Goal: Task Accomplishment & Management: Manage account settings

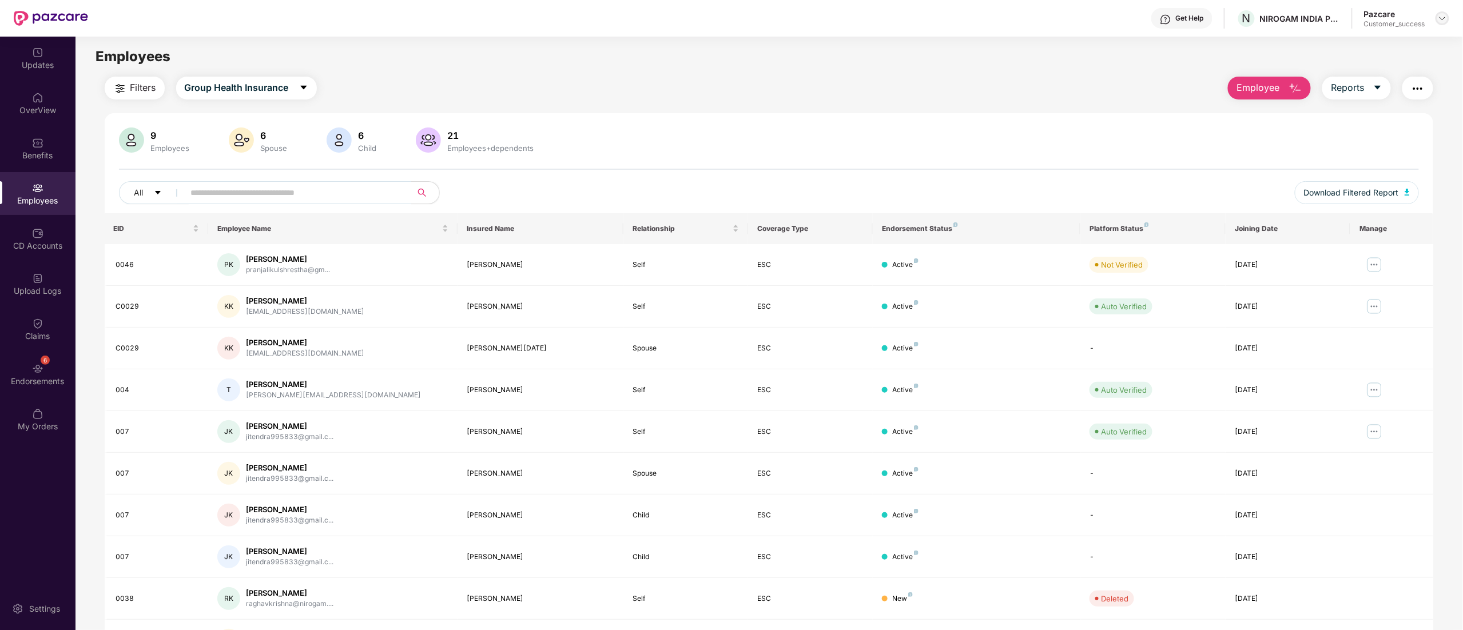
click at [1440, 18] on img at bounding box center [1442, 18] width 9 height 9
click at [1341, 38] on div "Switch to partner view" at bounding box center [1388, 45] width 149 height 22
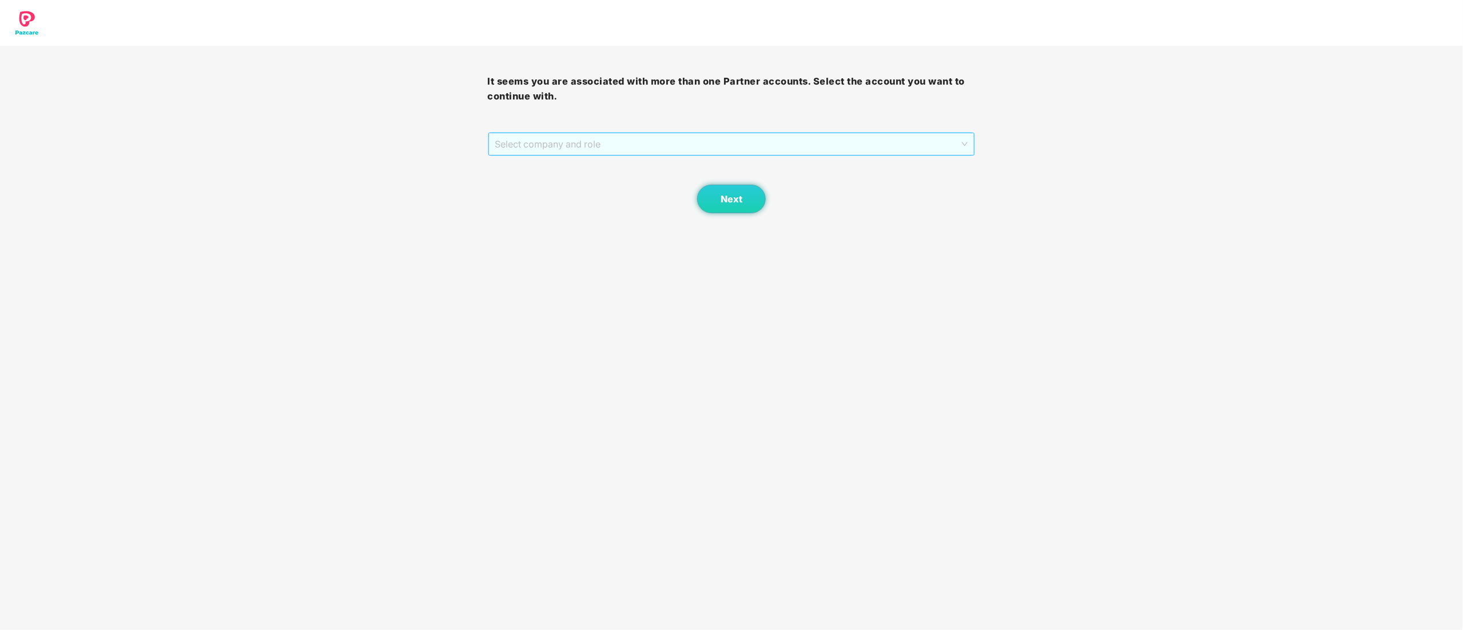
click at [580, 146] on span "Select company and role" at bounding box center [731, 144] width 473 height 22
click at [558, 185] on div "Pazcare - CUSTOMER_SUCCESS" at bounding box center [732, 185] width 474 height 13
click at [772, 205] on div "Next" at bounding box center [732, 184] width 488 height 57
click at [735, 206] on button "Next" at bounding box center [731, 199] width 69 height 29
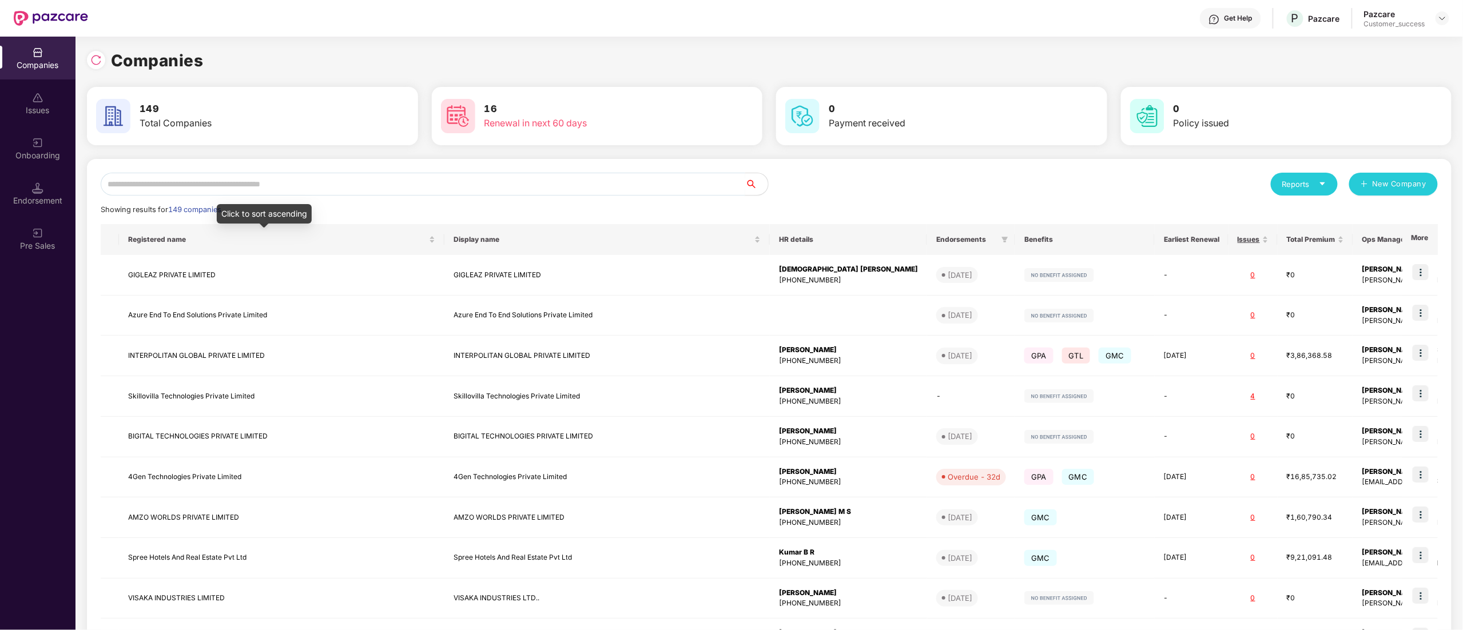
click at [220, 189] on input "text" at bounding box center [423, 184] width 645 height 23
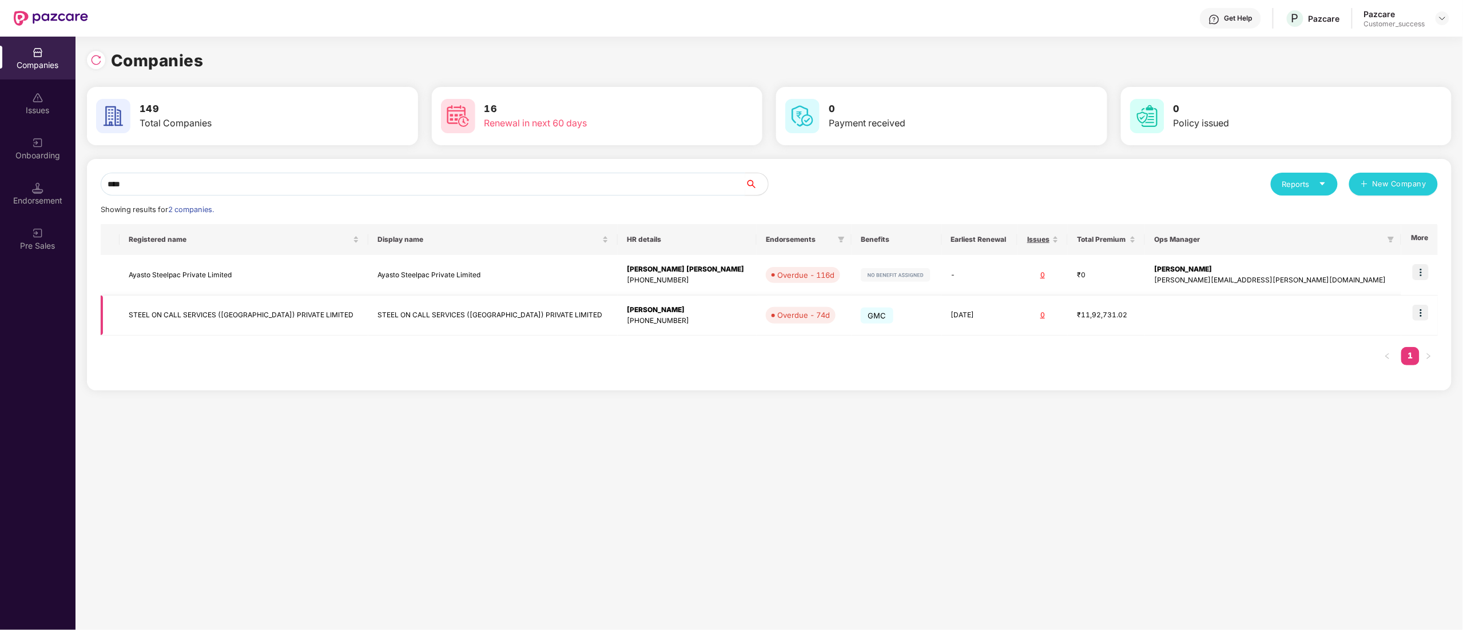
type input "****"
click at [1424, 310] on img at bounding box center [1421, 313] width 16 height 16
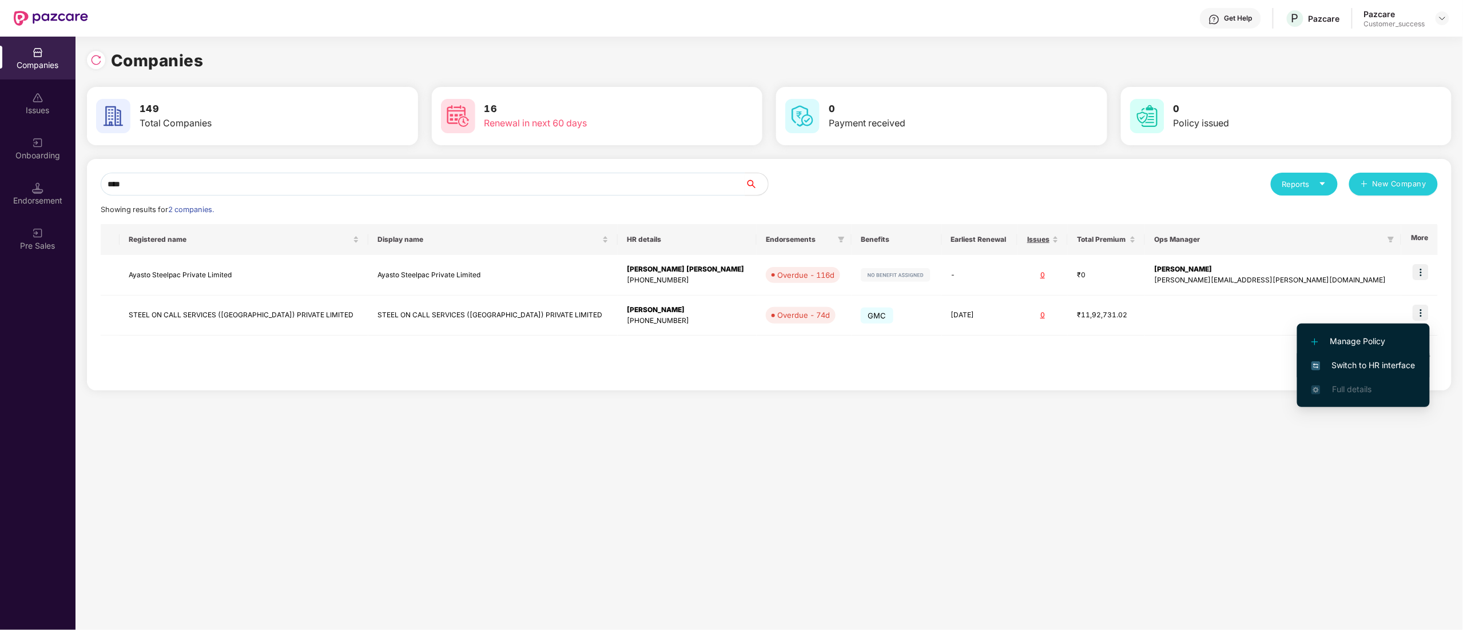
click at [1358, 365] on span "Switch to HR interface" at bounding box center [1363, 365] width 104 height 13
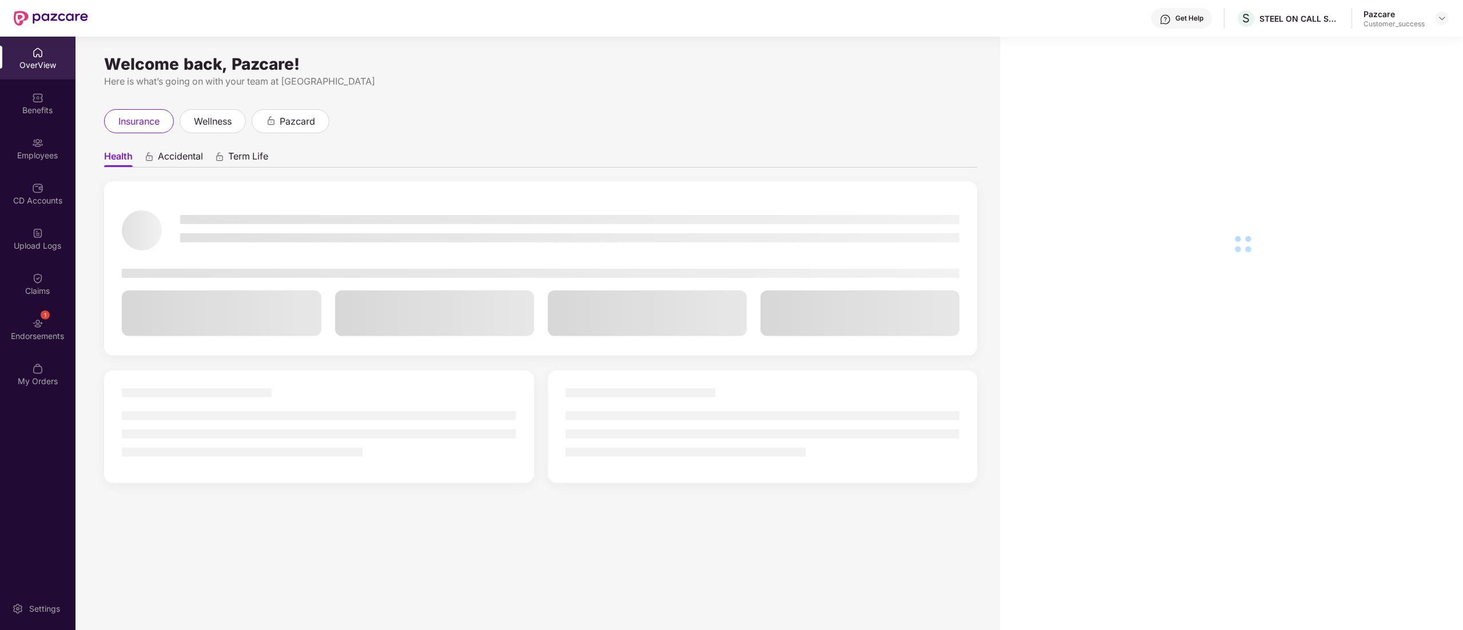
click at [21, 148] on div "Employees" at bounding box center [37, 148] width 75 height 43
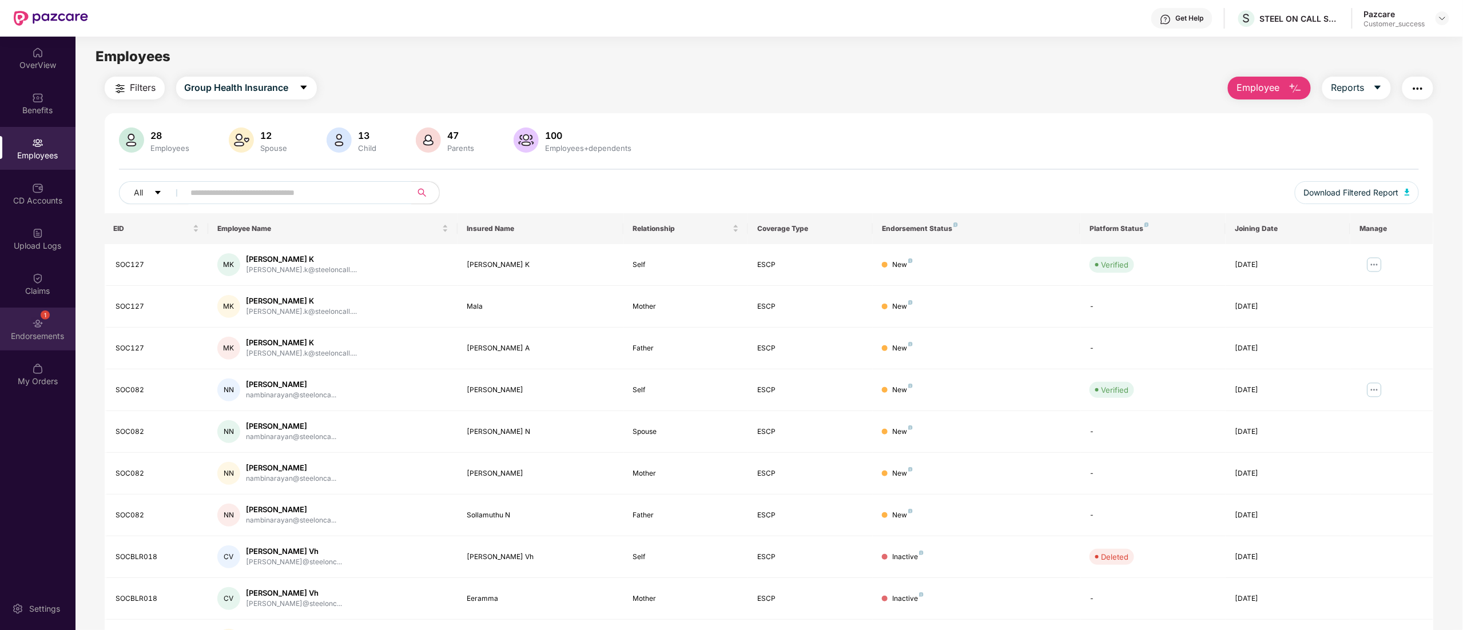
click at [39, 331] on div "Endorsements" at bounding box center [37, 336] width 75 height 11
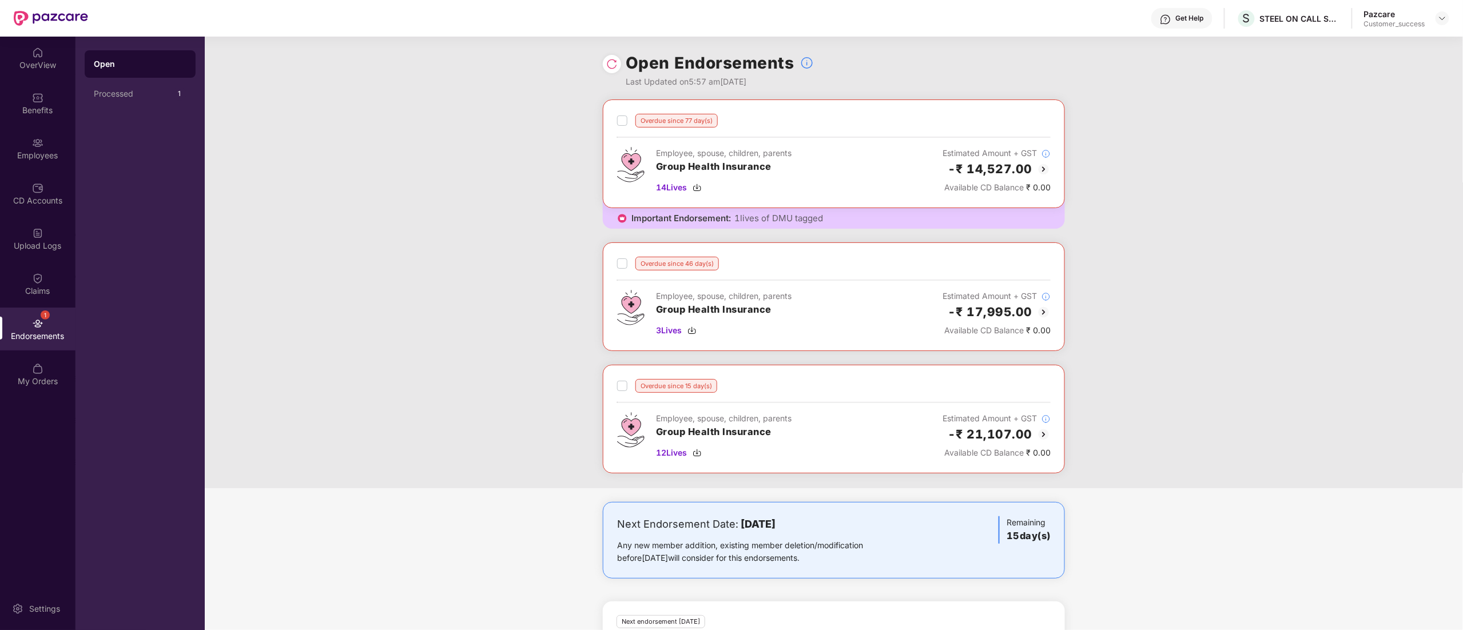
click at [609, 70] on div at bounding box center [612, 64] width 18 height 18
click at [609, 69] on img at bounding box center [611, 63] width 11 height 11
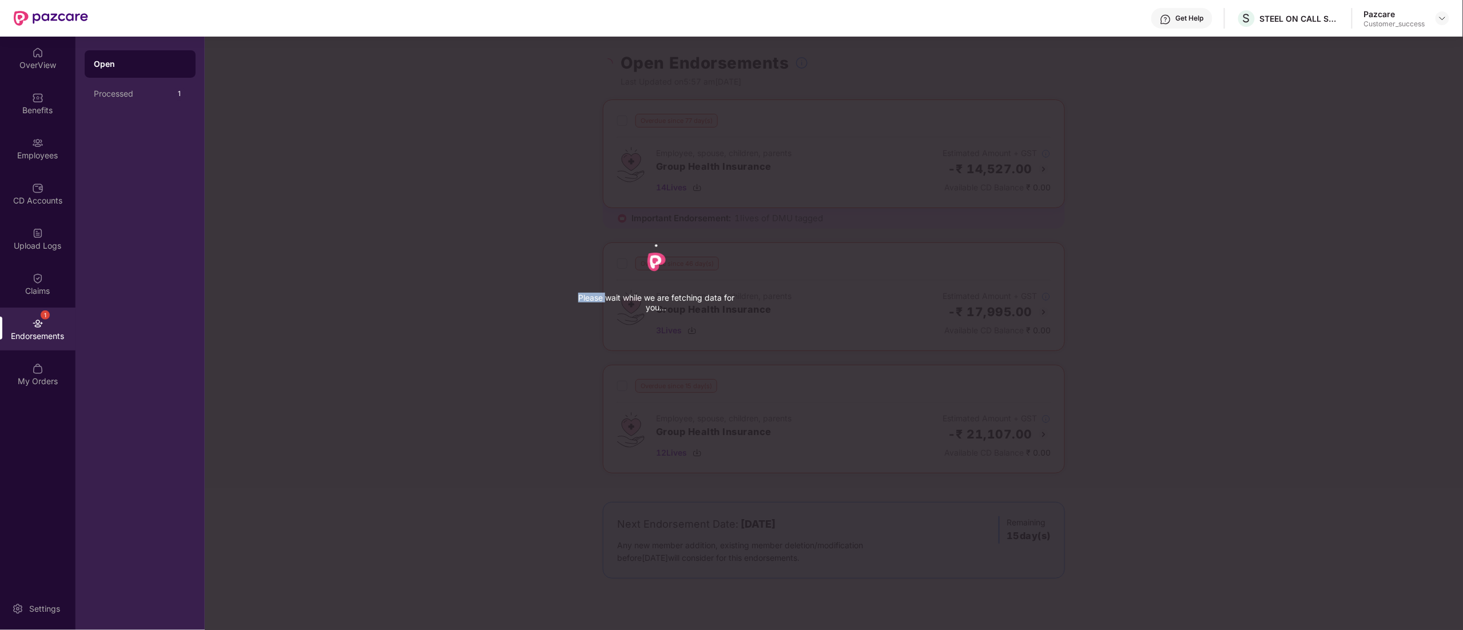
click at [609, 69] on div "Please wait while we are fetching data for you..." at bounding box center [936, 315] width 1463 height 630
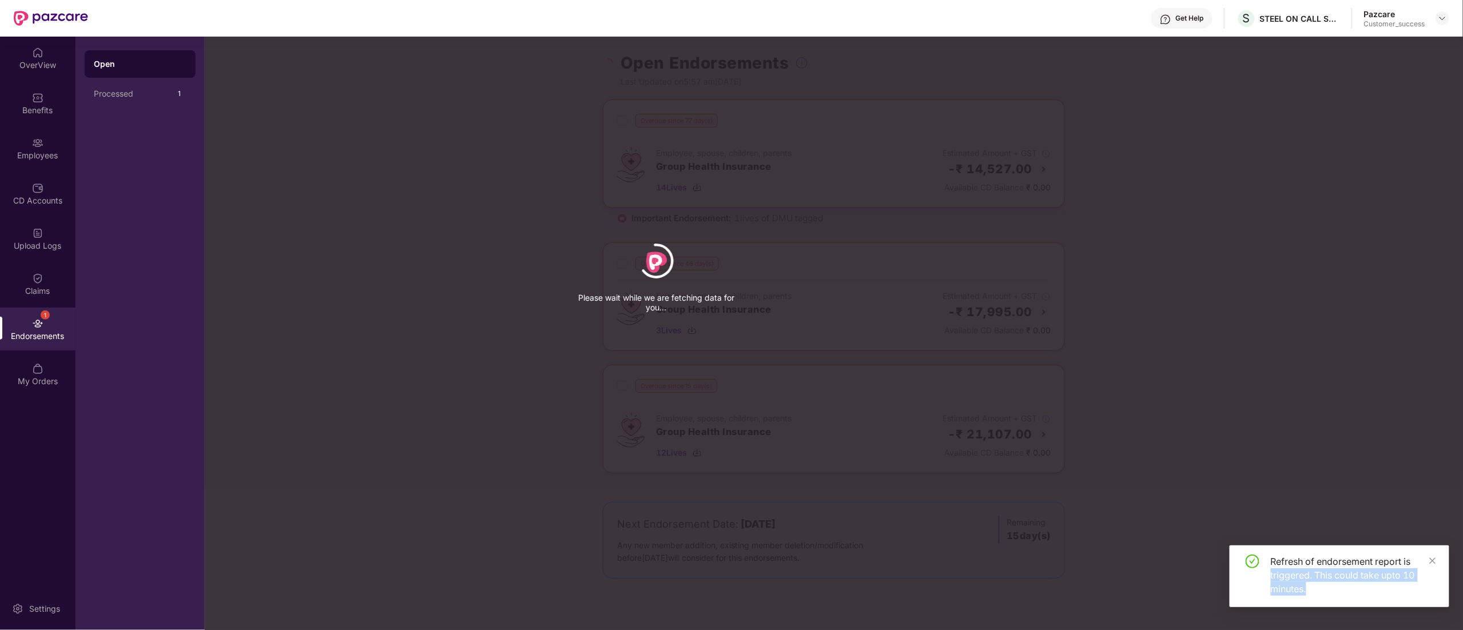
click at [1432, 568] on div "Refresh of endorsement report is triggered. This could take upto 10 minutes." at bounding box center [1340, 577] width 220 height 62
click at [1433, 558] on icon "close" at bounding box center [1433, 561] width 8 height 8
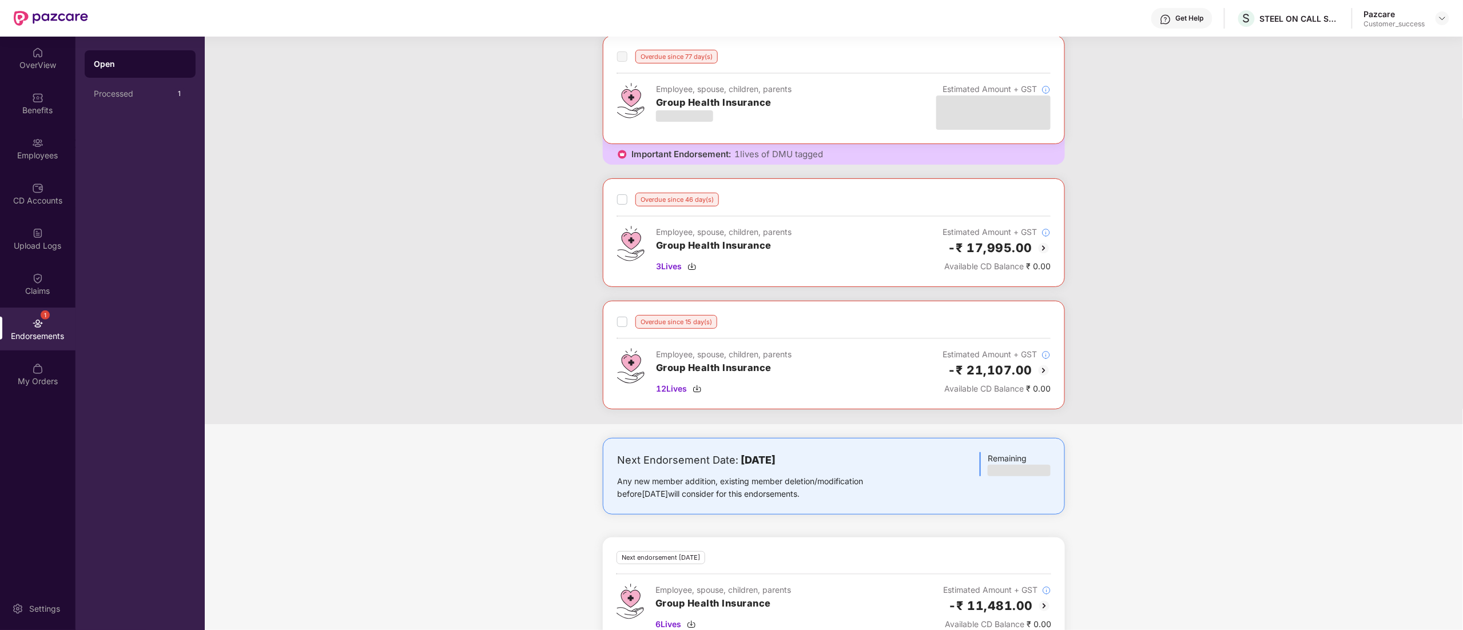
scroll to position [97, 0]
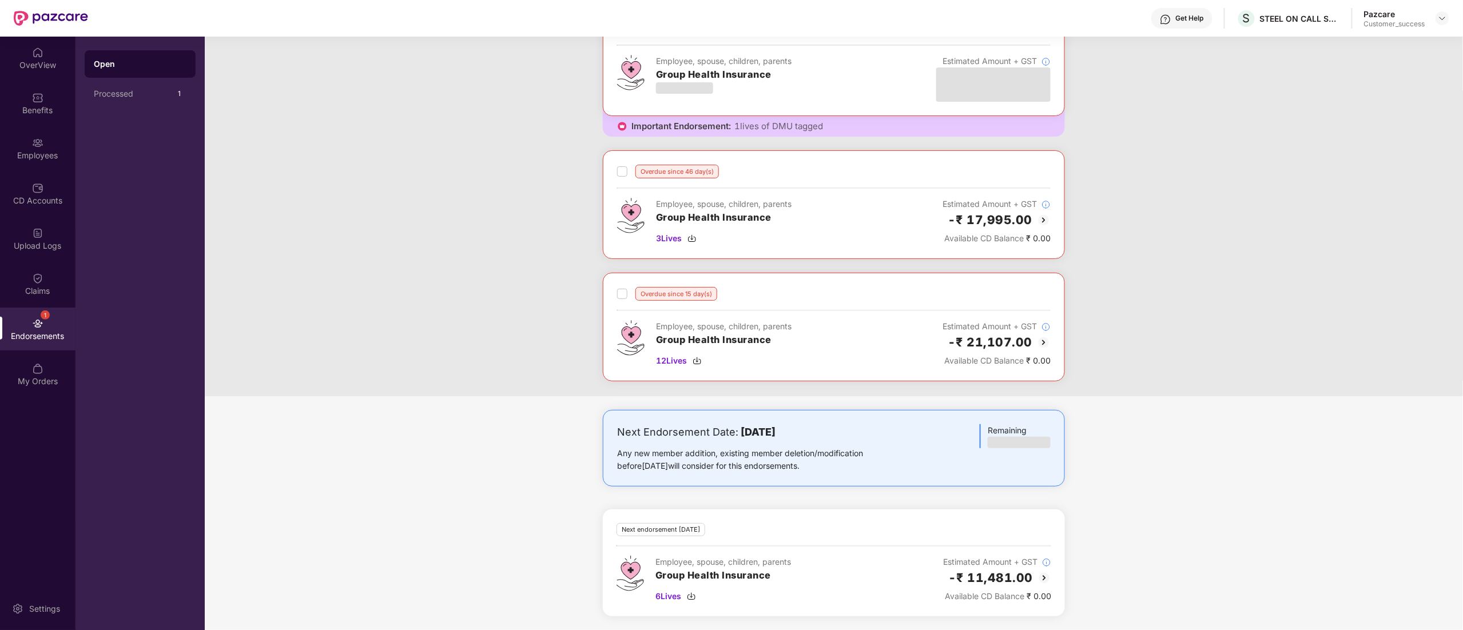
click at [1045, 340] on img at bounding box center [1044, 343] width 14 height 14
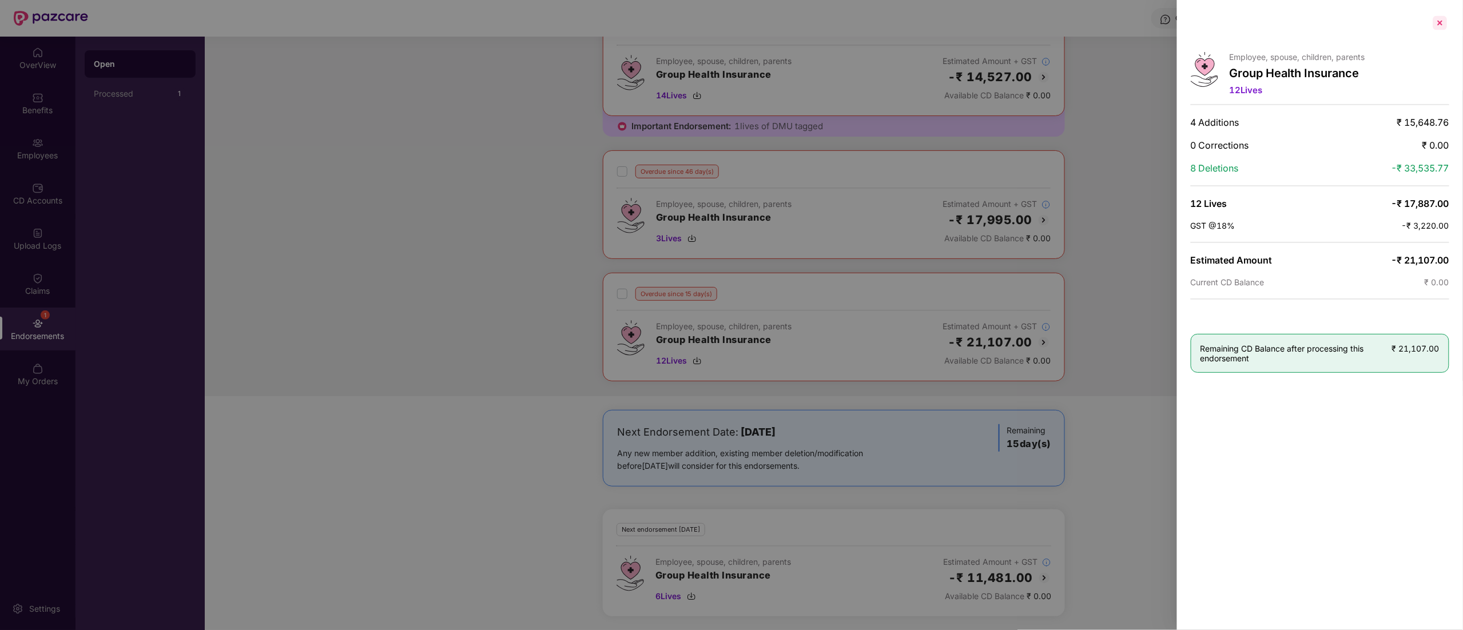
click at [1440, 18] on div at bounding box center [1440, 23] width 18 height 18
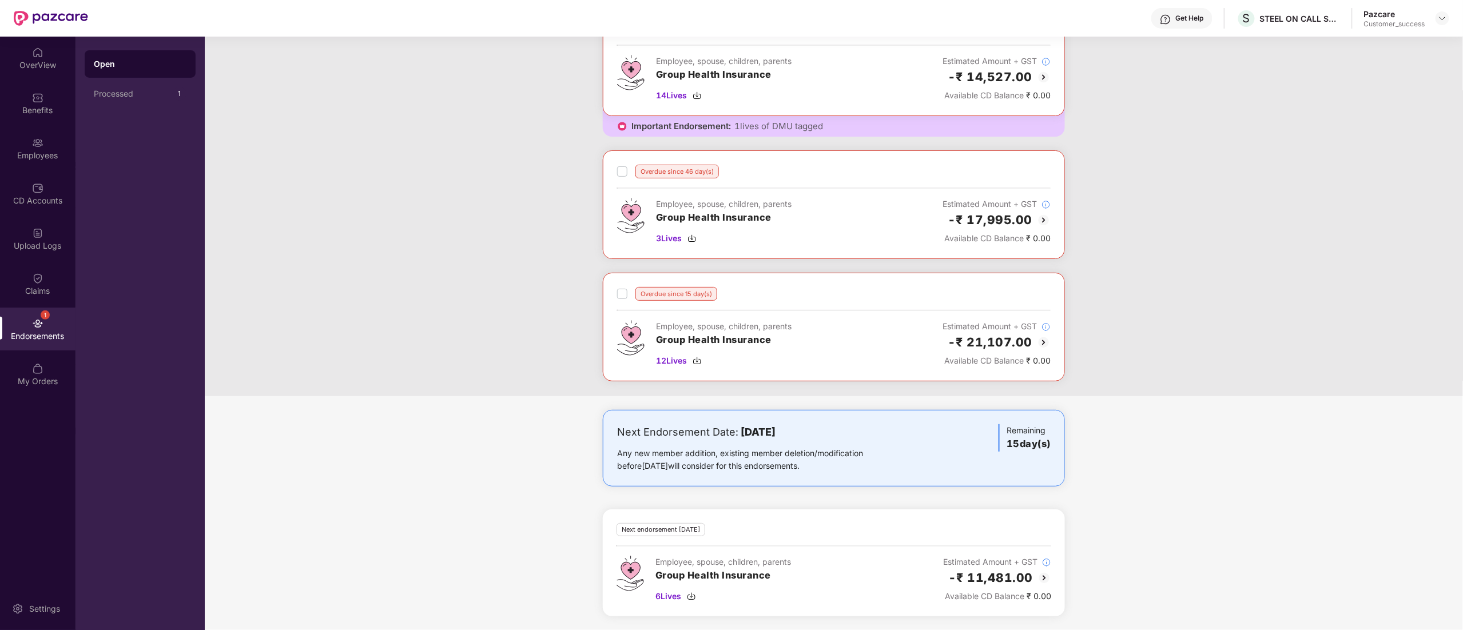
click at [1044, 70] on img at bounding box center [1044, 77] width 14 height 14
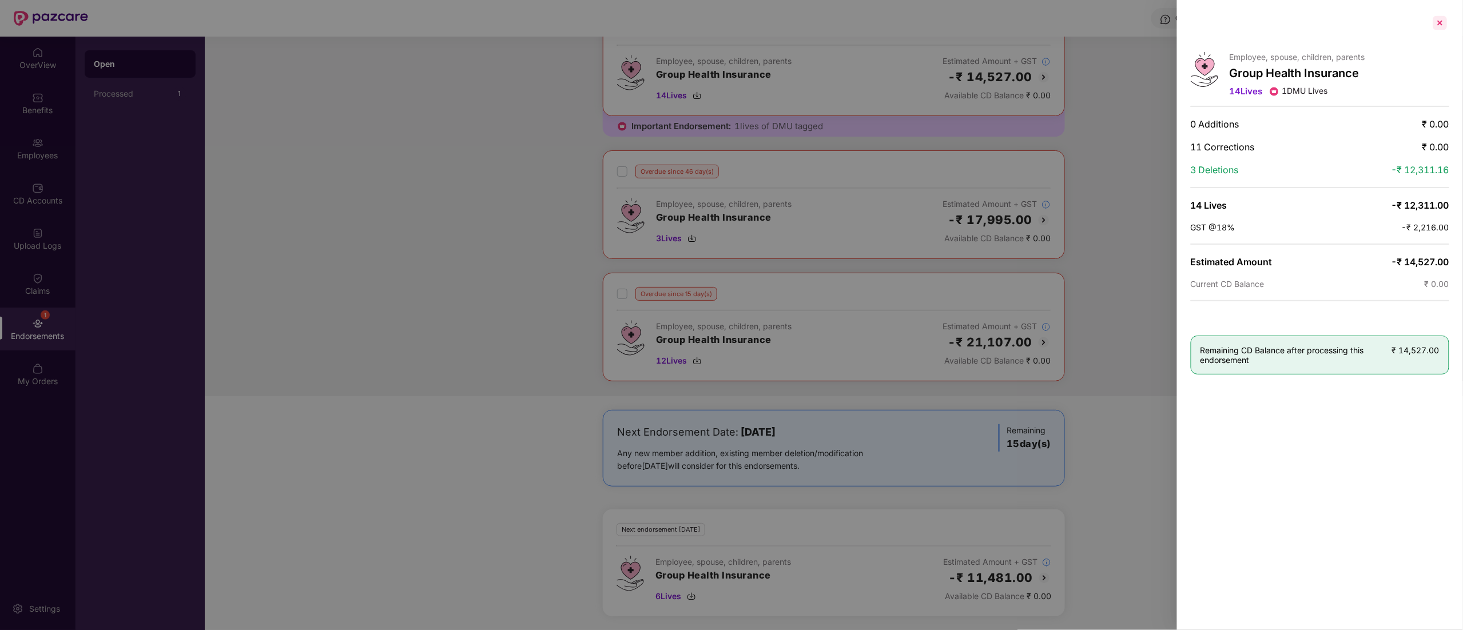
click at [1440, 24] on div at bounding box center [1440, 23] width 18 height 18
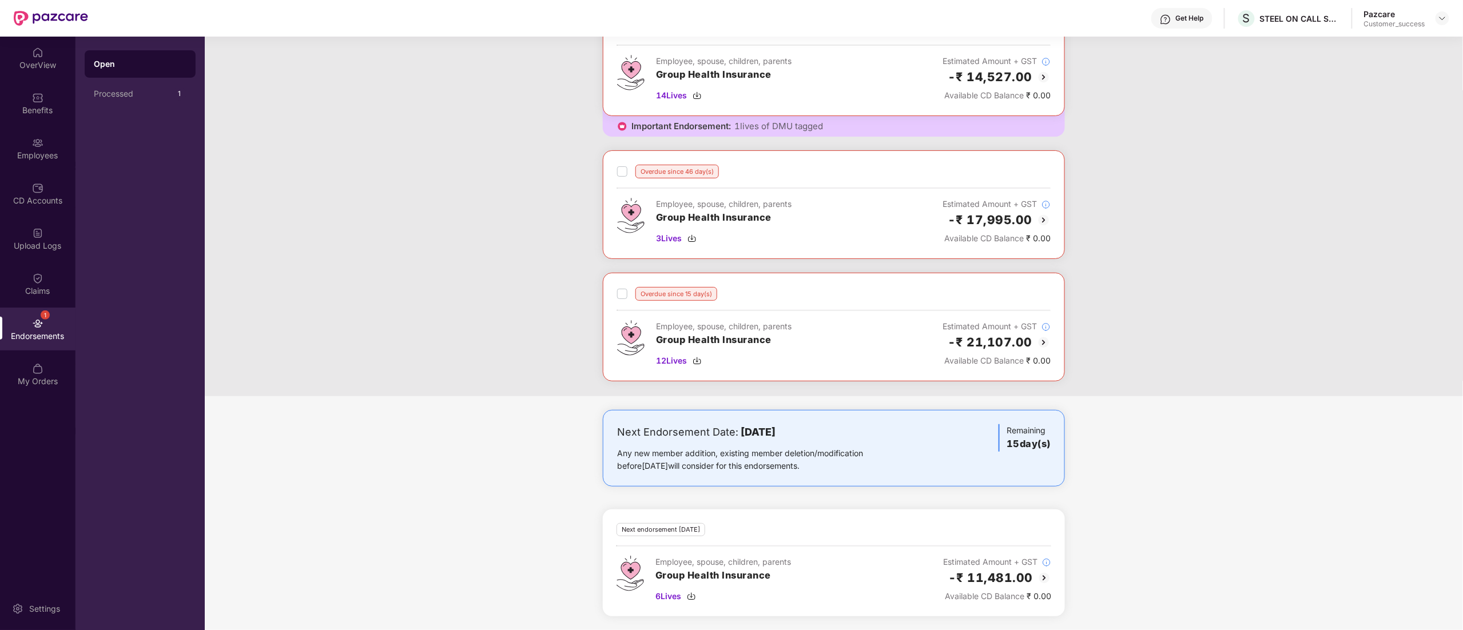
click at [1039, 575] on img at bounding box center [1044, 578] width 14 height 14
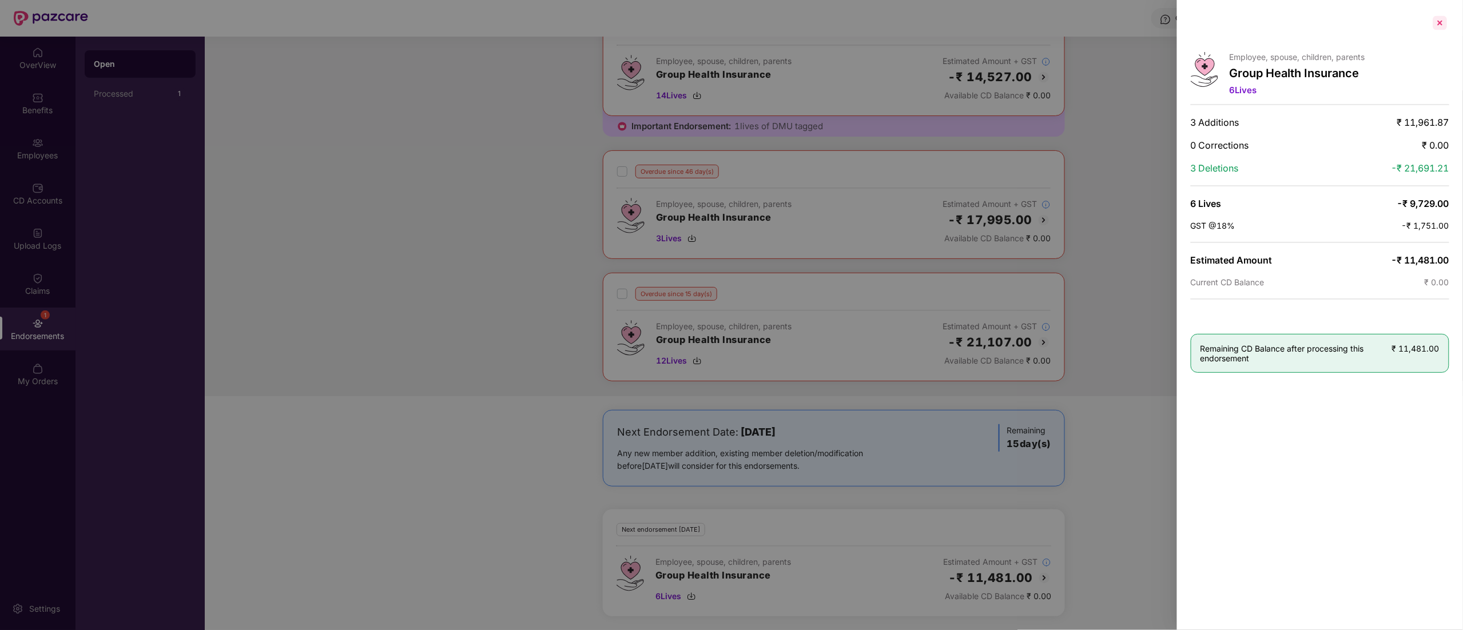
click at [1440, 24] on div at bounding box center [1440, 23] width 18 height 18
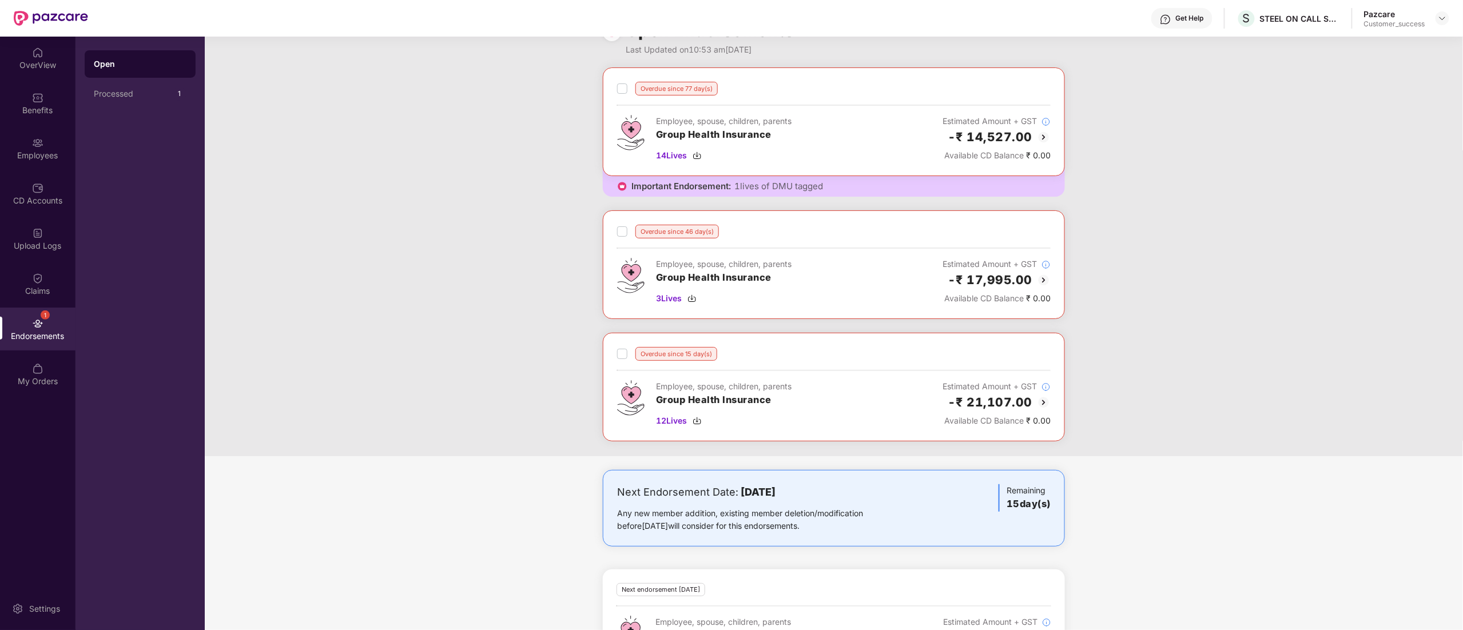
scroll to position [0, 0]
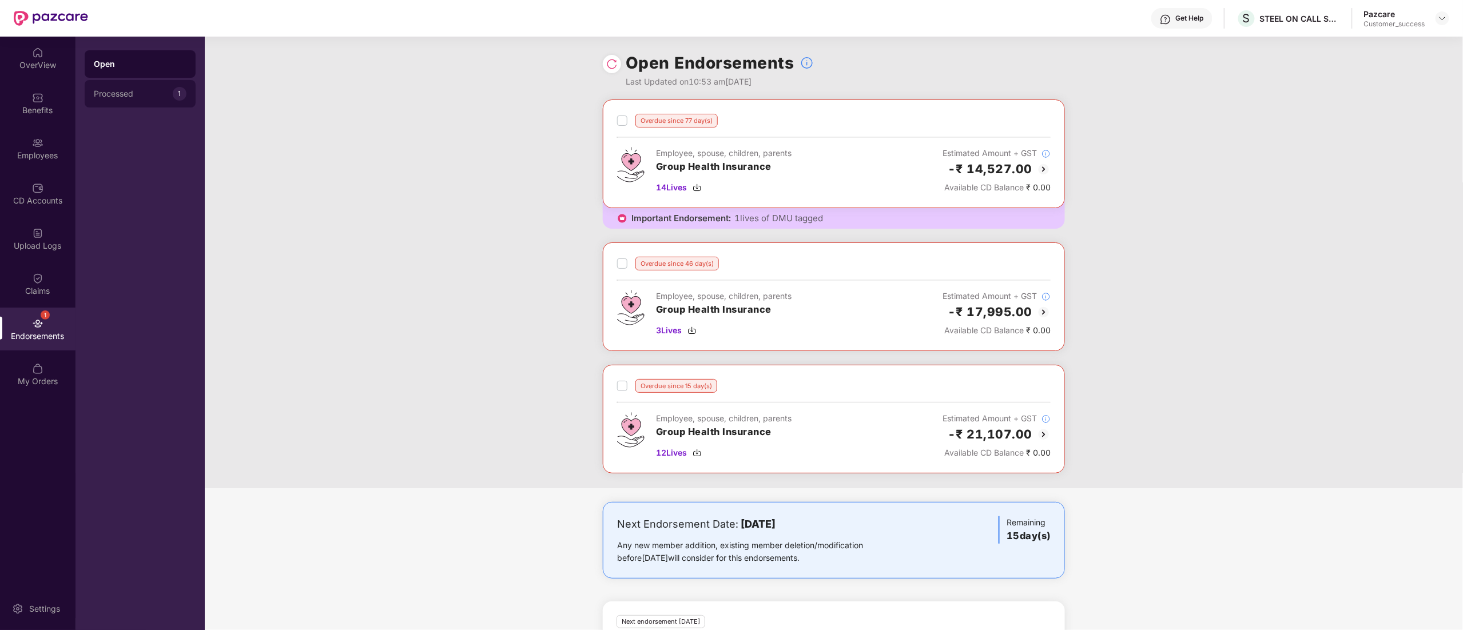
click at [128, 90] on div "Processed" at bounding box center [133, 93] width 79 height 9
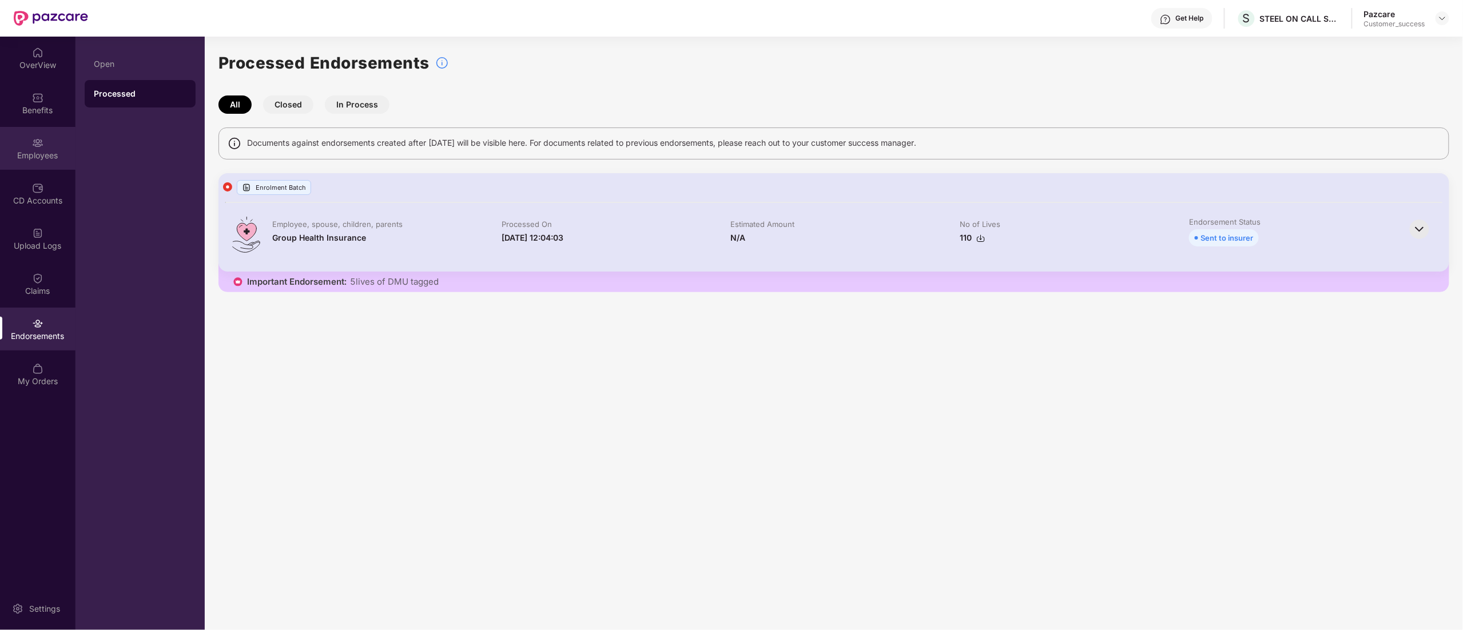
click at [30, 150] on div "Employees" at bounding box center [37, 155] width 75 height 11
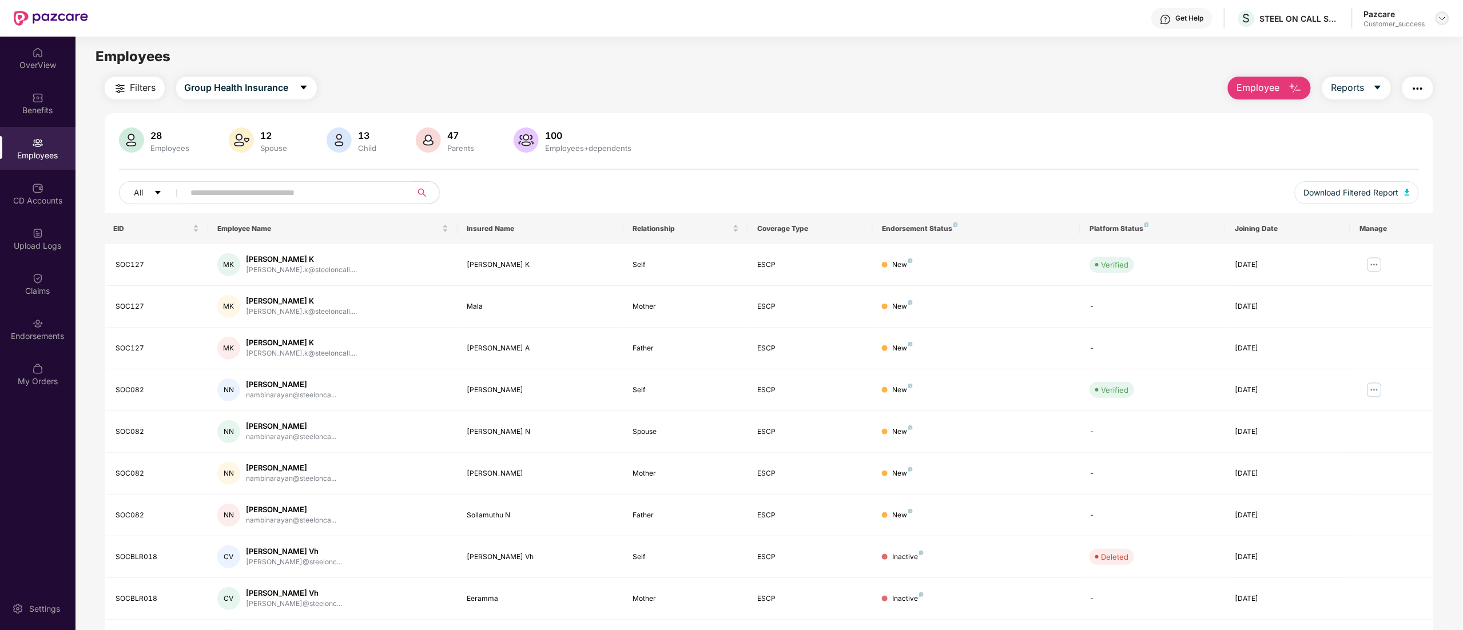
click at [1449, 15] on div at bounding box center [1443, 18] width 14 height 14
click at [1391, 47] on div "Switch to partner view" at bounding box center [1388, 45] width 149 height 22
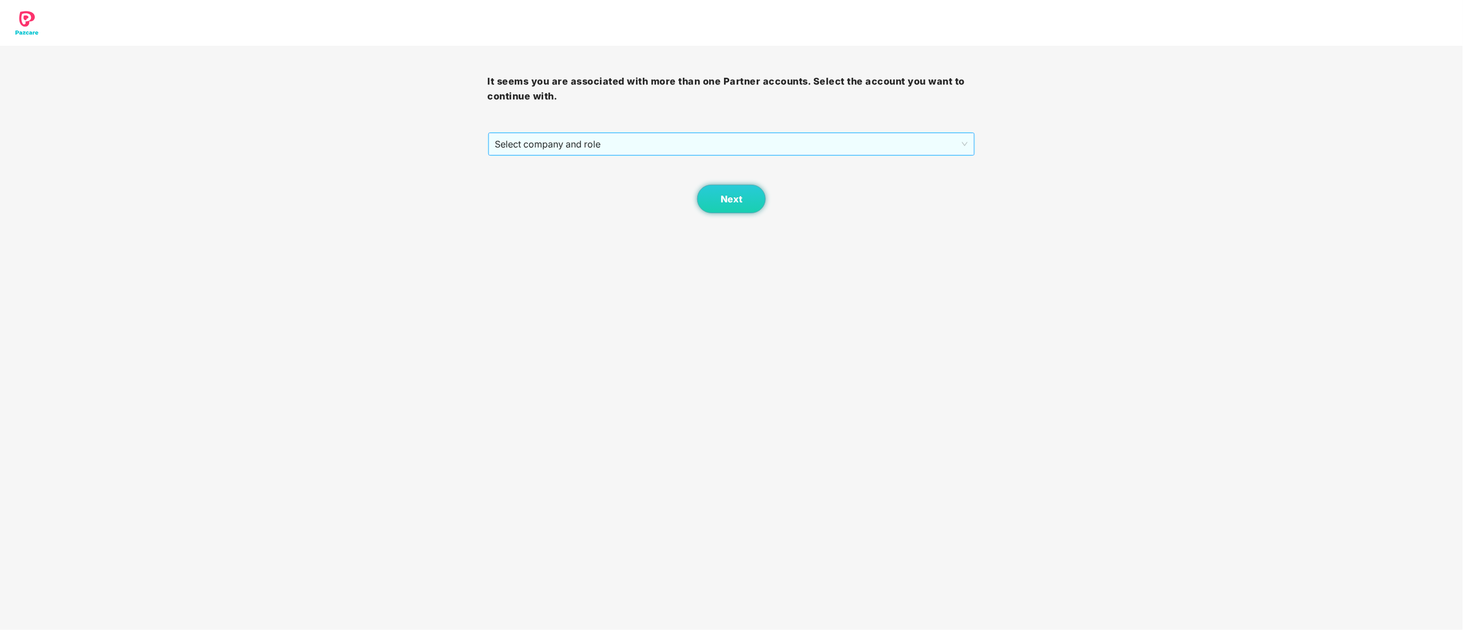
click at [533, 141] on span "Select company and role" at bounding box center [731, 144] width 473 height 22
click at [527, 182] on div "Pazcare - CUSTOMER_SUCCESS" at bounding box center [732, 185] width 474 height 13
click at [747, 200] on button "Next" at bounding box center [731, 199] width 69 height 29
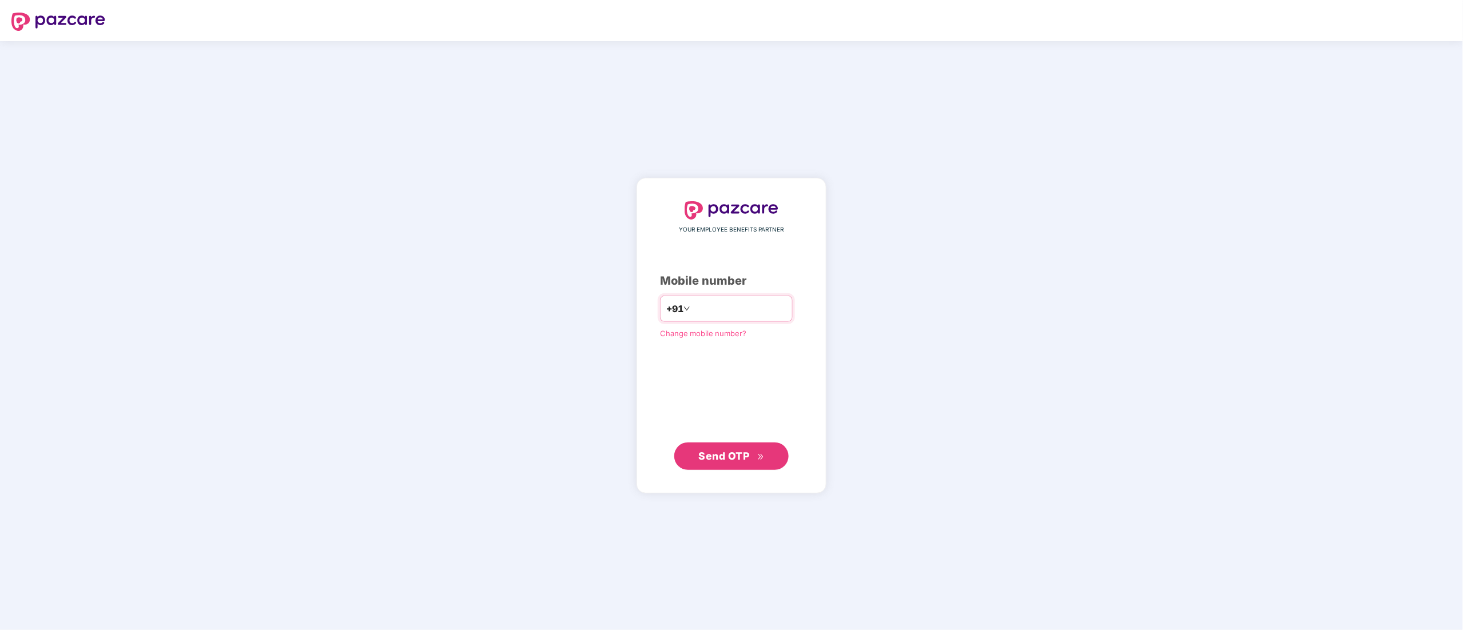
type input "**********"
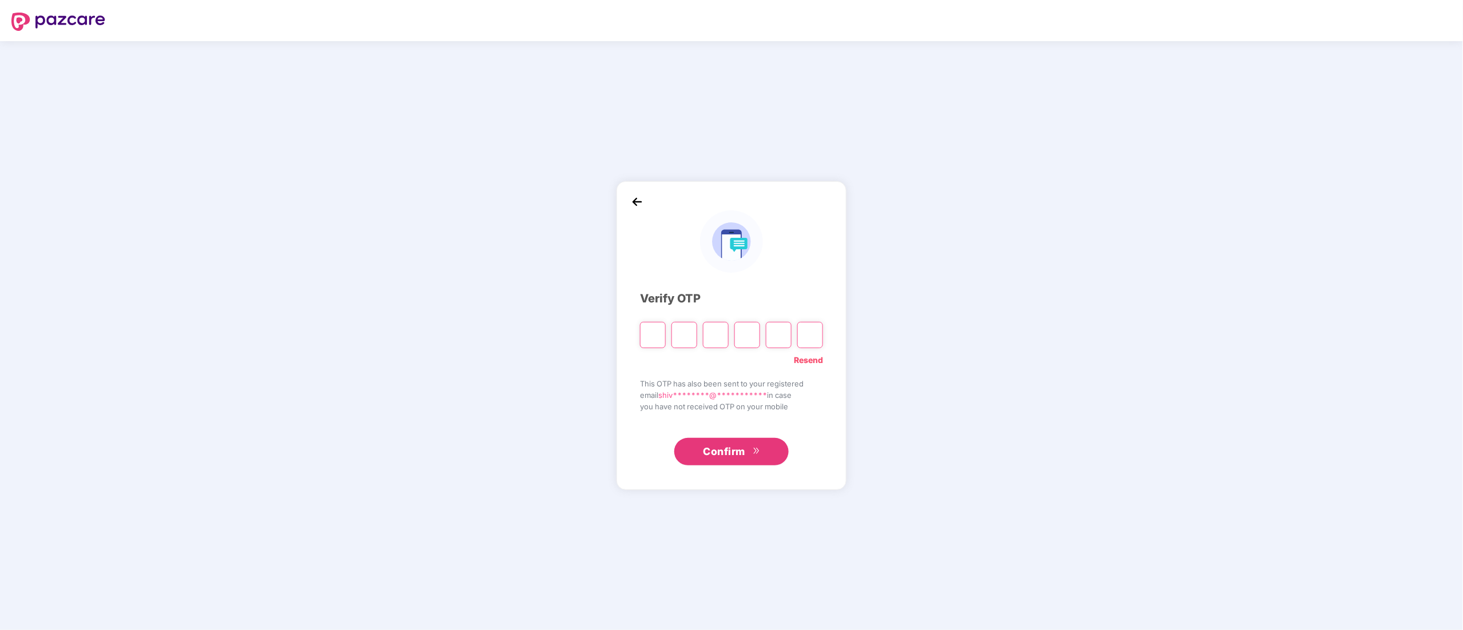
type input "*"
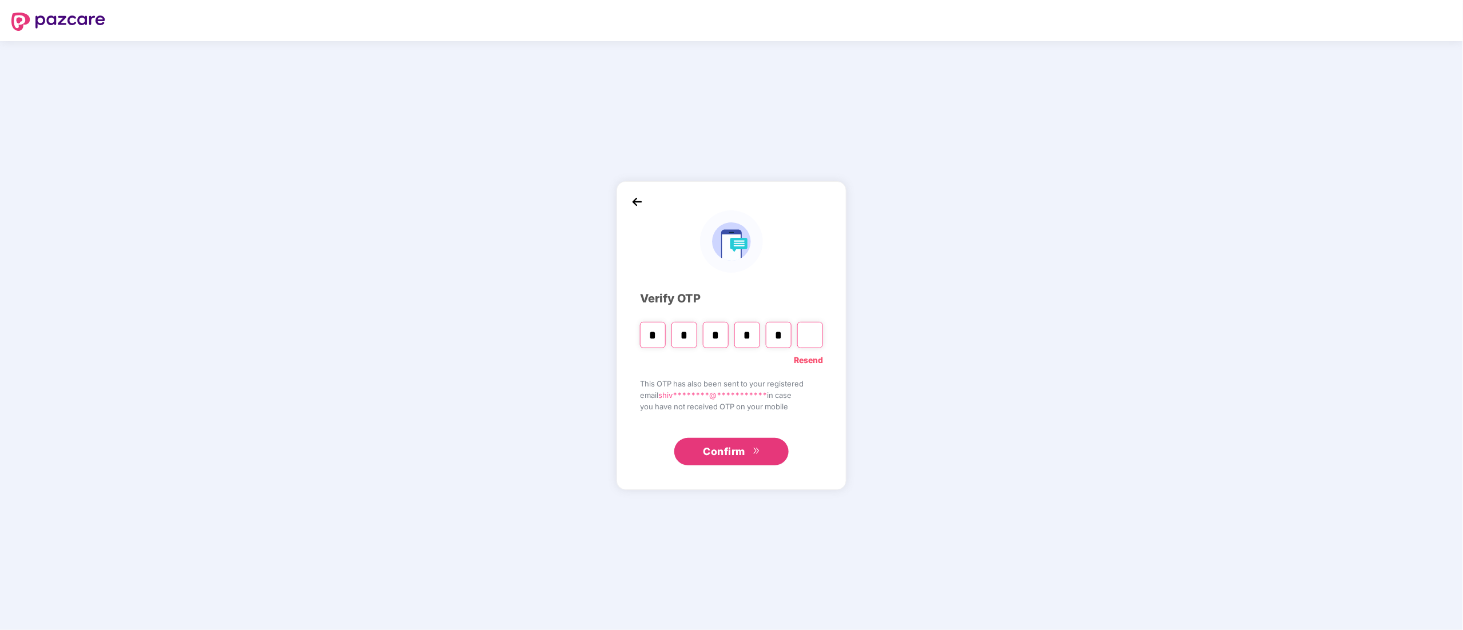
type input "*"
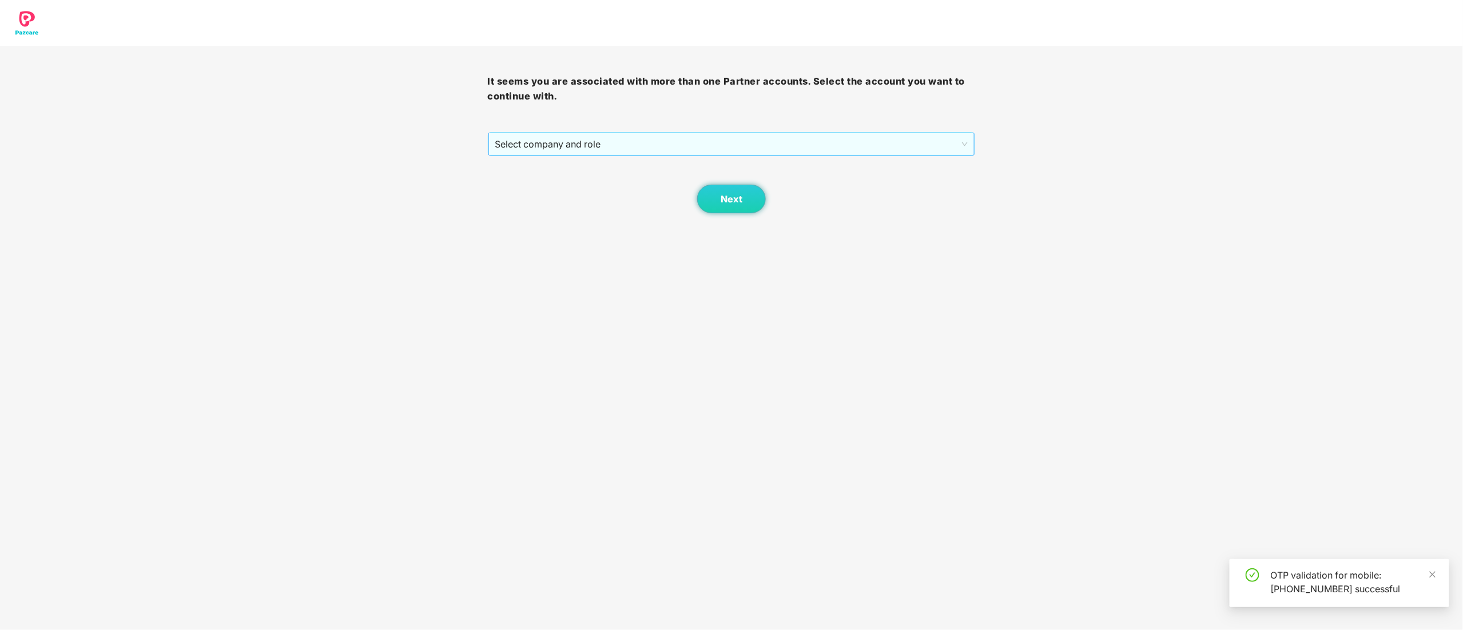
click at [579, 134] on span "Select company and role" at bounding box center [731, 144] width 473 height 22
click at [547, 185] on div "Pazcare - CUSTOMER_SUCCESS" at bounding box center [732, 185] width 474 height 13
click at [730, 212] on button "Next" at bounding box center [731, 199] width 69 height 29
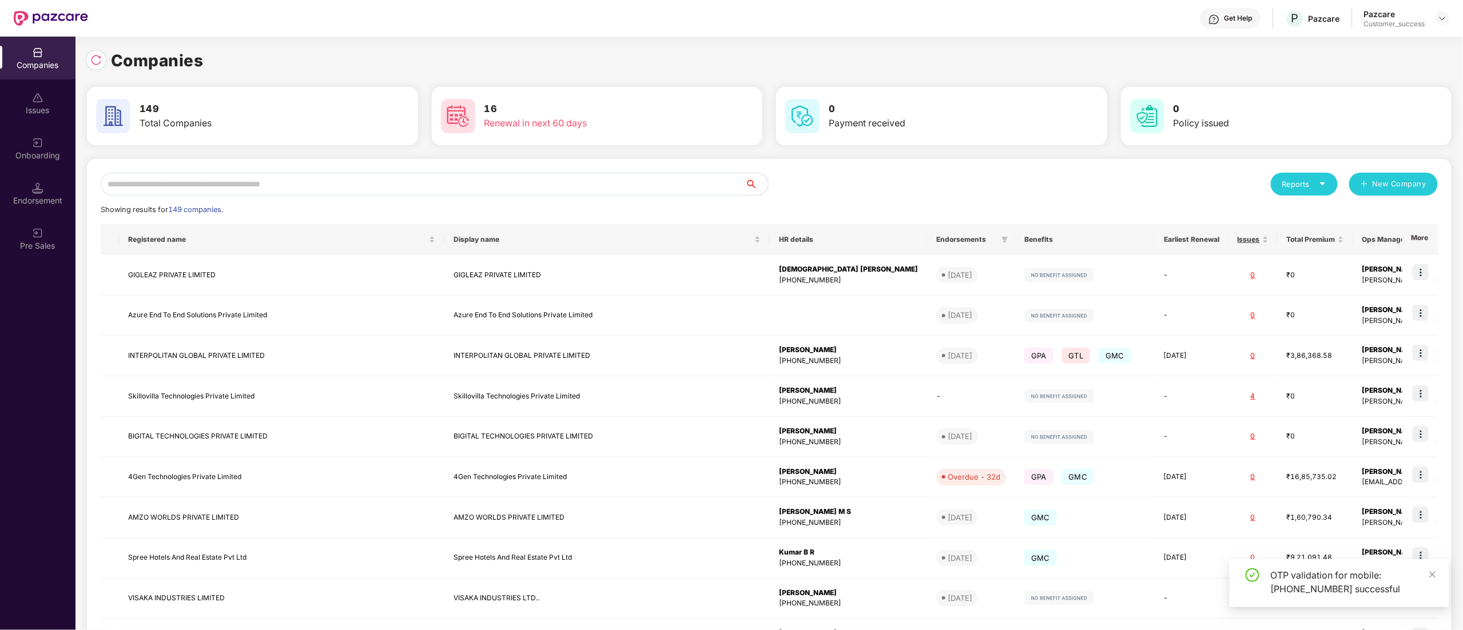
click at [229, 184] on input "text" at bounding box center [423, 184] width 645 height 23
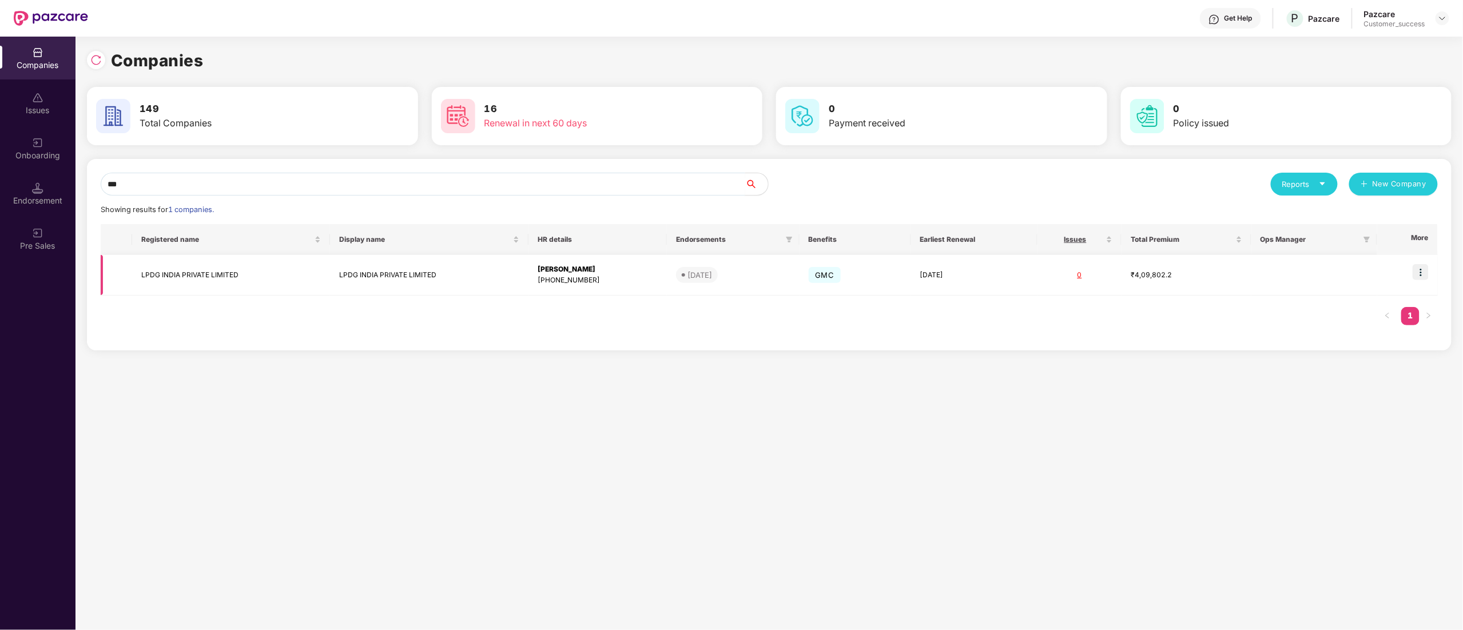
type input "***"
click at [1424, 272] on img at bounding box center [1421, 272] width 16 height 16
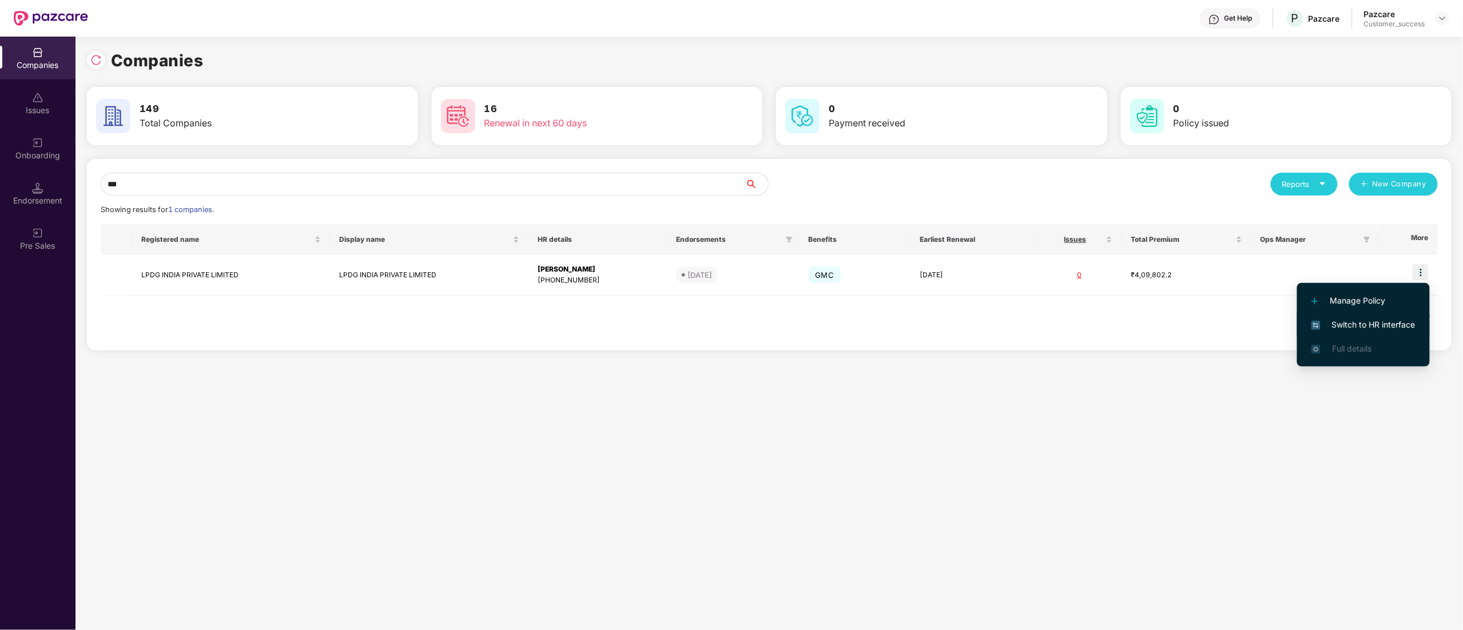
click at [1343, 324] on span "Switch to HR interface" at bounding box center [1363, 325] width 104 height 13
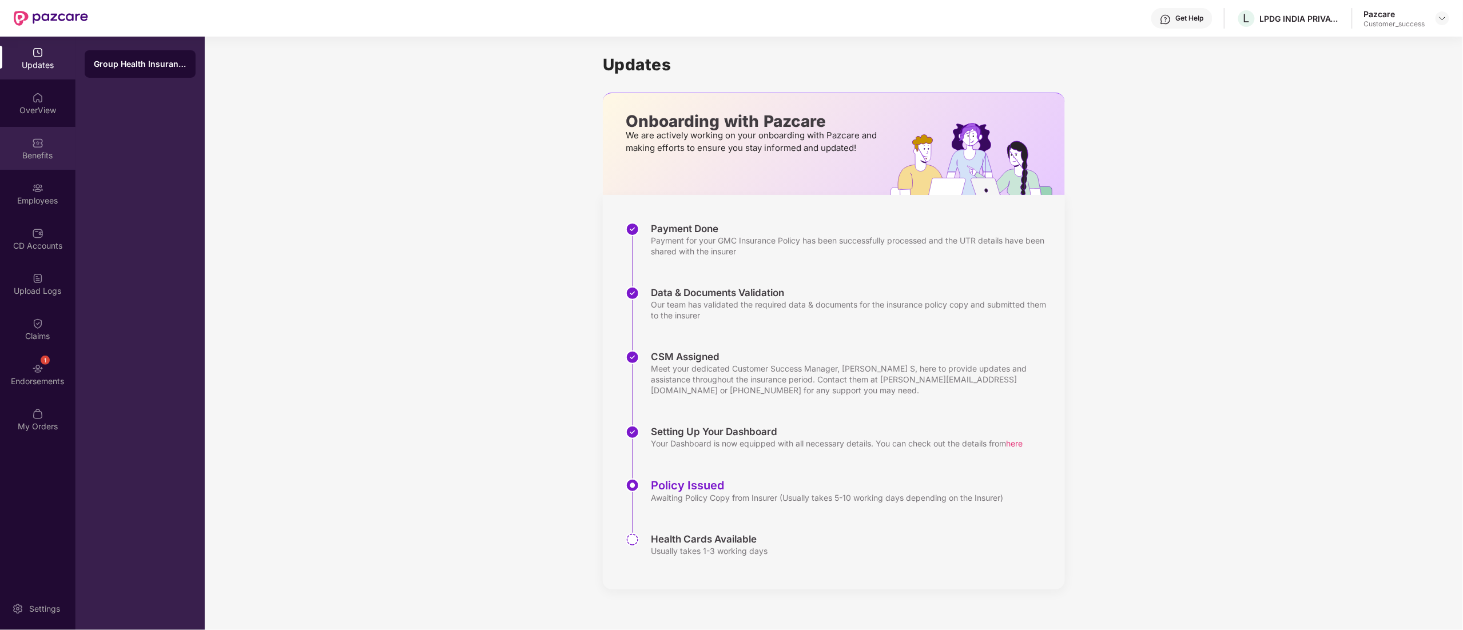
click at [37, 154] on div "Benefits" at bounding box center [37, 155] width 75 height 11
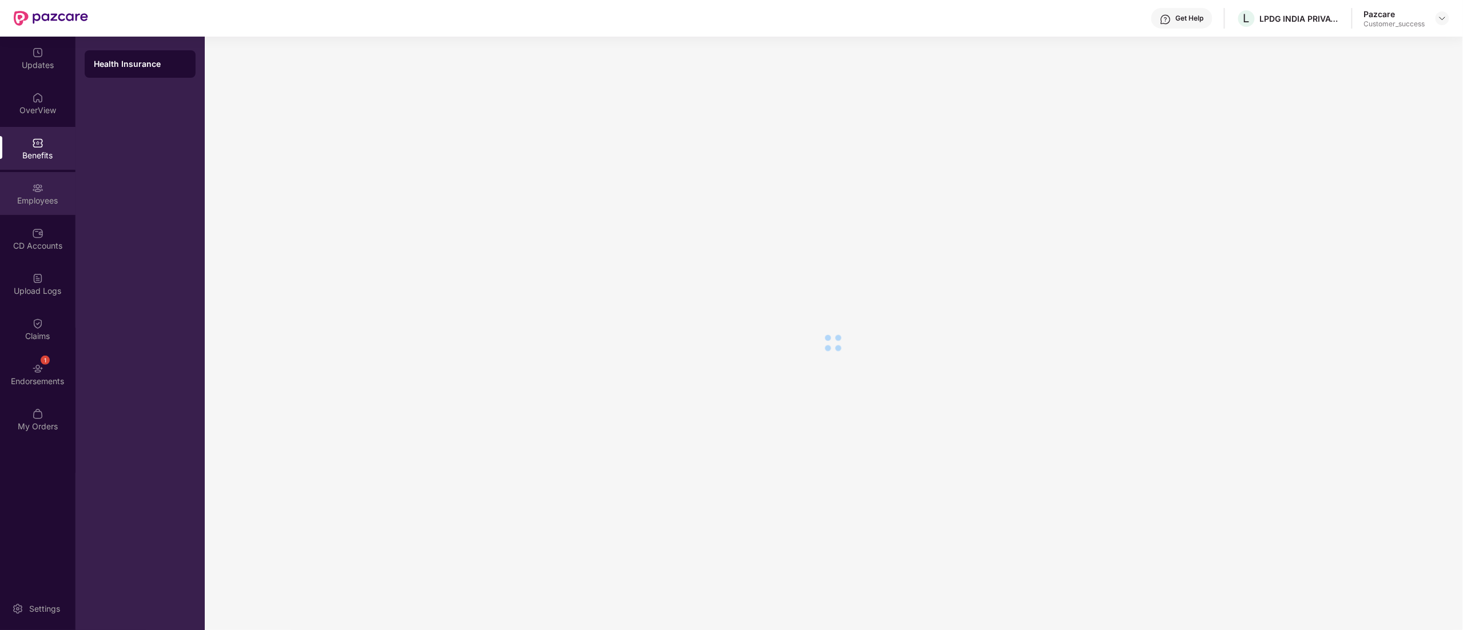
click at [35, 192] on img at bounding box center [37, 187] width 11 height 11
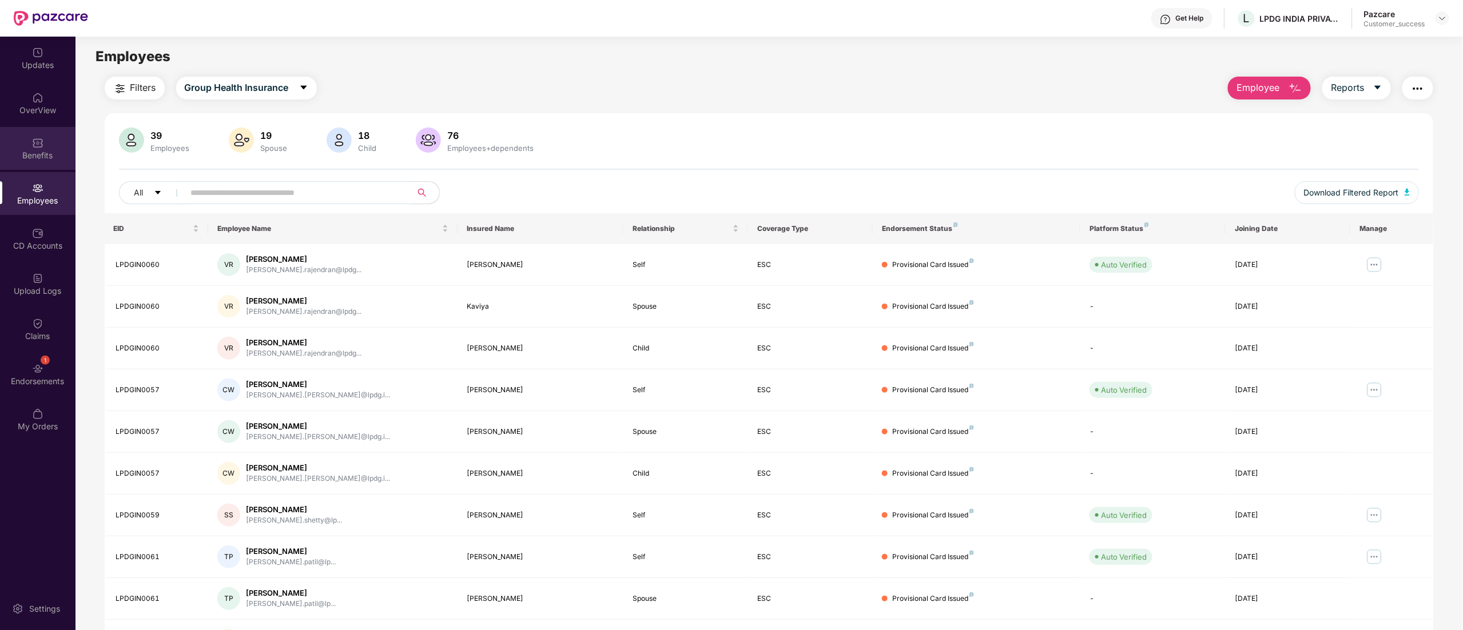
click at [42, 130] on div "Benefits" at bounding box center [37, 148] width 75 height 43
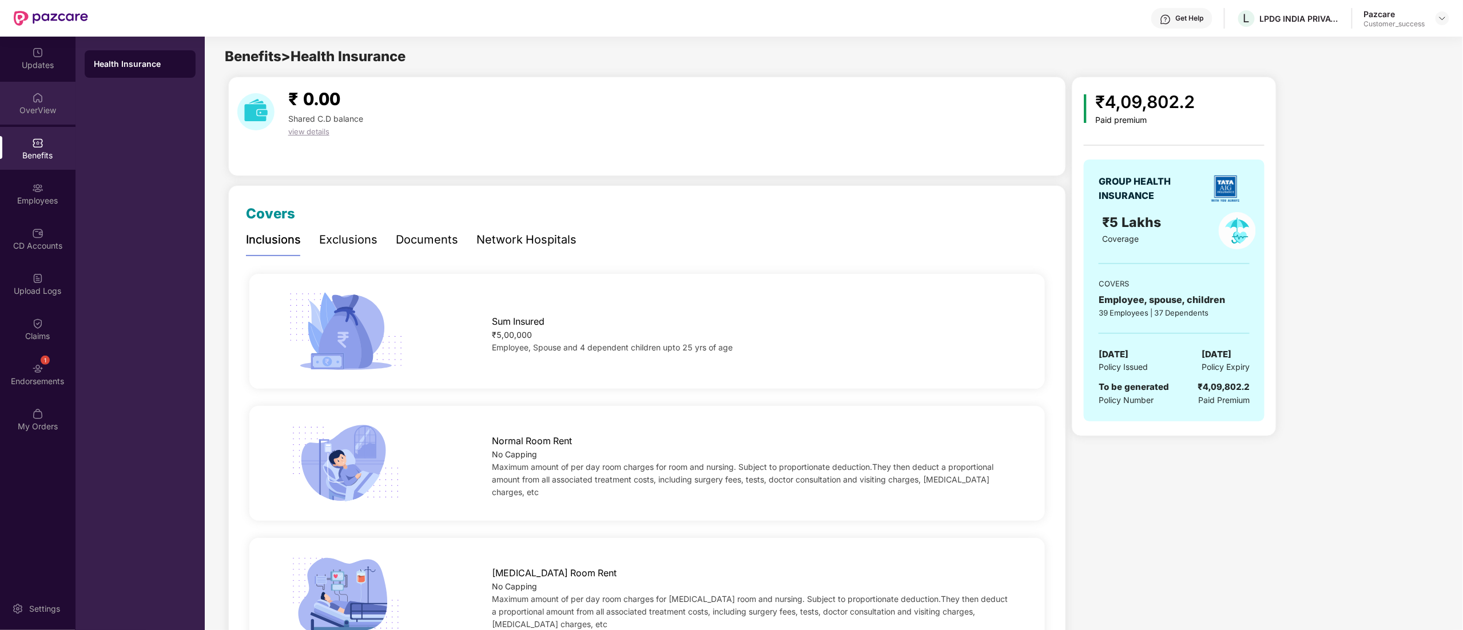
click at [19, 94] on div "OverView" at bounding box center [37, 103] width 75 height 43
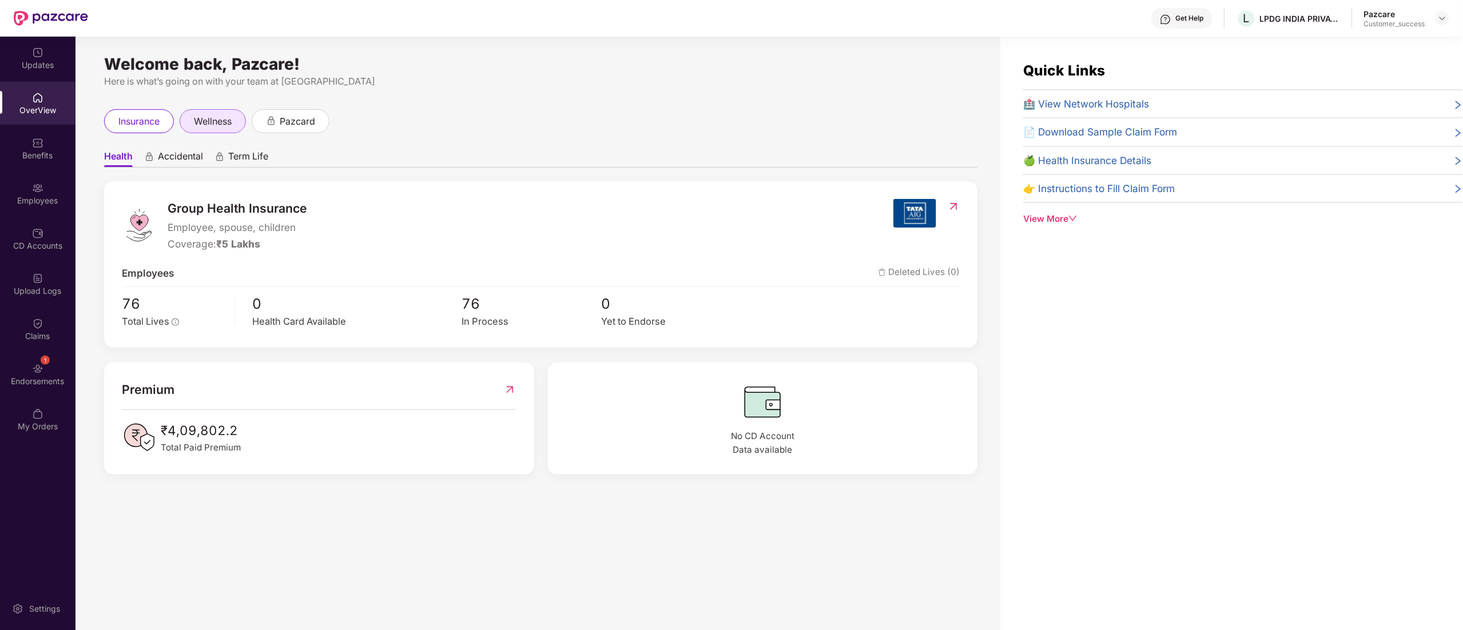
click at [205, 118] on span "wellness" at bounding box center [213, 121] width 38 height 14
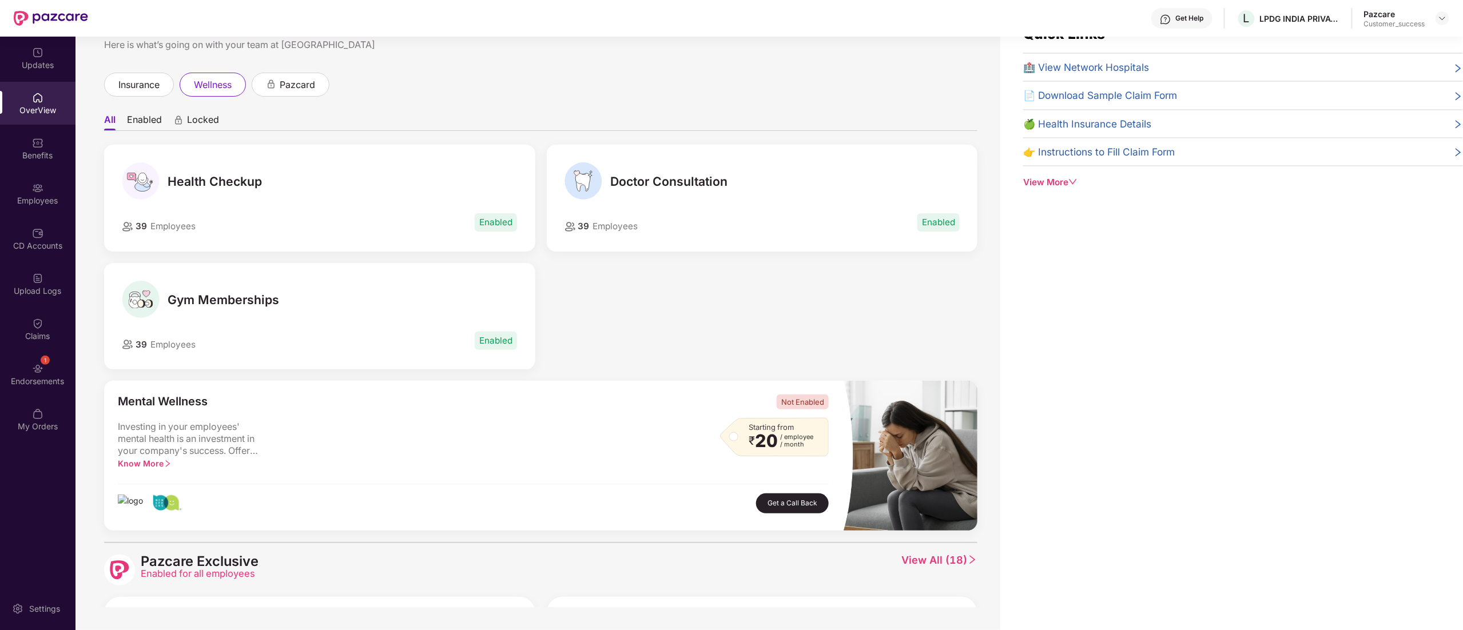
click at [495, 217] on span "Enabled" at bounding box center [496, 222] width 42 height 18
click at [442, 300] on div "Gym Memberships" at bounding box center [319, 300] width 395 height 38
click at [141, 124] on li "Enabled" at bounding box center [144, 122] width 35 height 17
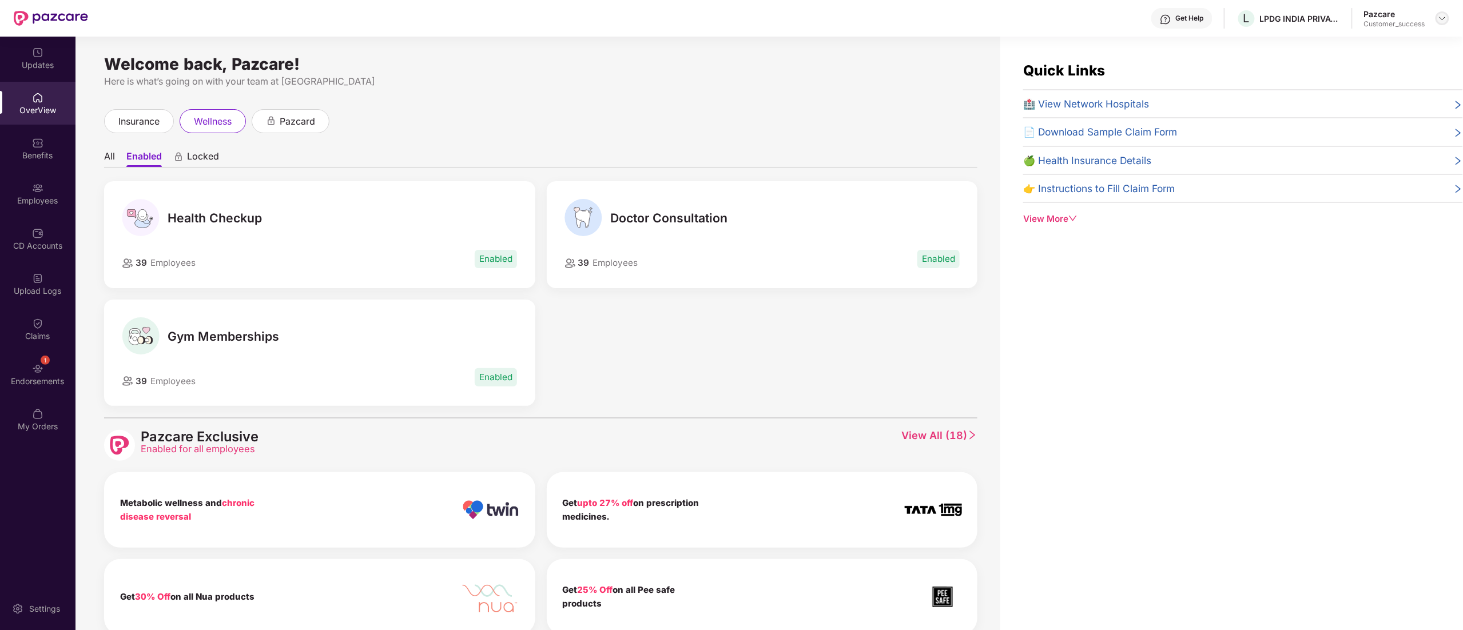
click at [1446, 18] on img at bounding box center [1442, 18] width 9 height 9
click at [1351, 45] on div "Switch to partner view" at bounding box center [1388, 45] width 149 height 22
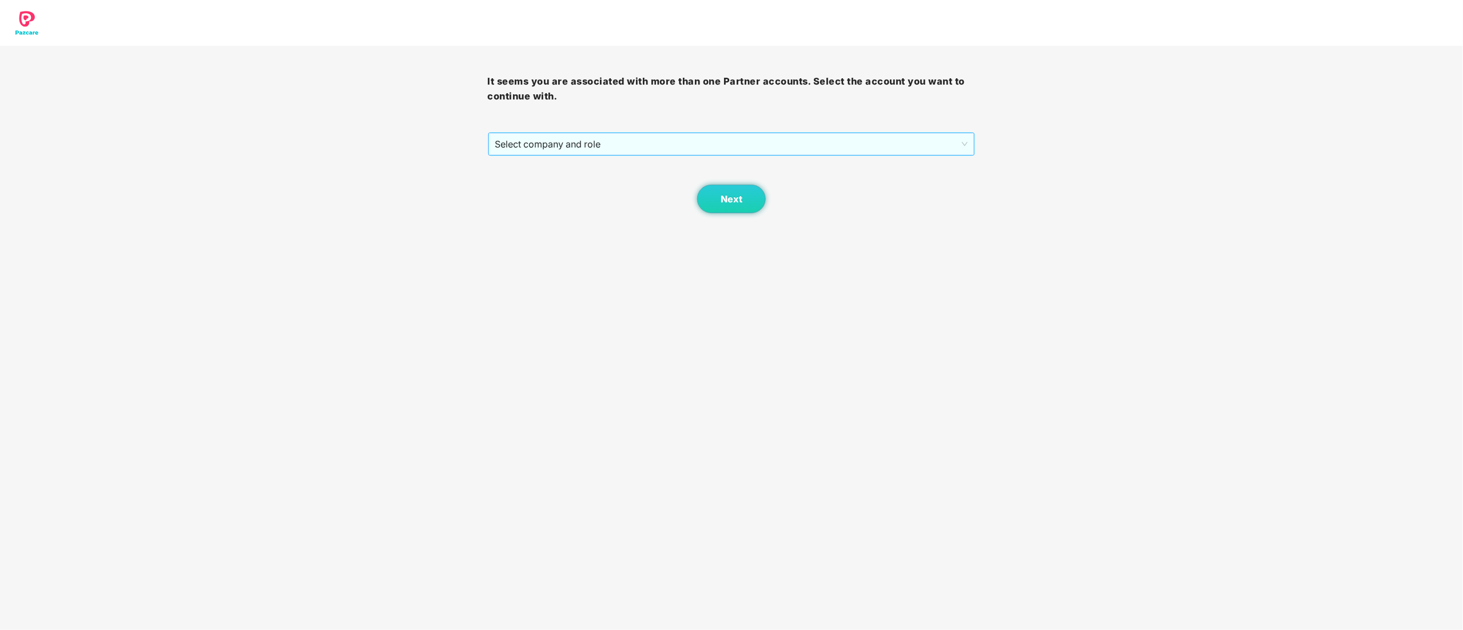
click at [563, 134] on span "Select company and role" at bounding box center [731, 144] width 473 height 22
click at [552, 180] on div "Pazcare - CUSTOMER_SUCCESS" at bounding box center [732, 185] width 474 height 13
click at [707, 192] on button "Next" at bounding box center [731, 199] width 69 height 29
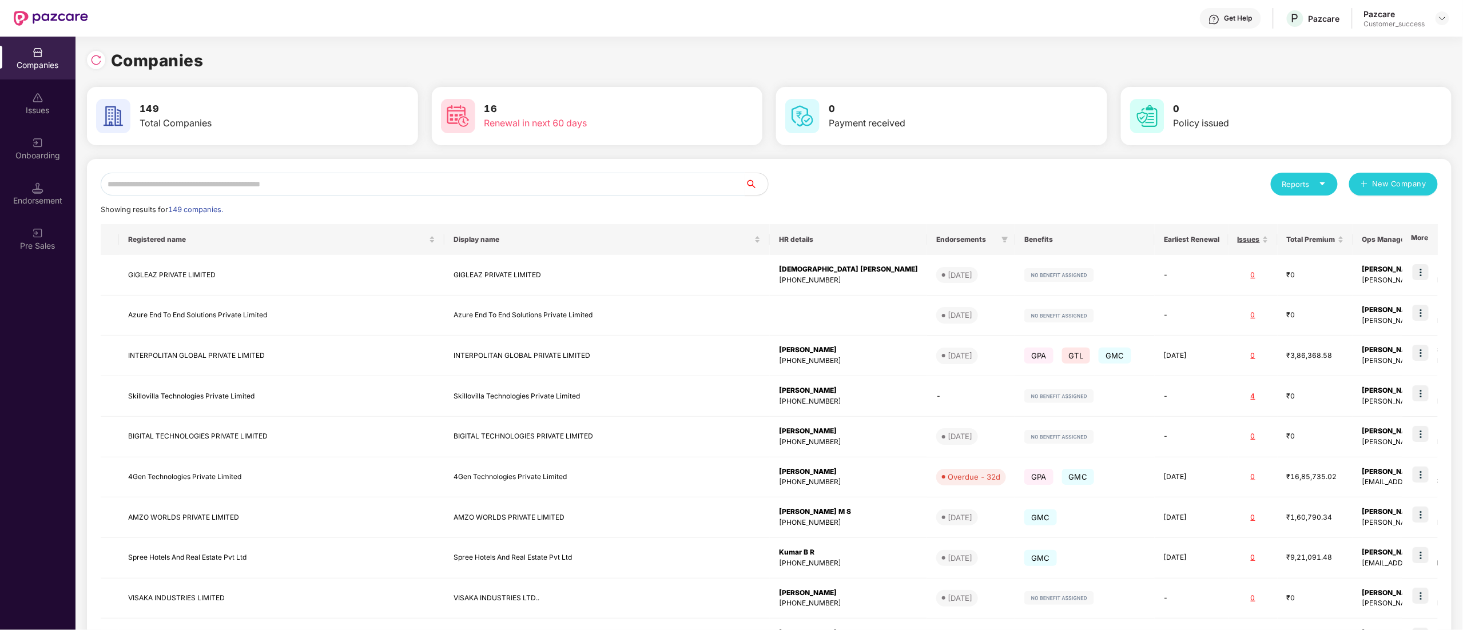
click at [261, 196] on div "Reports New Company Showing results for 149 companies. Registered name Display …" at bounding box center [769, 437] width 1337 height 528
click at [221, 185] on input "text" at bounding box center [423, 184] width 645 height 23
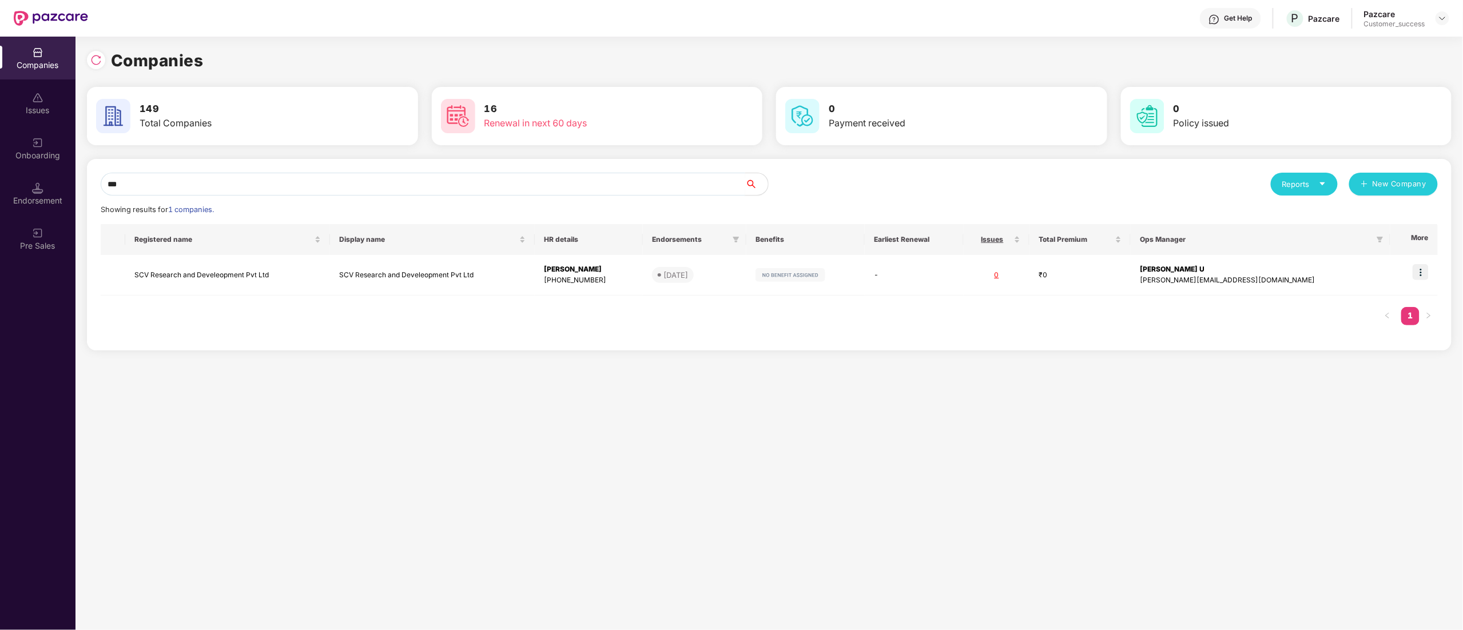
click at [19, 150] on div "Companies Issues Onboarding Endorsement Pre Sales Companies 149 Total Companies…" at bounding box center [731, 334] width 1463 height 594
type input "*****"
click at [1424, 272] on img at bounding box center [1421, 272] width 16 height 16
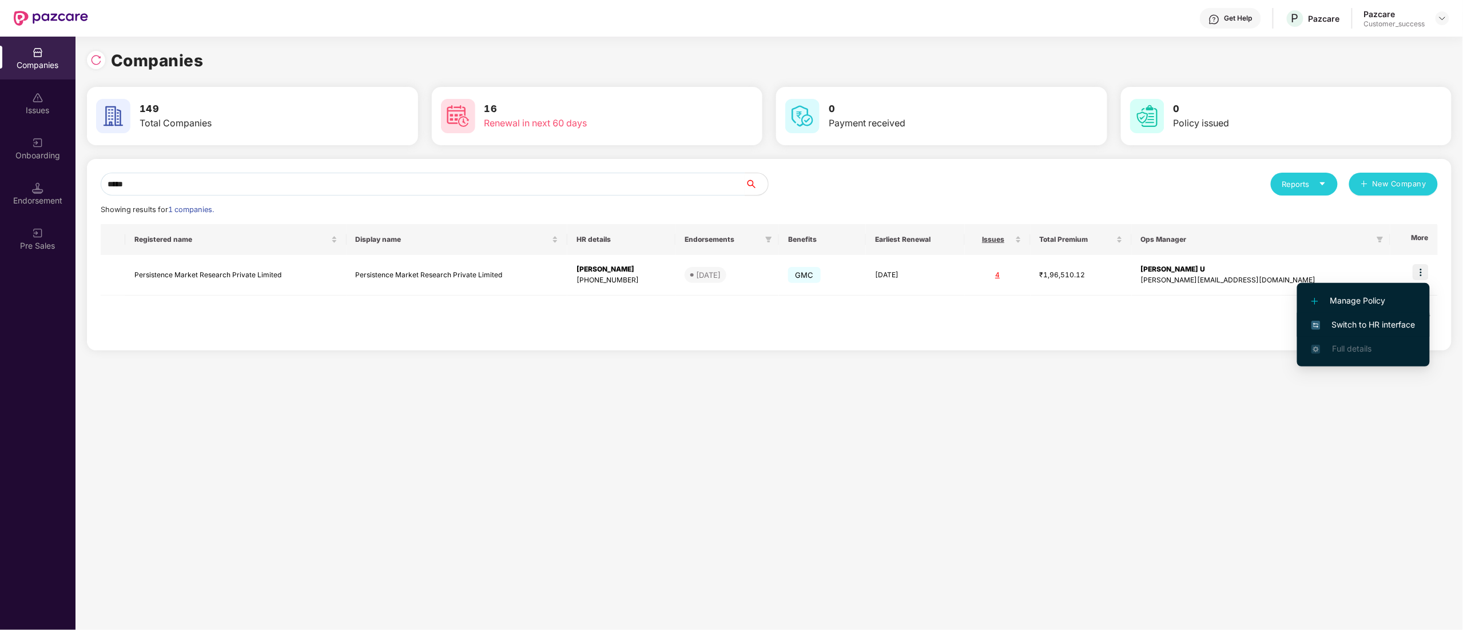
click at [1359, 322] on span "Switch to HR interface" at bounding box center [1363, 325] width 104 height 13
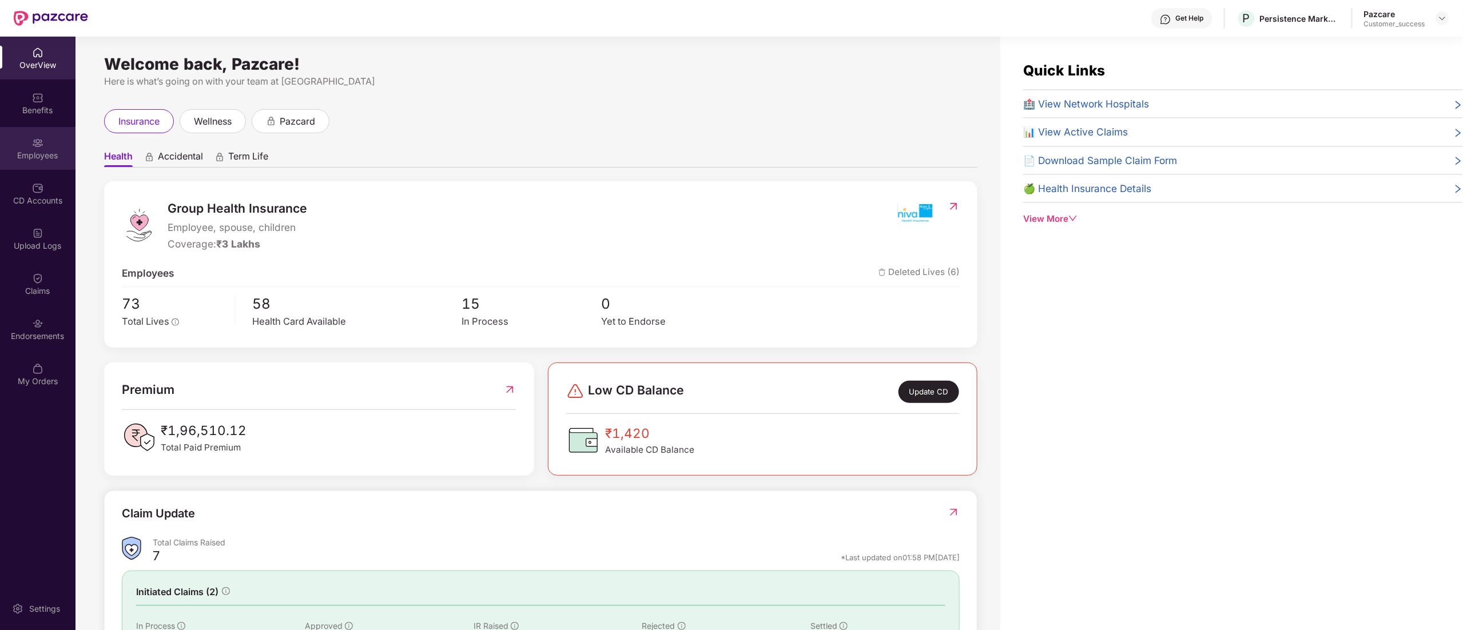
click at [23, 135] on div "Employees" at bounding box center [37, 148] width 75 height 43
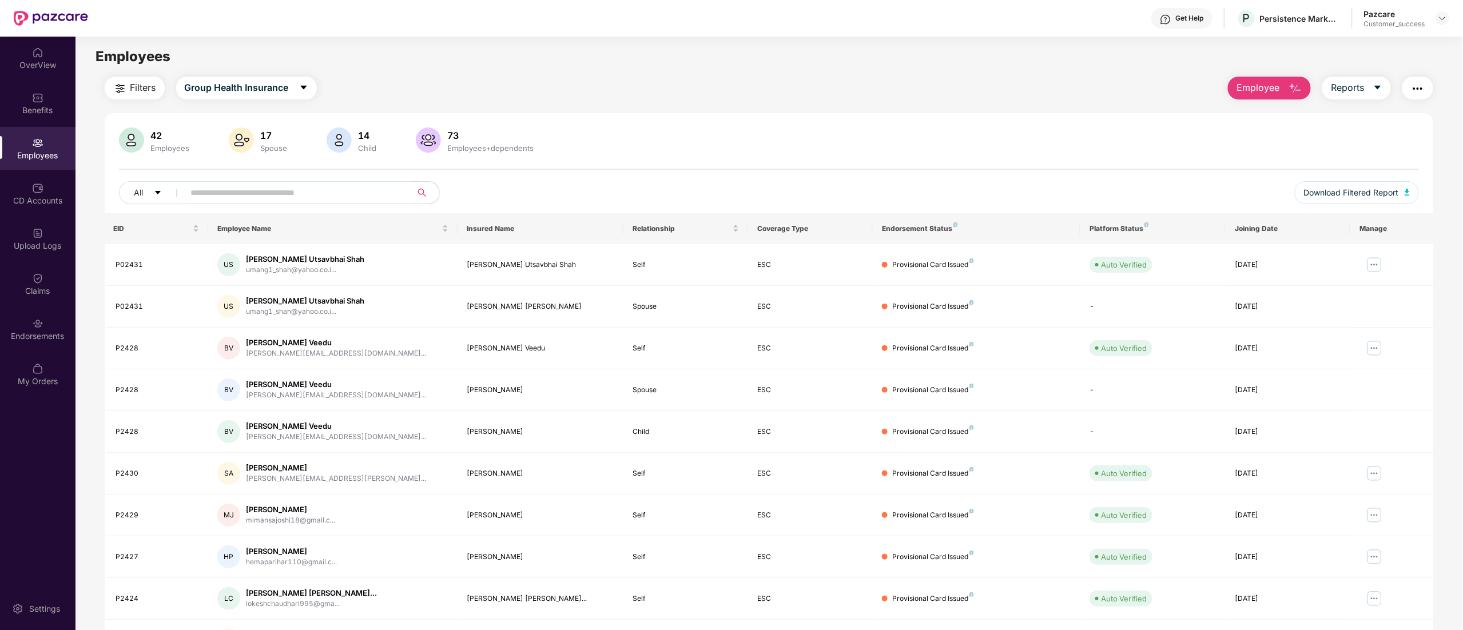
scroll to position [74, 0]
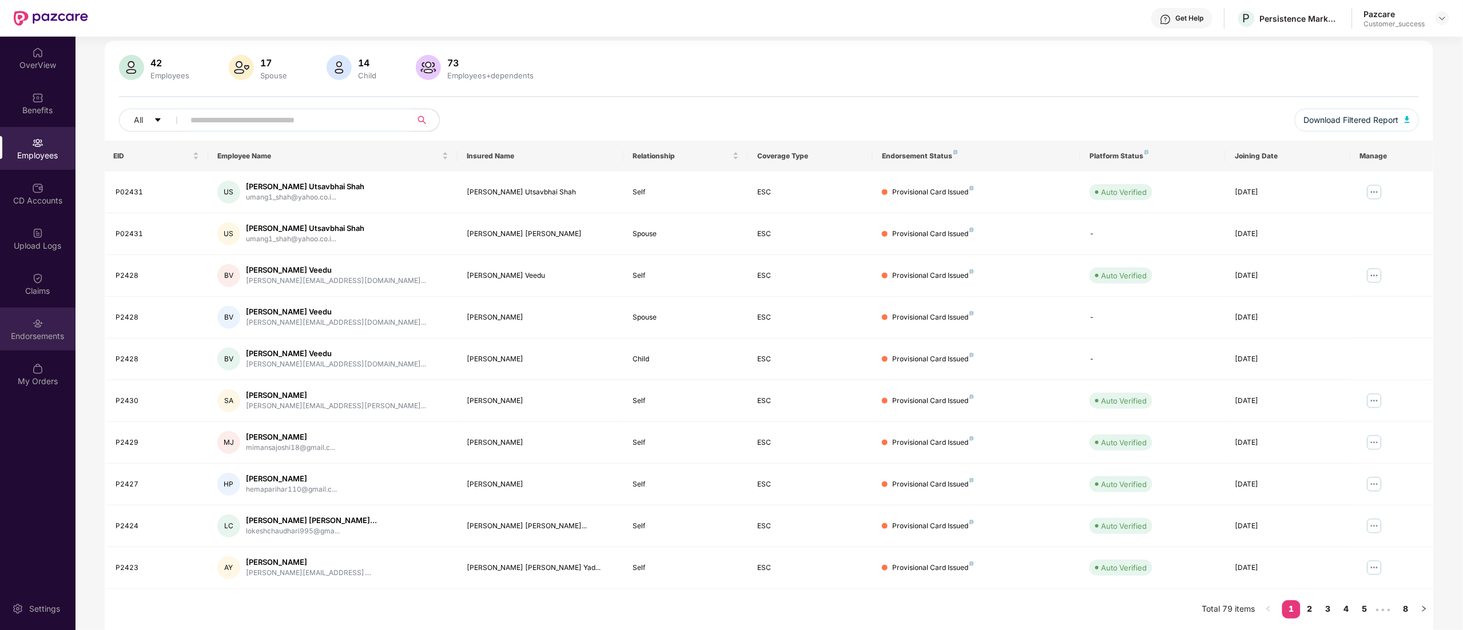
click at [43, 313] on div "Endorsements" at bounding box center [37, 329] width 75 height 43
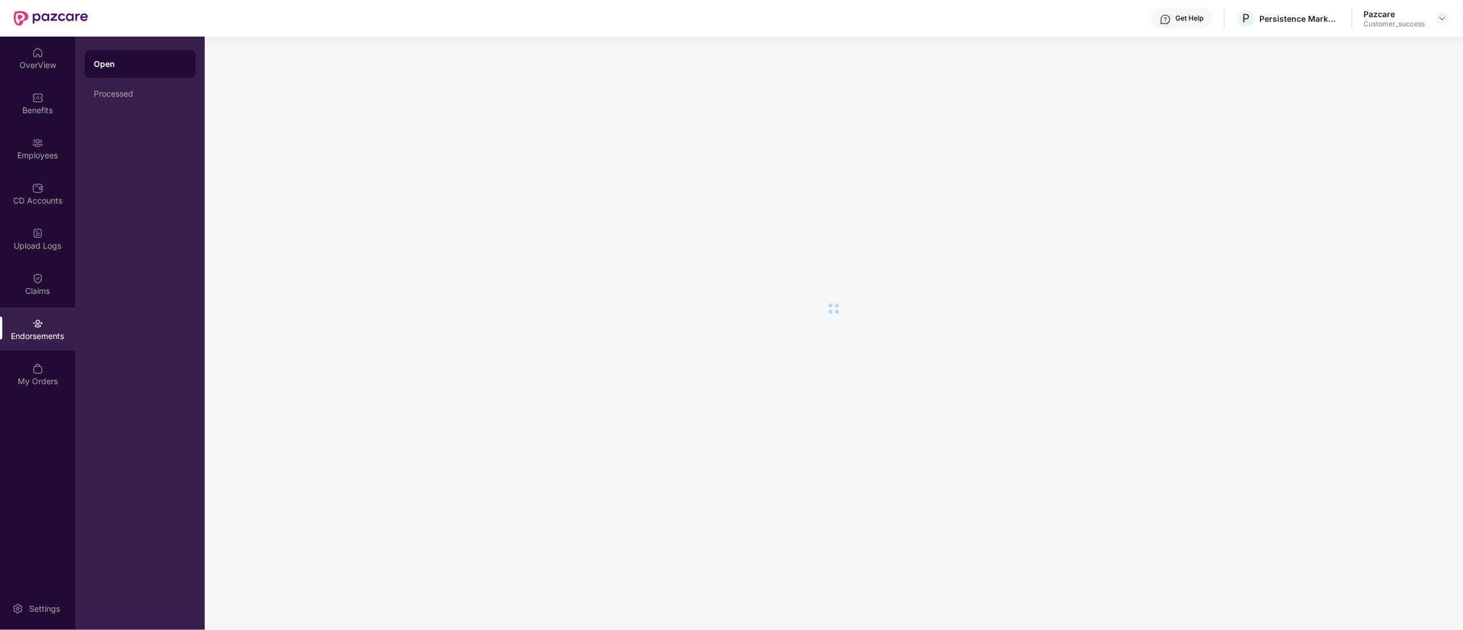
scroll to position [0, 0]
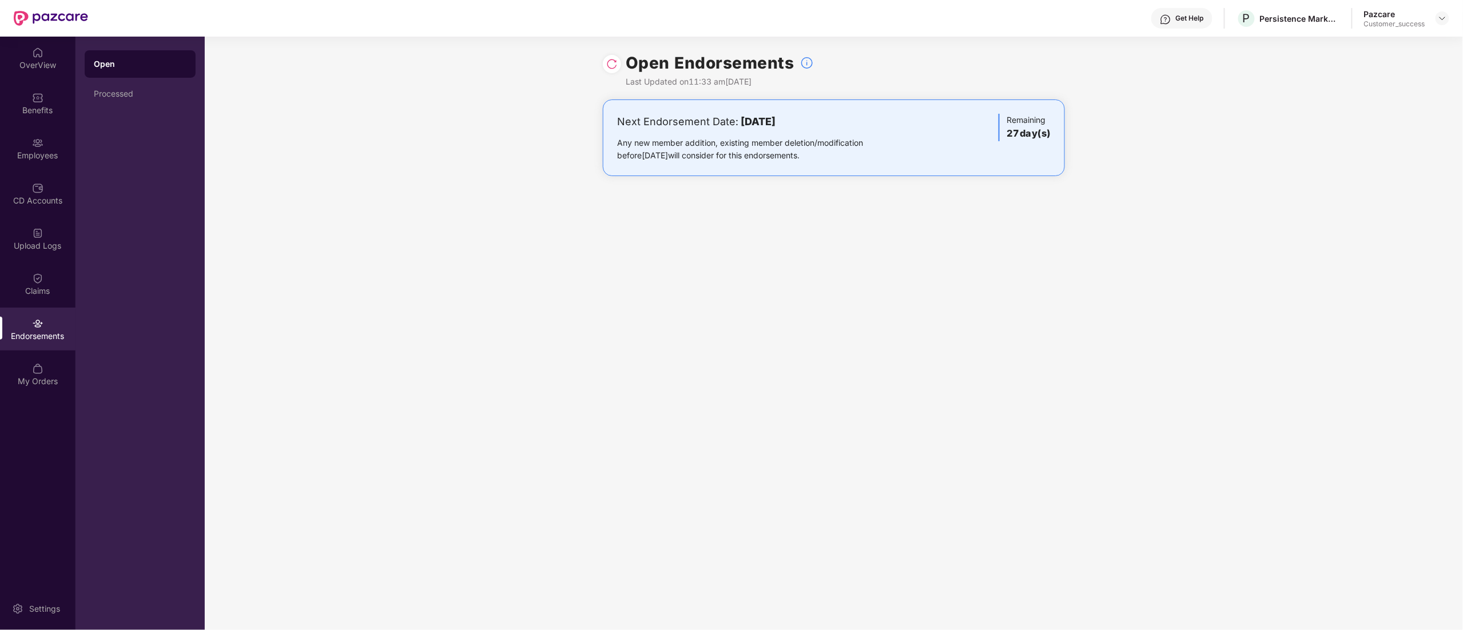
click at [609, 61] on img at bounding box center [611, 63] width 11 height 11
click at [31, 148] on div "Employees" at bounding box center [37, 148] width 75 height 43
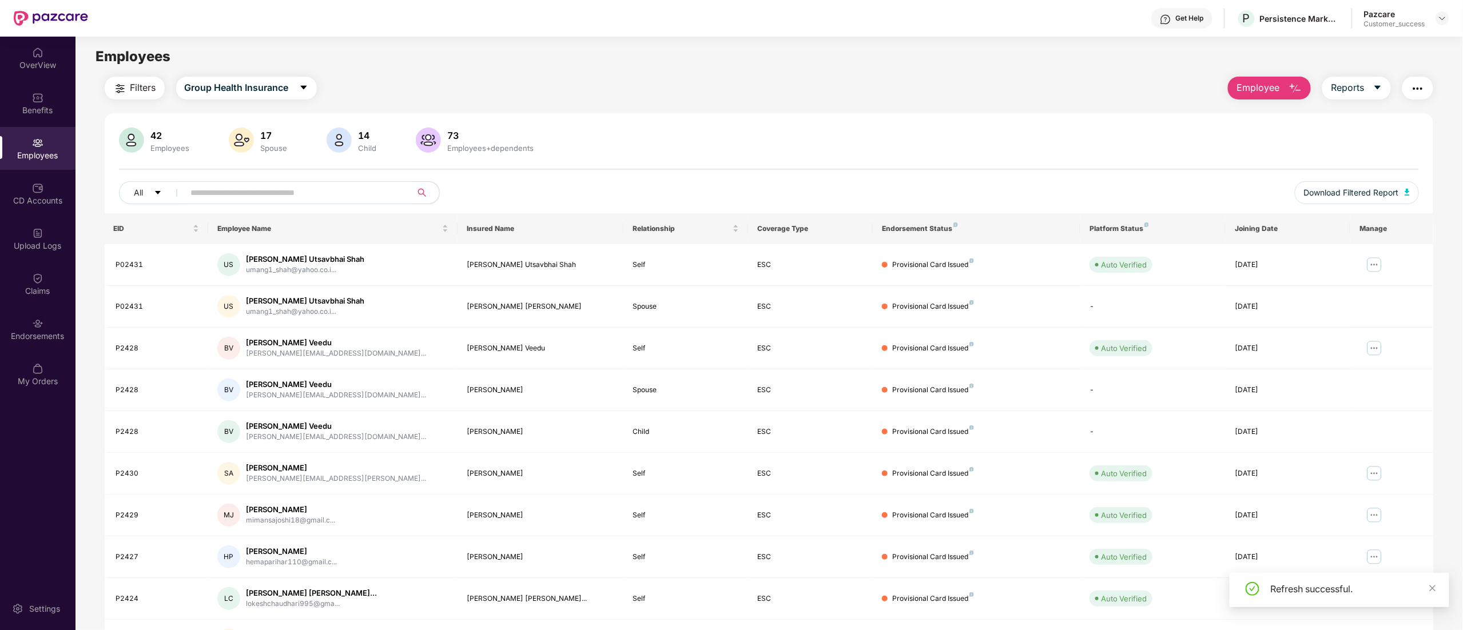
click at [248, 201] on input "text" at bounding box center [293, 192] width 205 height 17
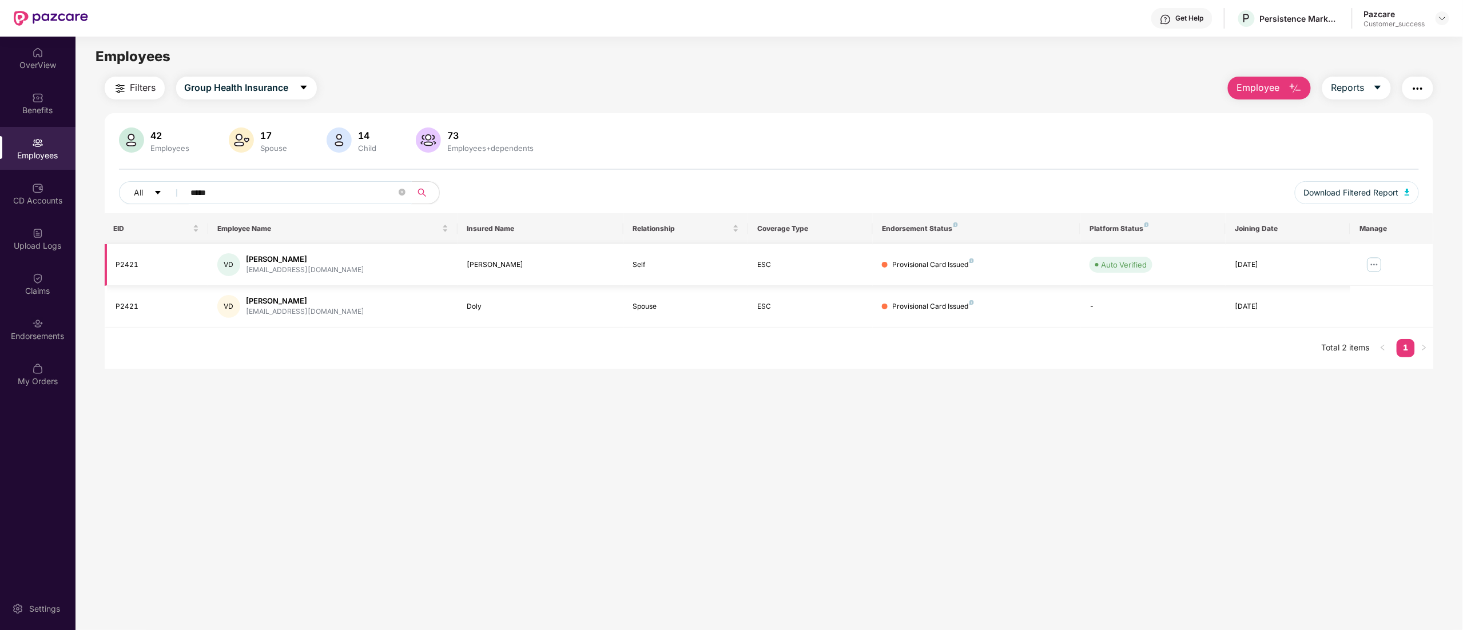
click at [125, 256] on td "P2421" at bounding box center [157, 265] width 104 height 42
copy div "P2421"
drag, startPoint x: 241, startPoint y: 191, endPoint x: 23, endPoint y: 176, distance: 218.4
click at [23, 176] on div "OverView Benefits Employees CD Accounts Upload Logs Claims Endorsements My Orde…" at bounding box center [731, 334] width 1463 height 594
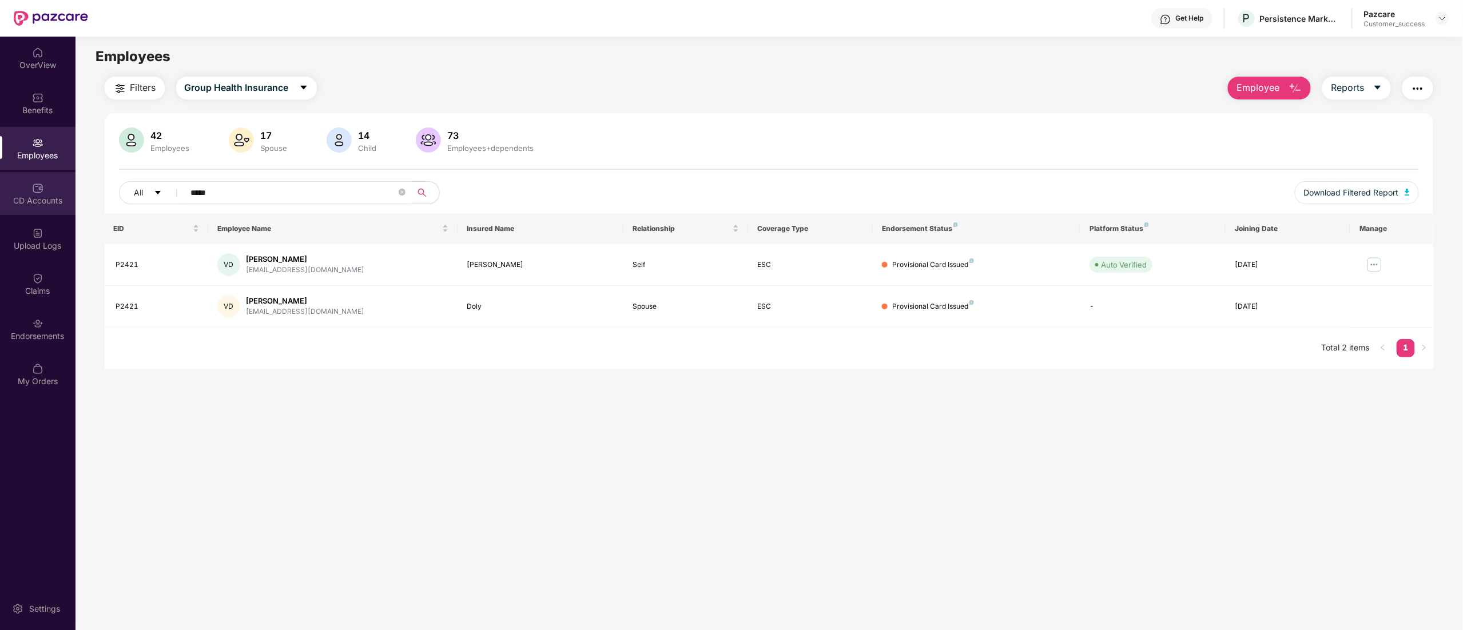
paste input "text"
type input "*****"
drag, startPoint x: 216, startPoint y: 192, endPoint x: 172, endPoint y: 192, distance: 43.5
click at [172, 192] on div "All *****" at bounding box center [498, 192] width 758 height 23
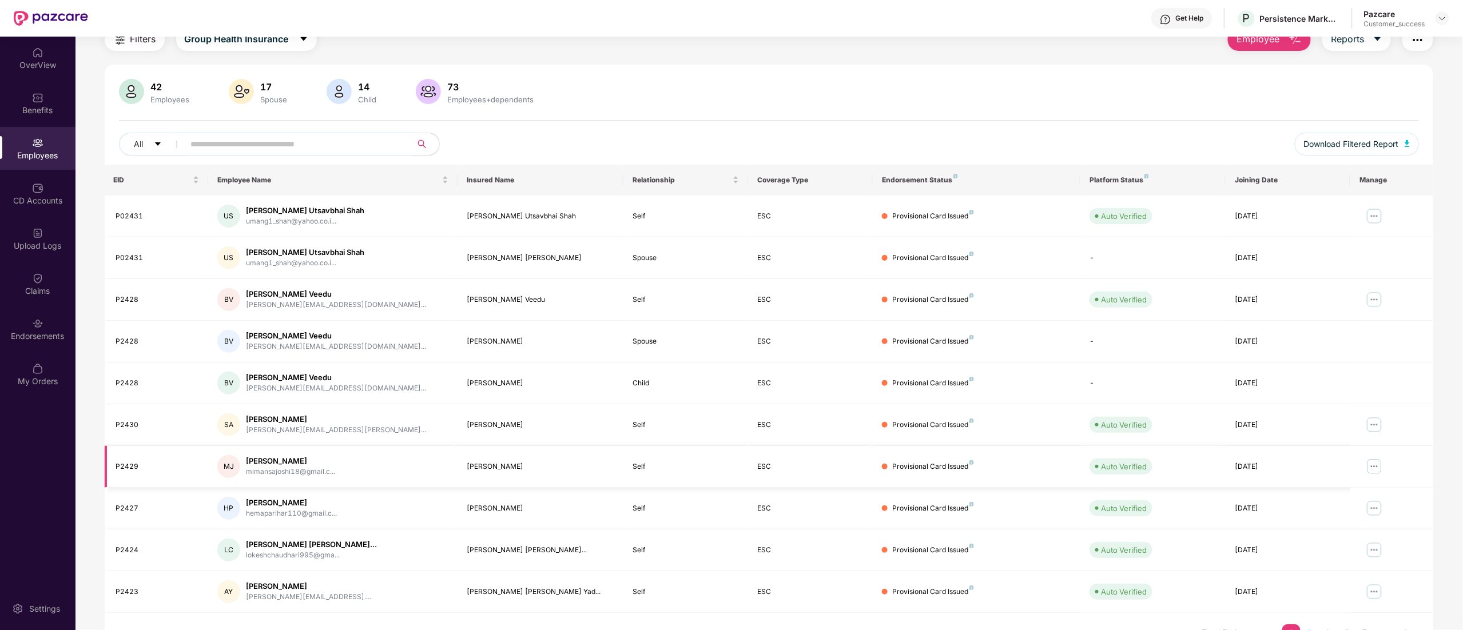
scroll to position [74, 0]
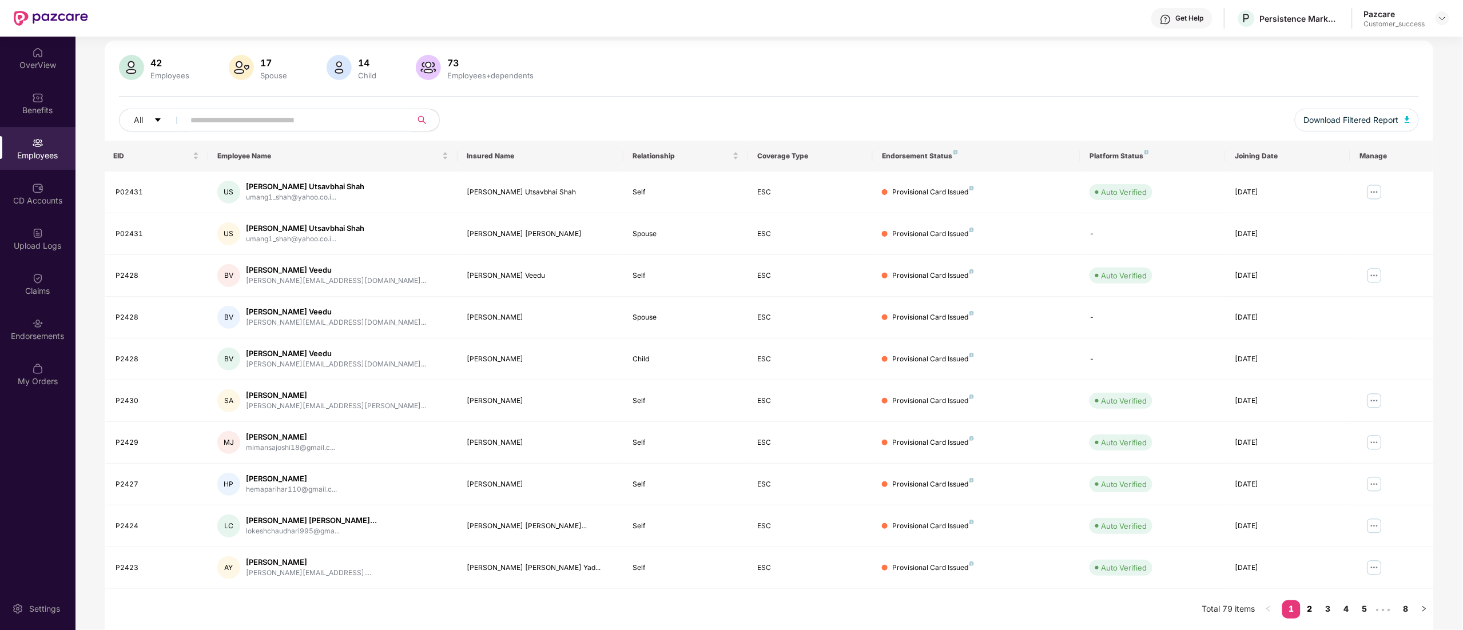
click at [1310, 603] on link "2" at bounding box center [1310, 609] width 18 height 17
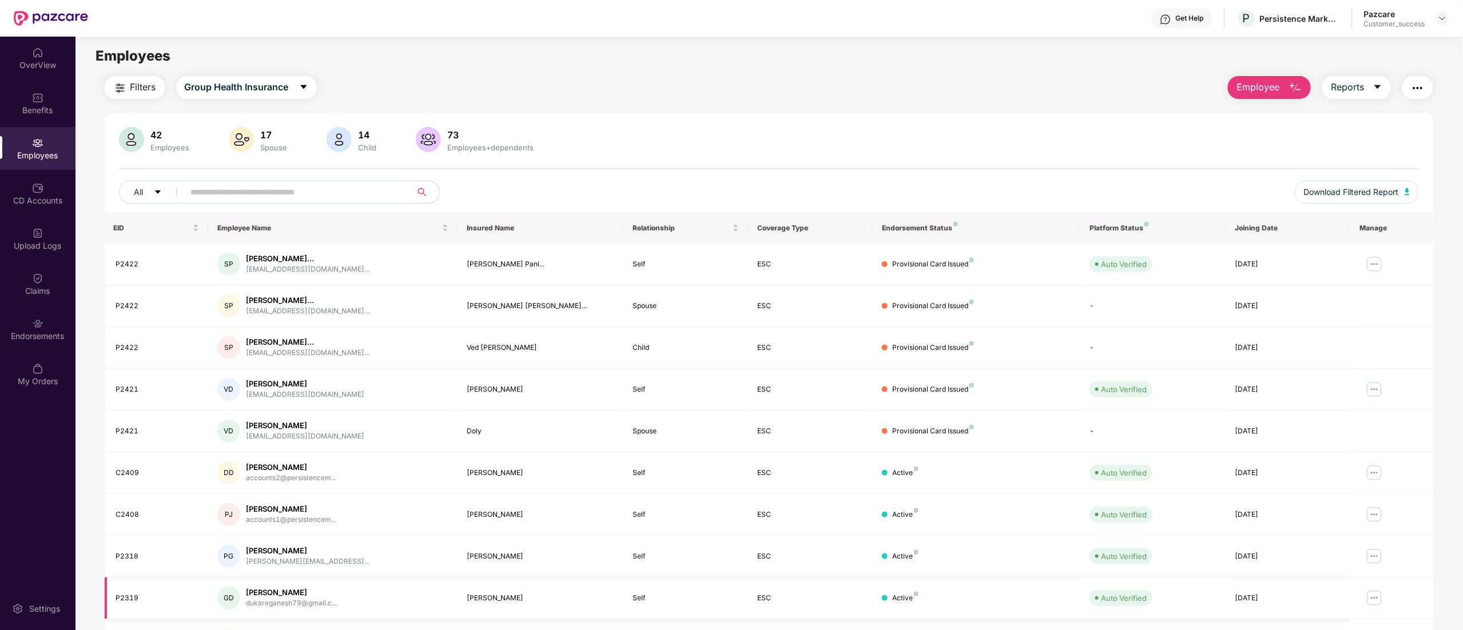
scroll to position [0, 0]
click at [1439, 18] on img at bounding box center [1442, 18] width 9 height 9
click at [1342, 37] on div "Switch to partner view" at bounding box center [1388, 45] width 149 height 22
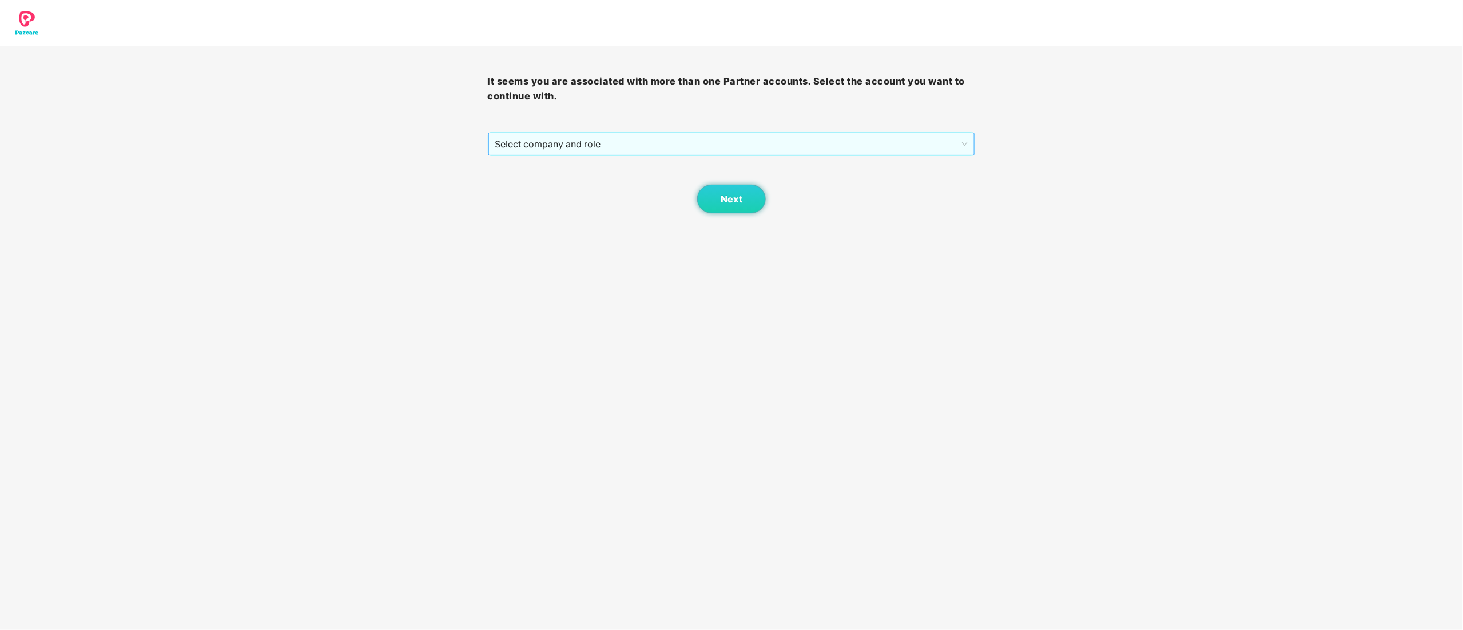
click at [554, 132] on div "Select company and role" at bounding box center [732, 144] width 488 height 24
click at [547, 144] on span "Select company and role" at bounding box center [731, 144] width 473 height 22
click at [541, 187] on div "Pazcare - CUSTOMER_SUCCESS" at bounding box center [732, 185] width 474 height 13
click at [714, 203] on button "Next" at bounding box center [731, 199] width 69 height 29
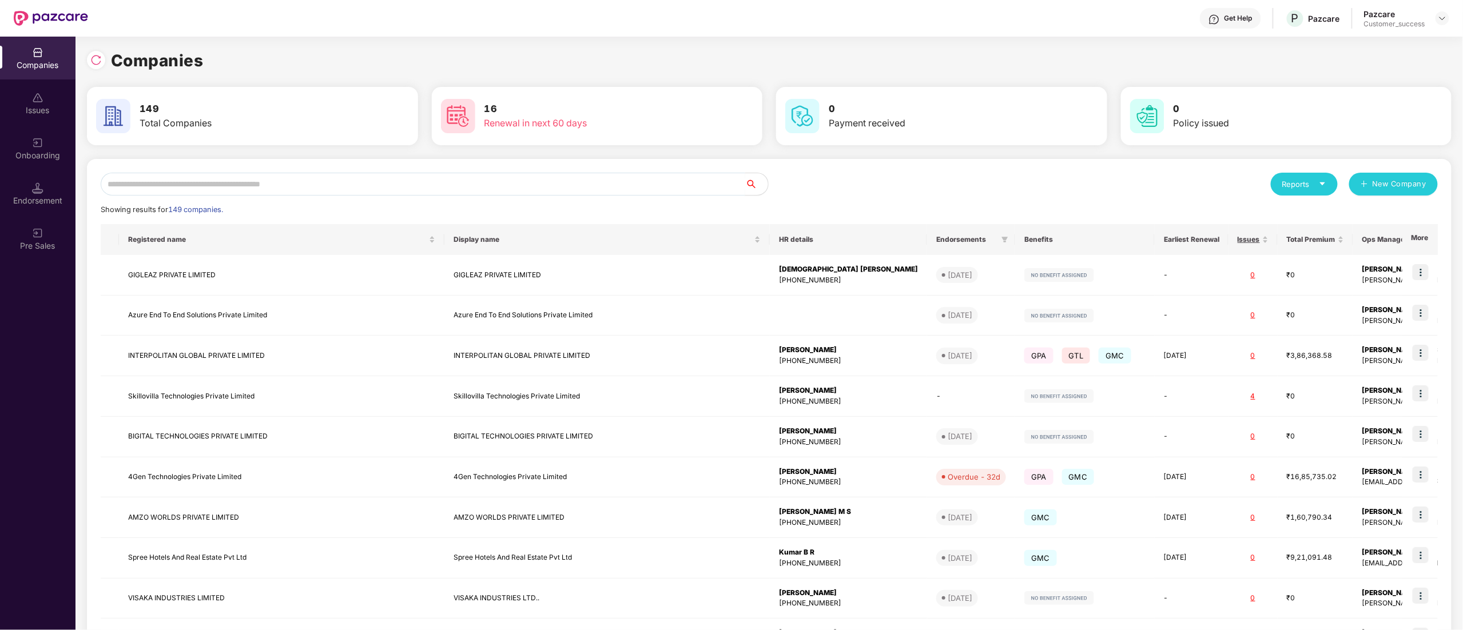
click at [222, 194] on input "text" at bounding box center [423, 184] width 645 height 23
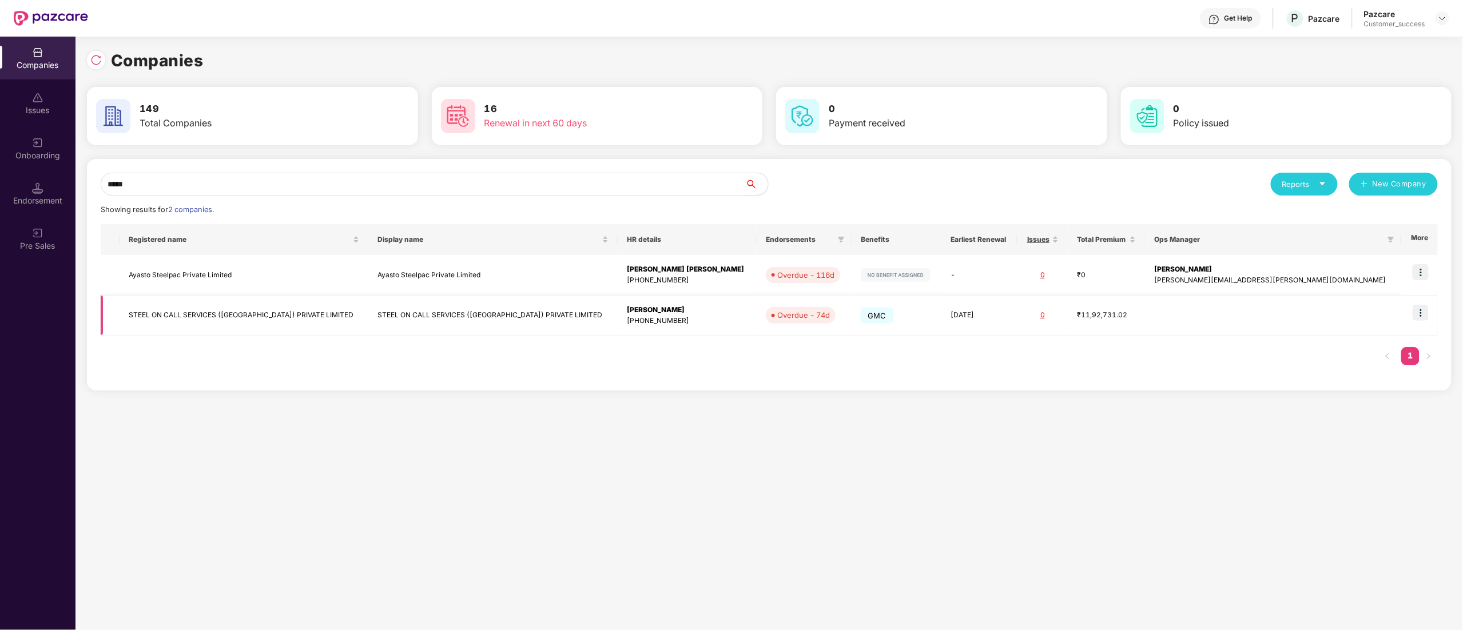
type input "*****"
click at [1420, 312] on img at bounding box center [1421, 313] width 16 height 16
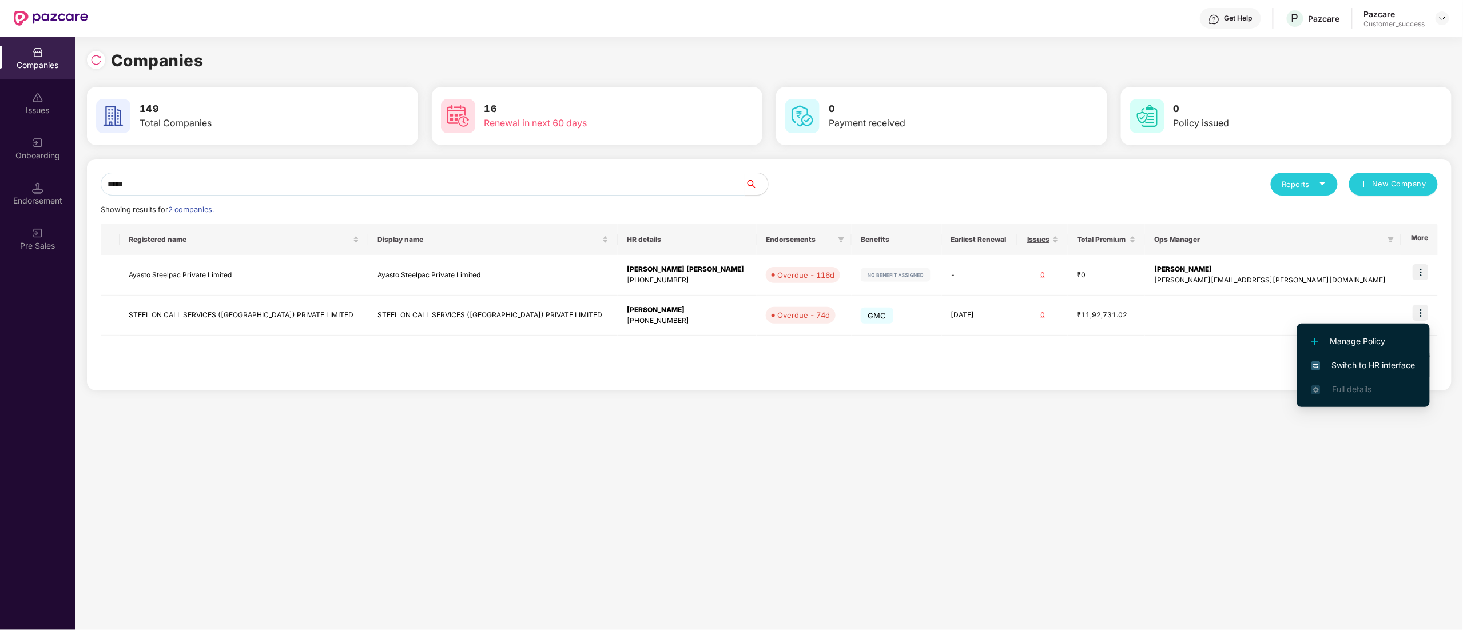
click at [1357, 363] on span "Switch to HR interface" at bounding box center [1363, 365] width 104 height 13
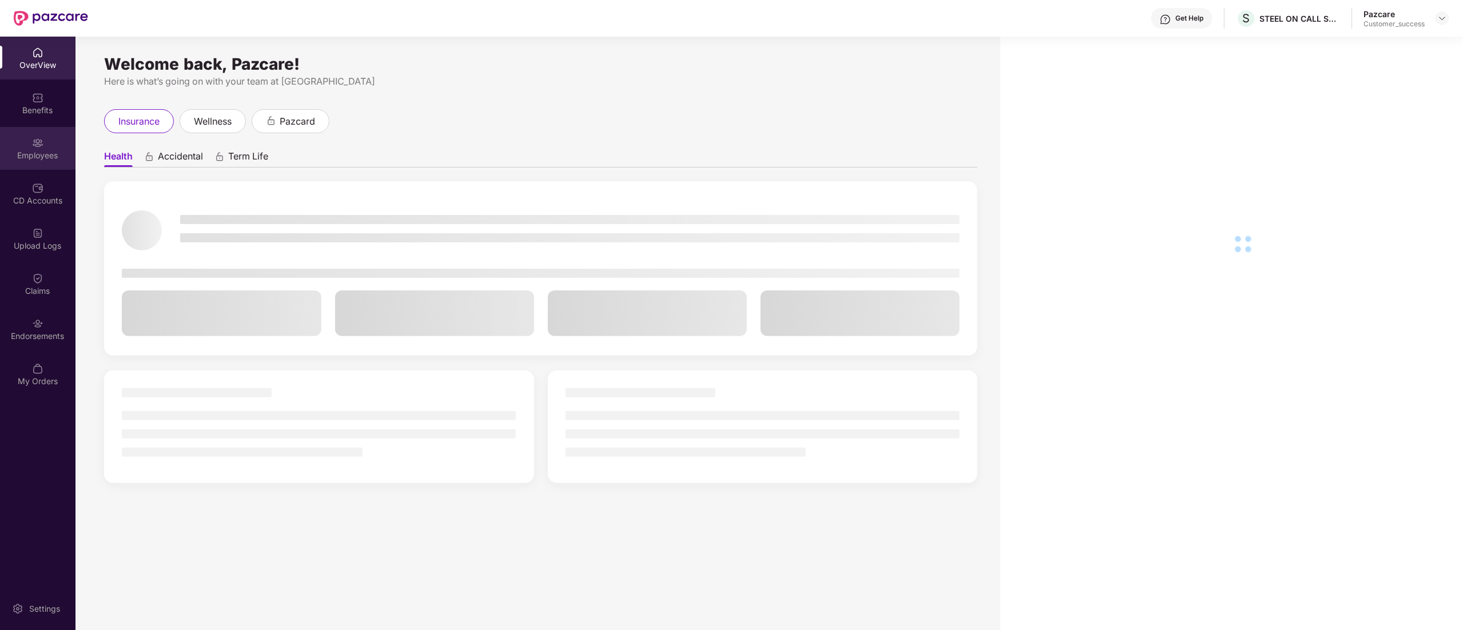
click at [17, 133] on div "Employees" at bounding box center [37, 148] width 75 height 43
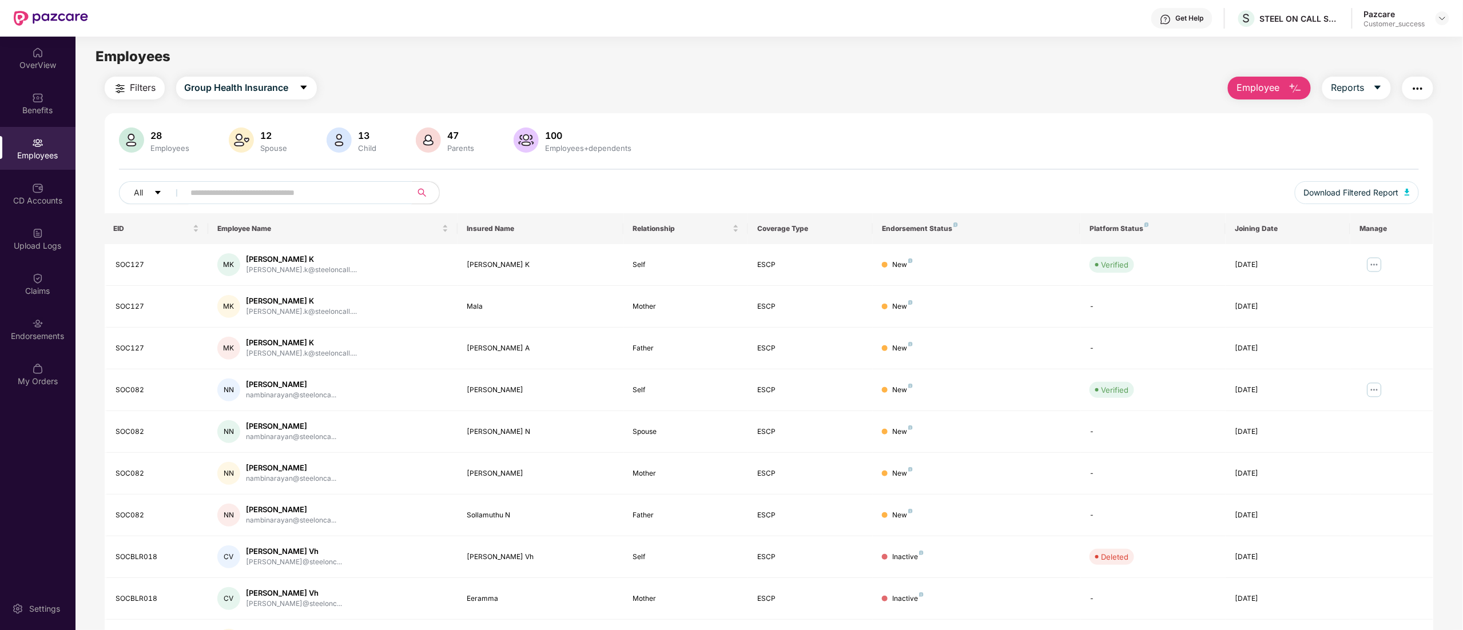
click at [231, 196] on input "text" at bounding box center [293, 192] width 205 height 17
click at [46, 333] on div "Endorsements" at bounding box center [37, 336] width 75 height 11
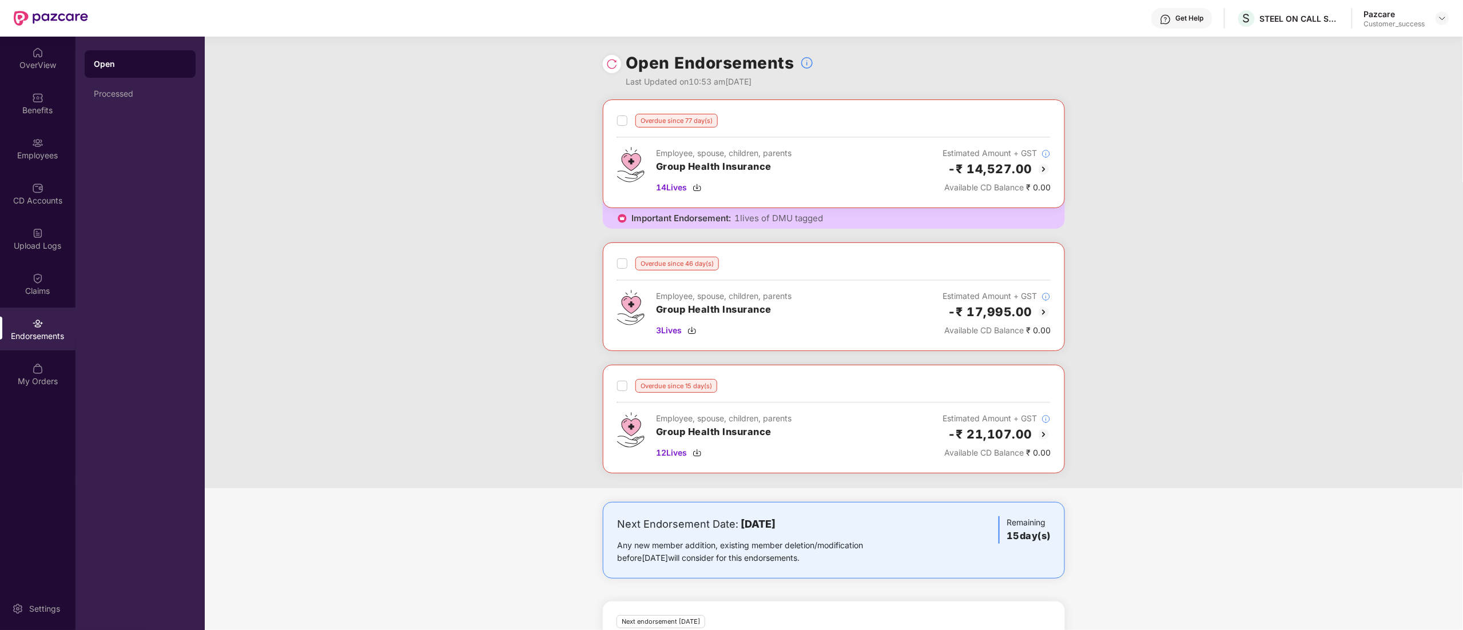
click at [1037, 170] on img at bounding box center [1044, 169] width 14 height 14
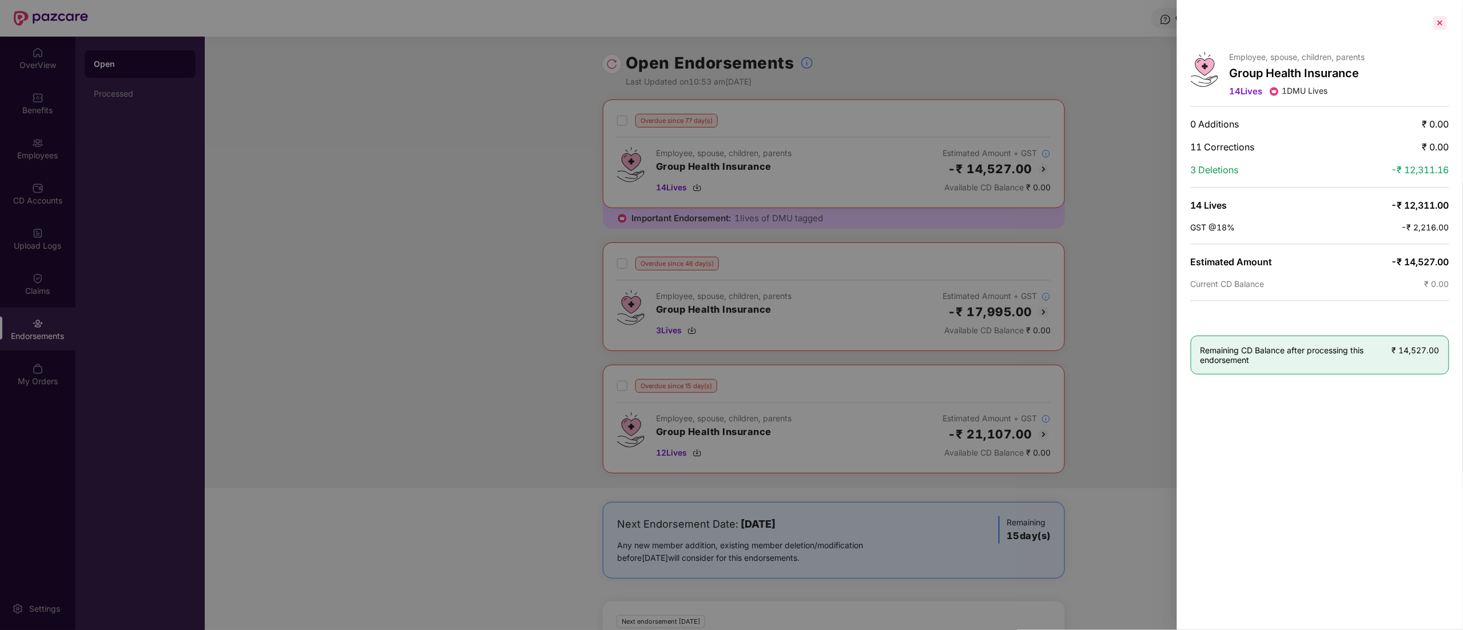
click at [1444, 23] on div at bounding box center [1440, 23] width 18 height 18
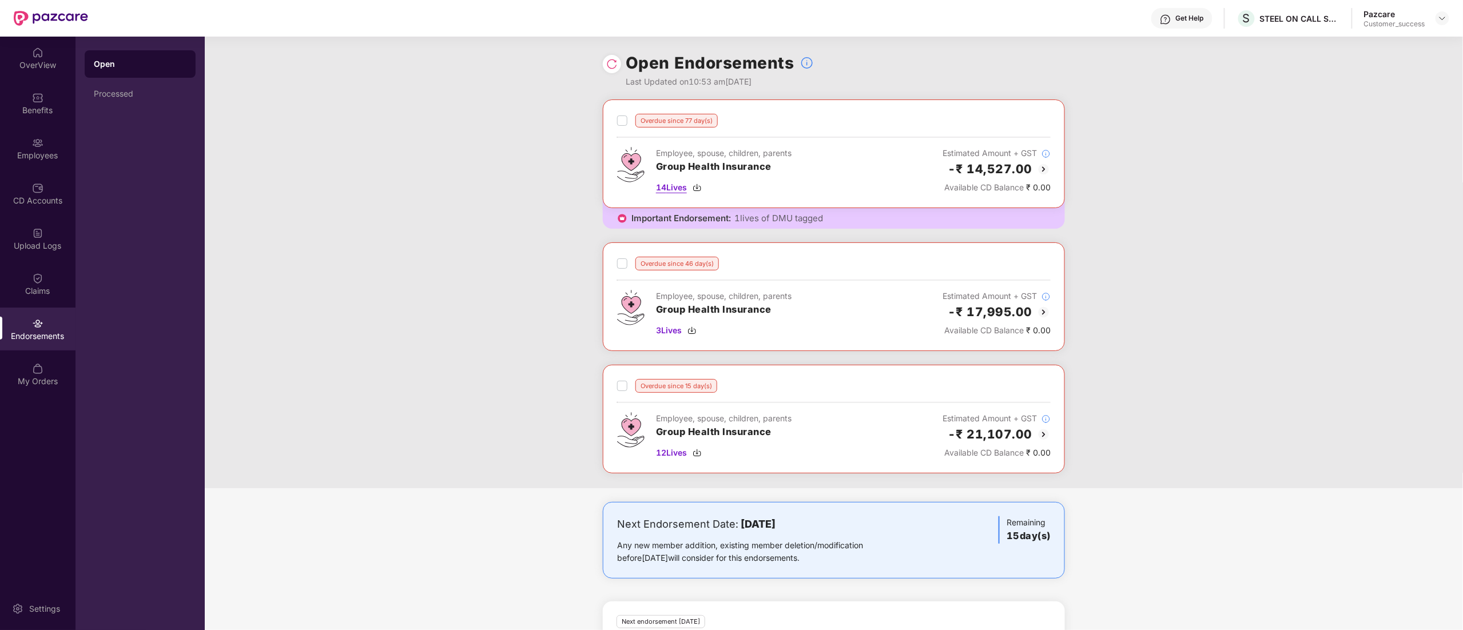
click at [702, 188] on img at bounding box center [697, 187] width 9 height 9
click at [29, 139] on div "Employees" at bounding box center [37, 148] width 75 height 43
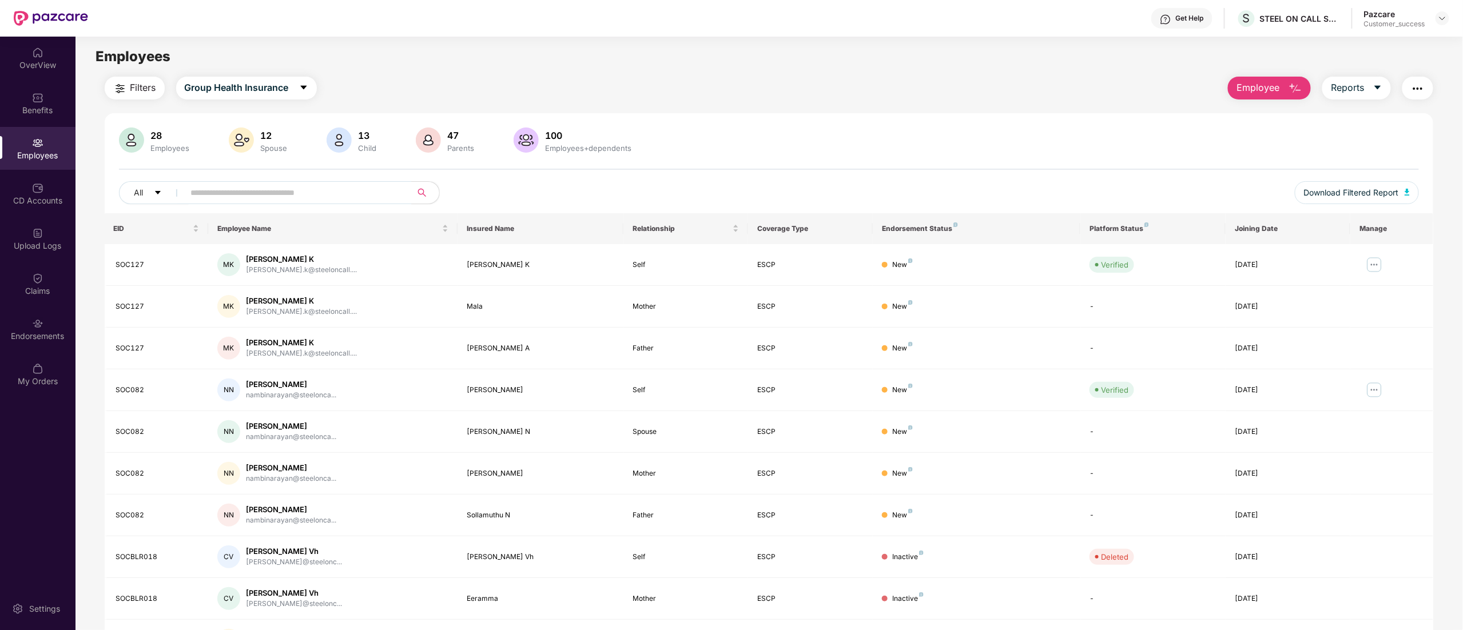
click at [1417, 84] on img "button" at bounding box center [1418, 89] width 14 height 14
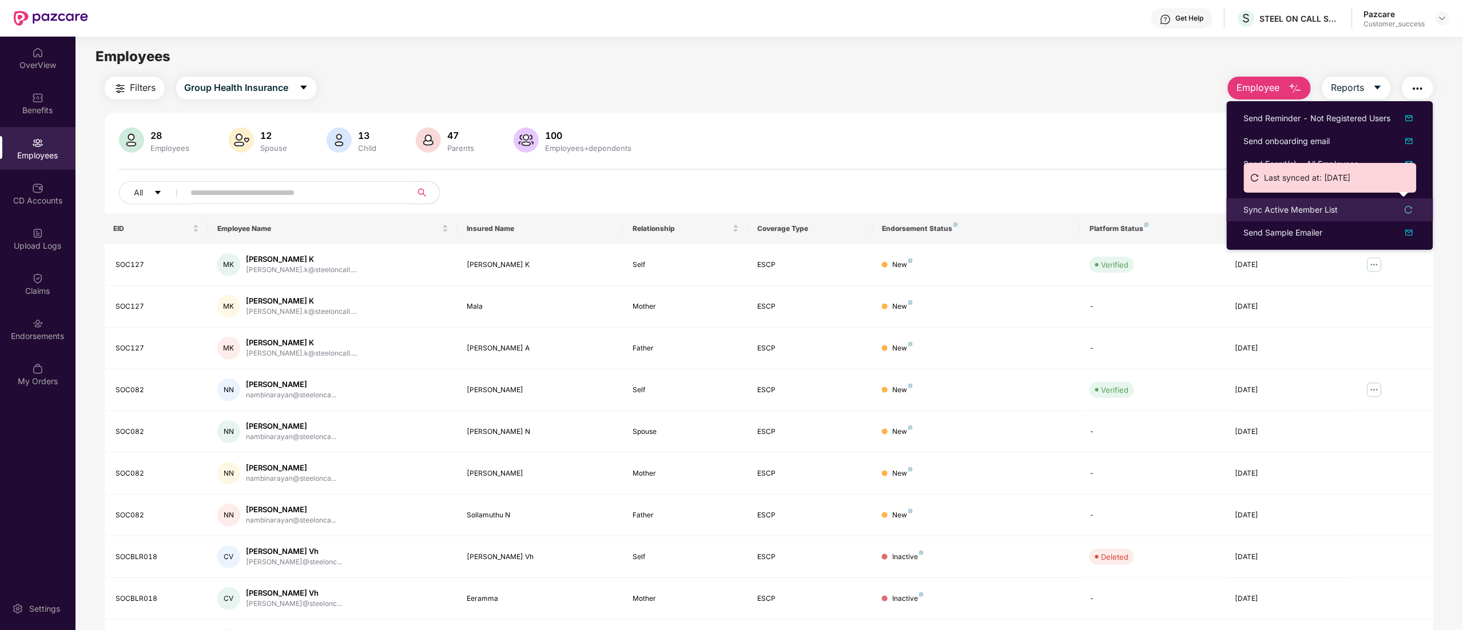
click at [1304, 210] on div "Sync Active Member List" at bounding box center [1291, 210] width 94 height 13
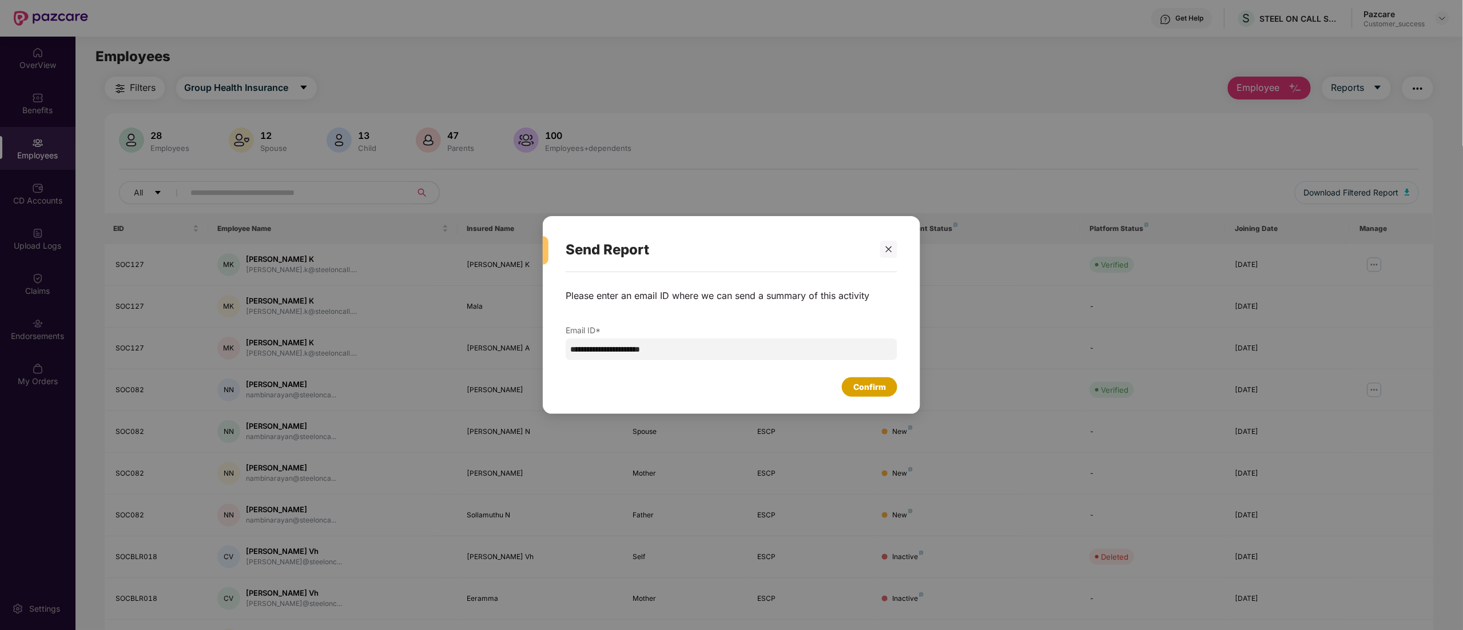
click at [870, 384] on div "Confirm" at bounding box center [869, 387] width 33 height 13
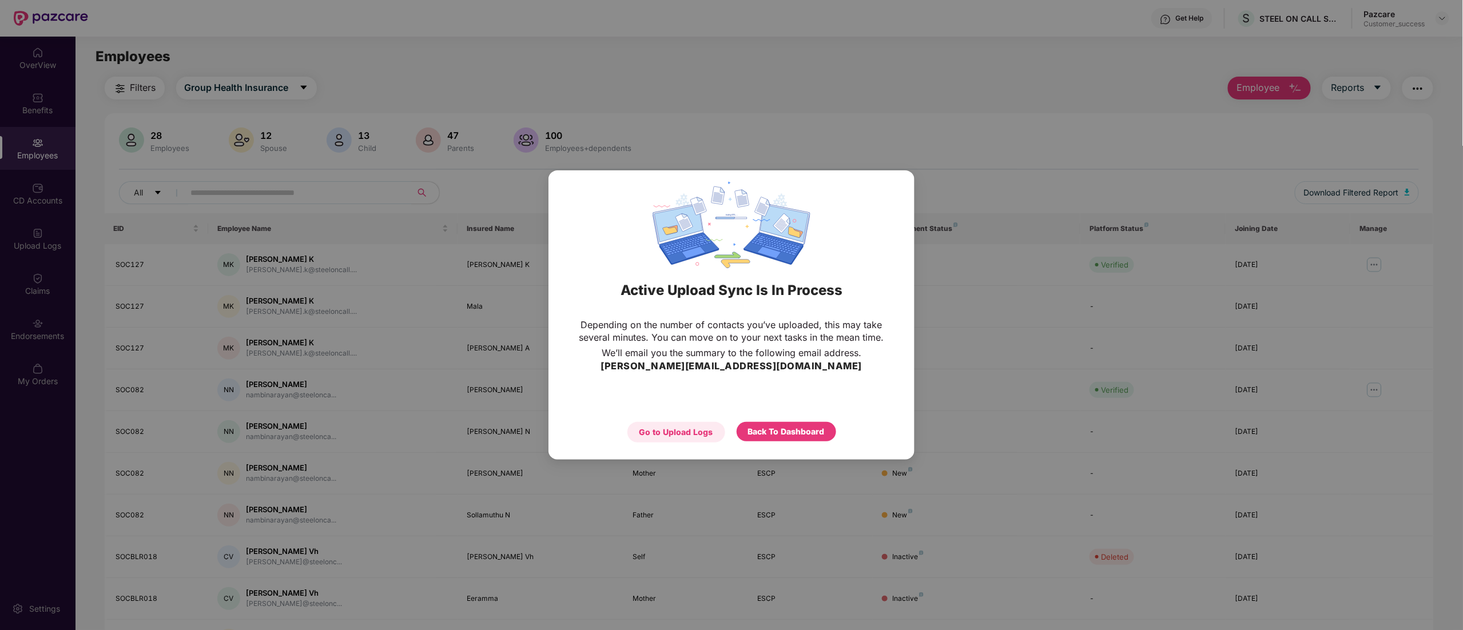
click at [691, 434] on div "Go to Upload Logs" at bounding box center [676, 432] width 74 height 13
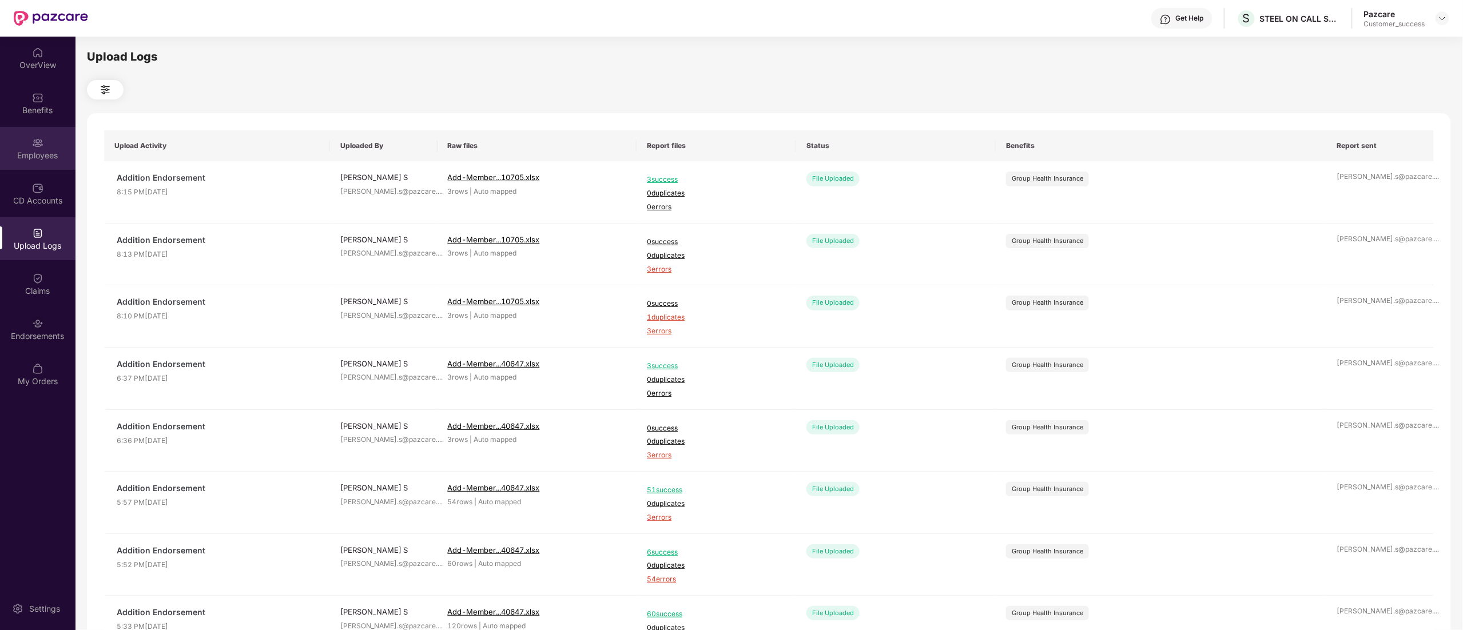
click at [32, 144] on img at bounding box center [37, 142] width 11 height 11
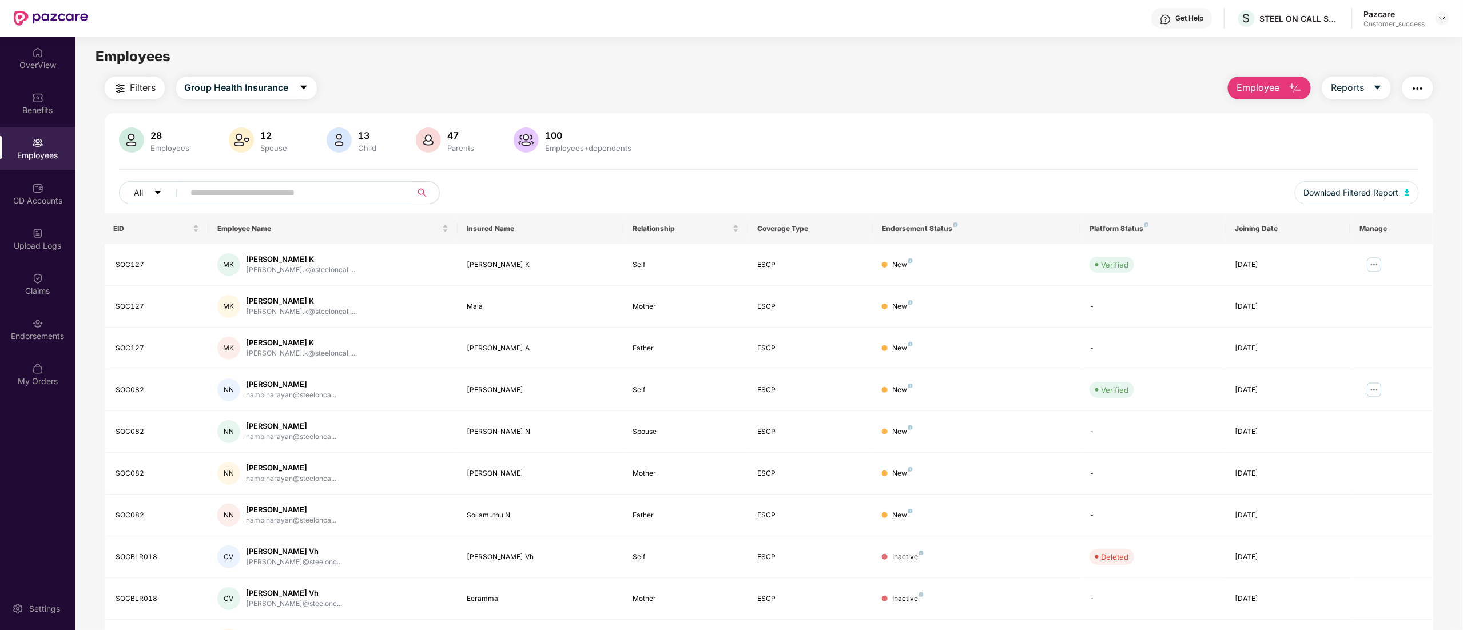
click at [35, 260] on div "OverView Benefits Employees CD Accounts Upload Logs Claims Endorsements My Orde…" at bounding box center [37, 217] width 75 height 361
click at [33, 235] on img at bounding box center [37, 233] width 11 height 11
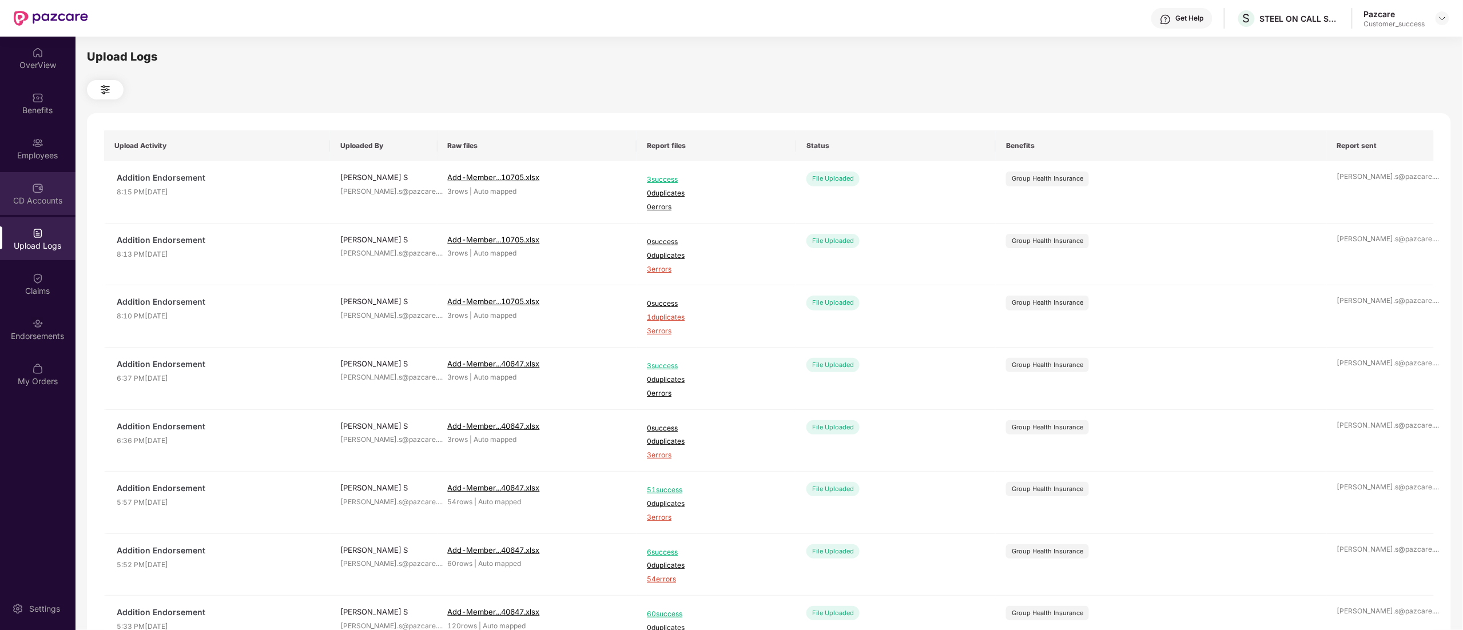
click at [39, 192] on img at bounding box center [37, 187] width 11 height 11
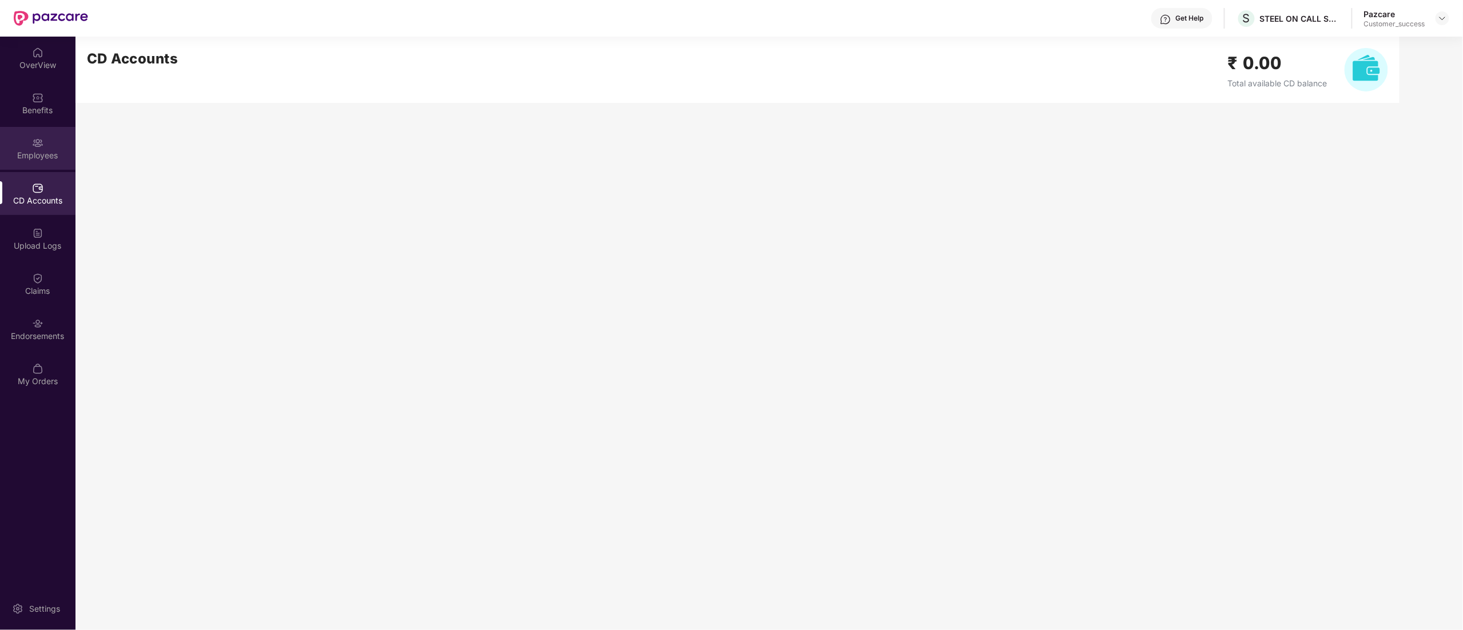
click at [35, 142] on img at bounding box center [37, 142] width 11 height 11
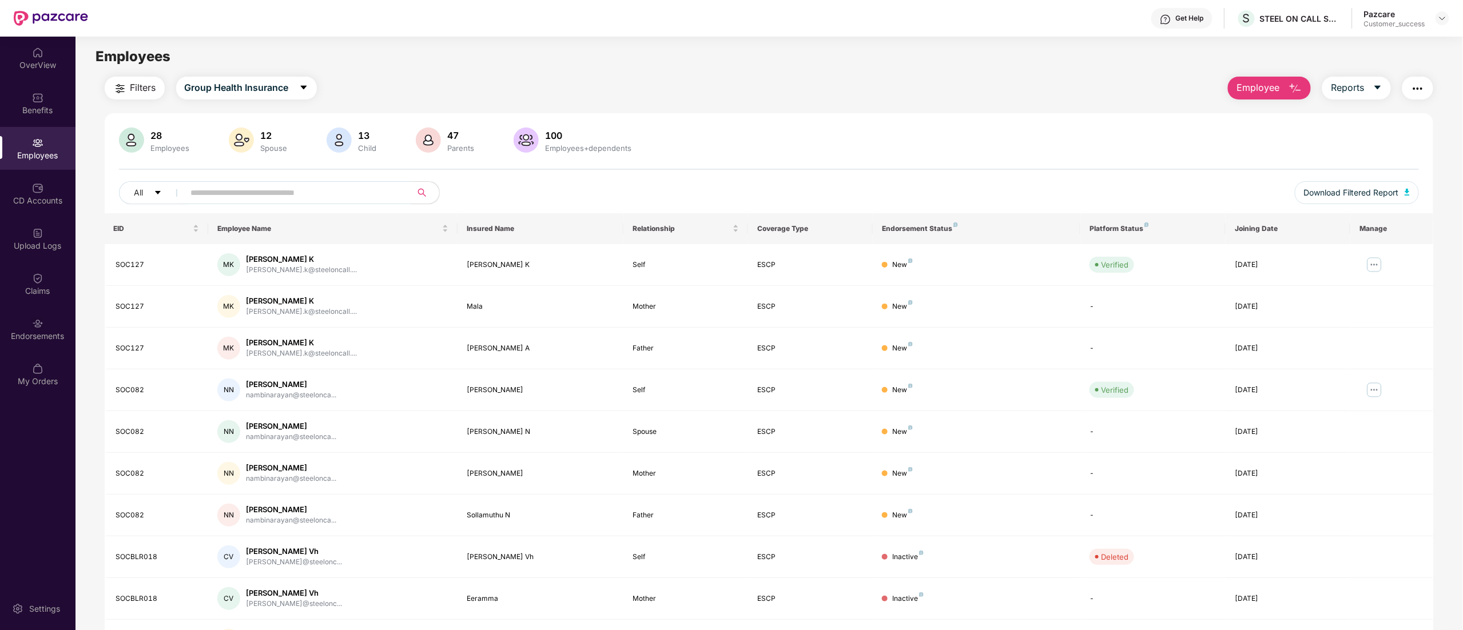
click at [1421, 82] on img "button" at bounding box center [1418, 89] width 14 height 14
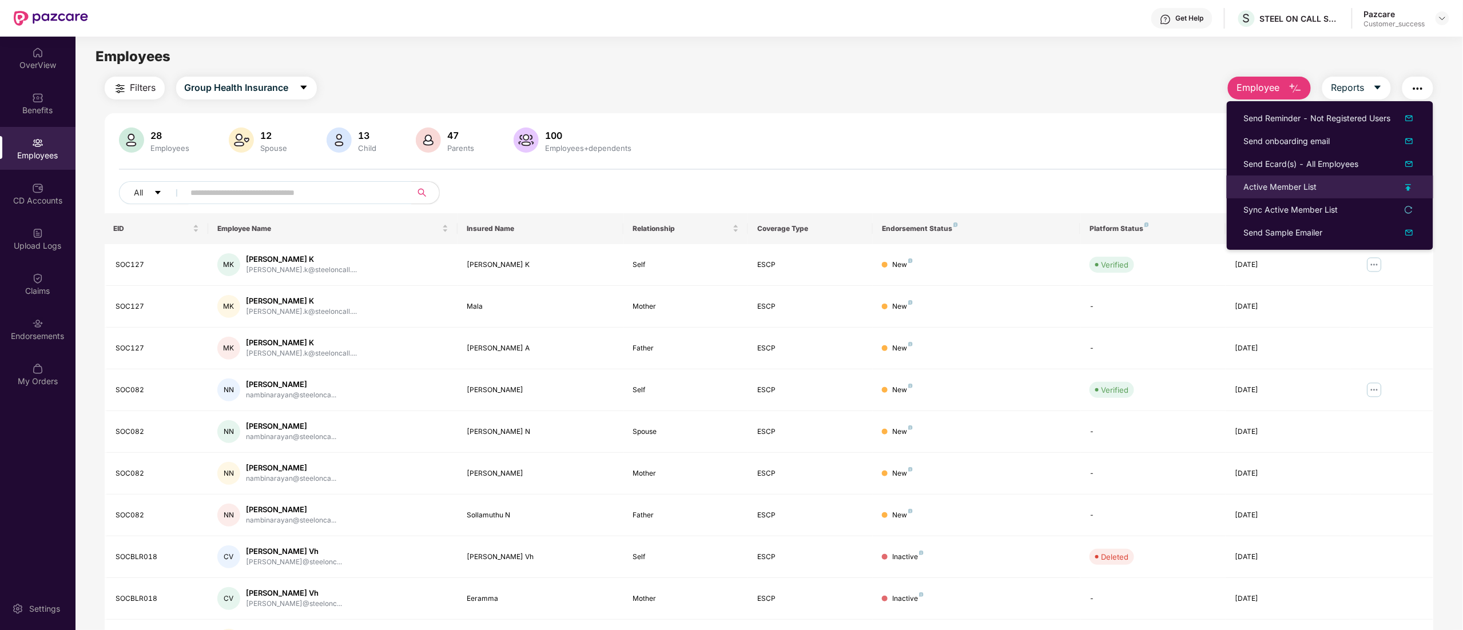
click at [1299, 189] on div "Active Member List" at bounding box center [1280, 187] width 73 height 13
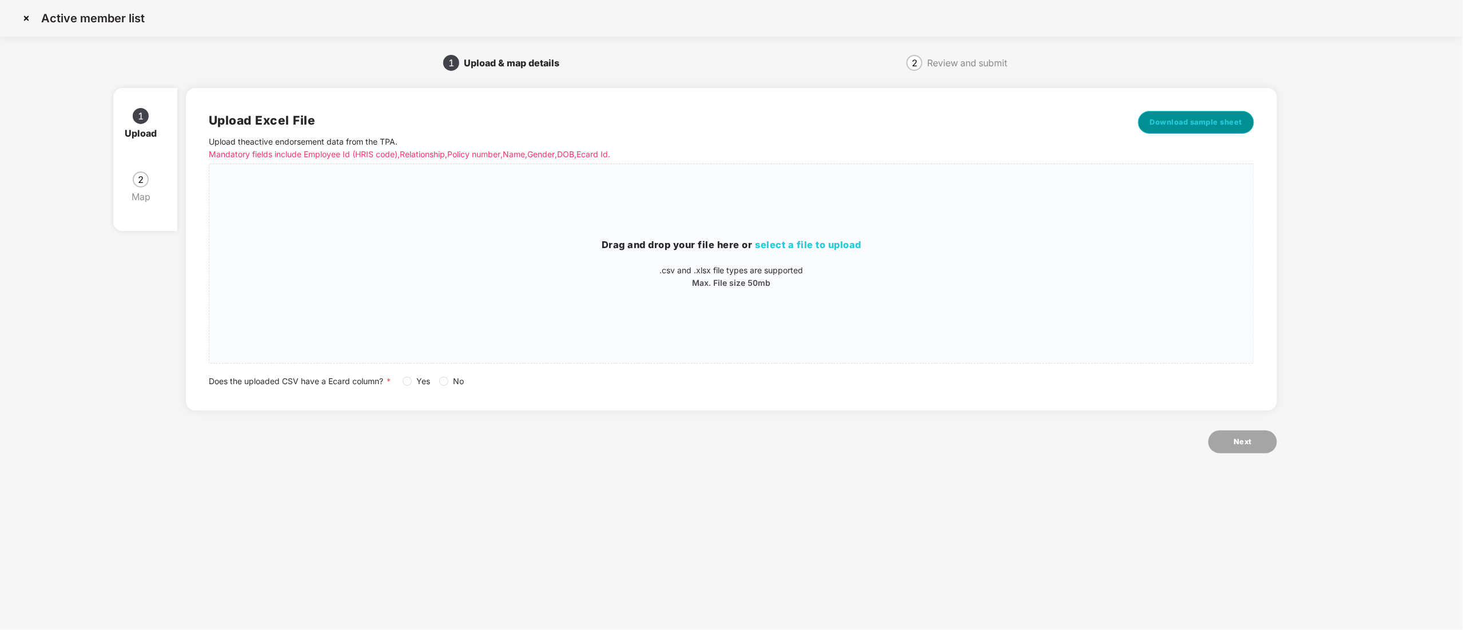
click at [1161, 120] on span "Download sample sheet" at bounding box center [1196, 122] width 93 height 11
click at [803, 253] on div "Drag and drop your file here or select a file to upload .csv and .xlsx file typ…" at bounding box center [731, 263] width 1044 height 51
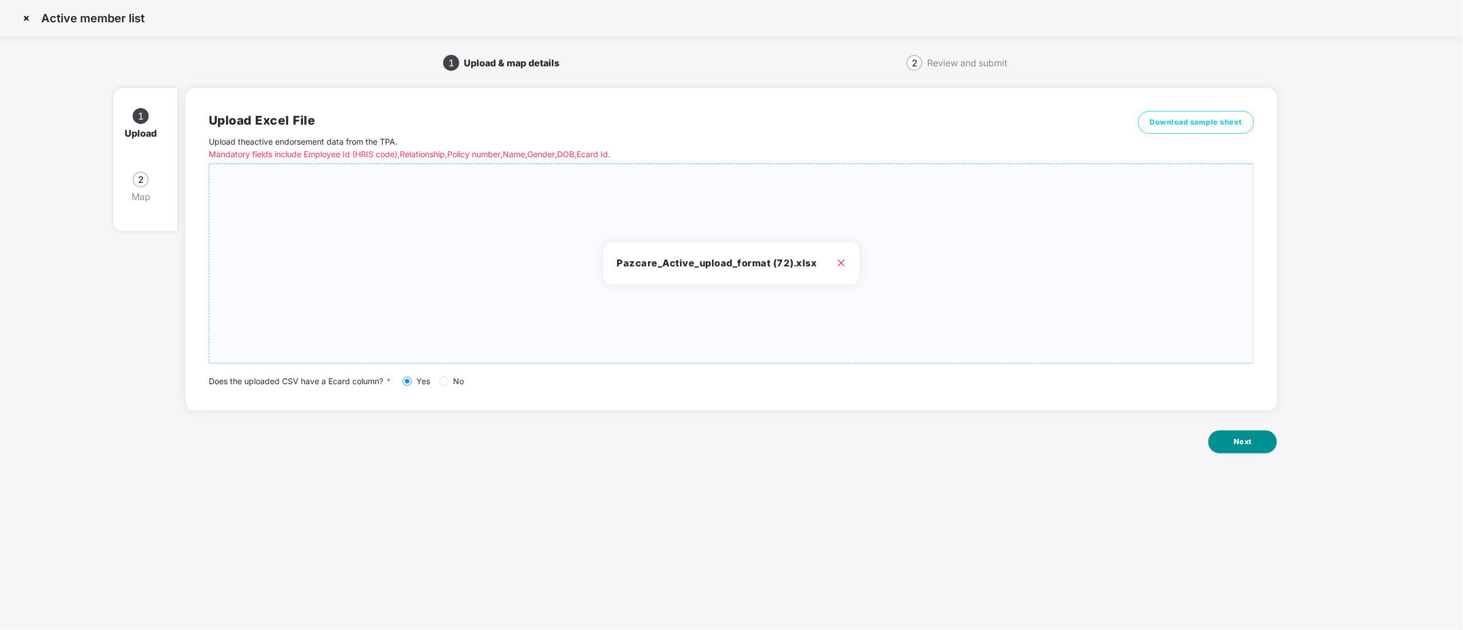
click at [1238, 450] on button "Next" at bounding box center [1242, 442] width 69 height 23
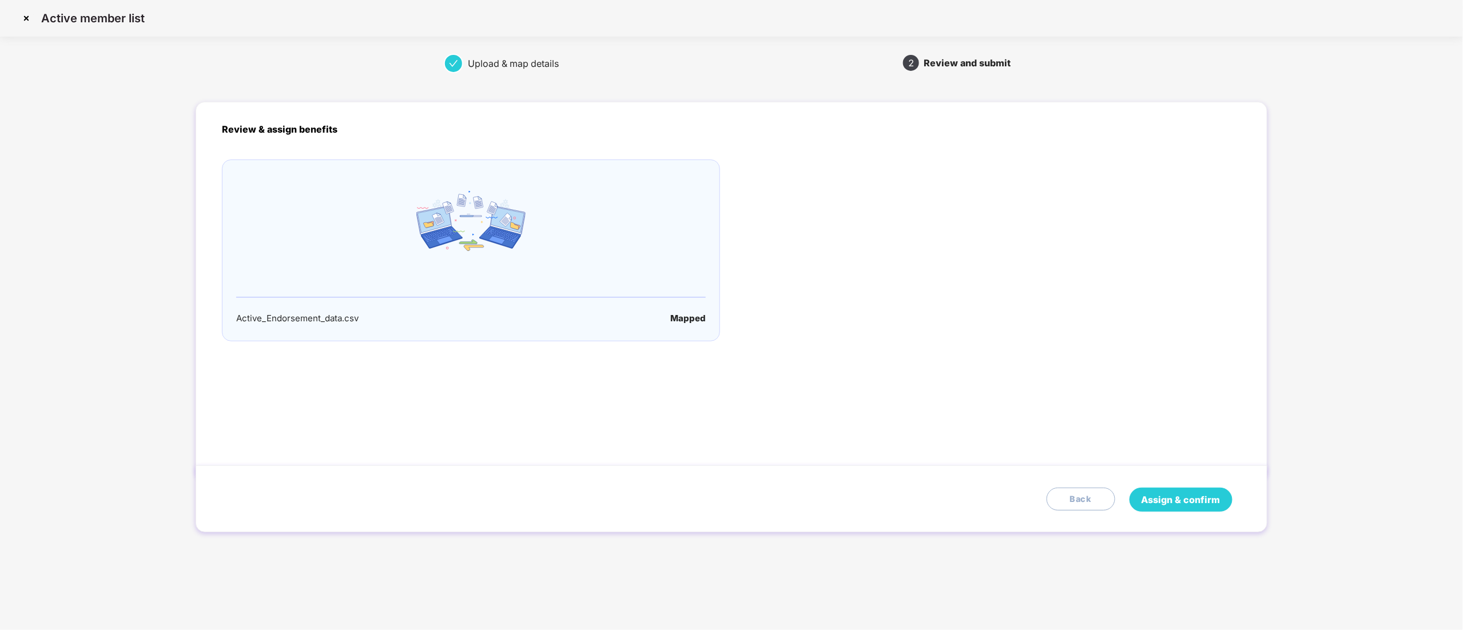
click at [1192, 498] on span "Assign & confirm" at bounding box center [1181, 500] width 79 height 14
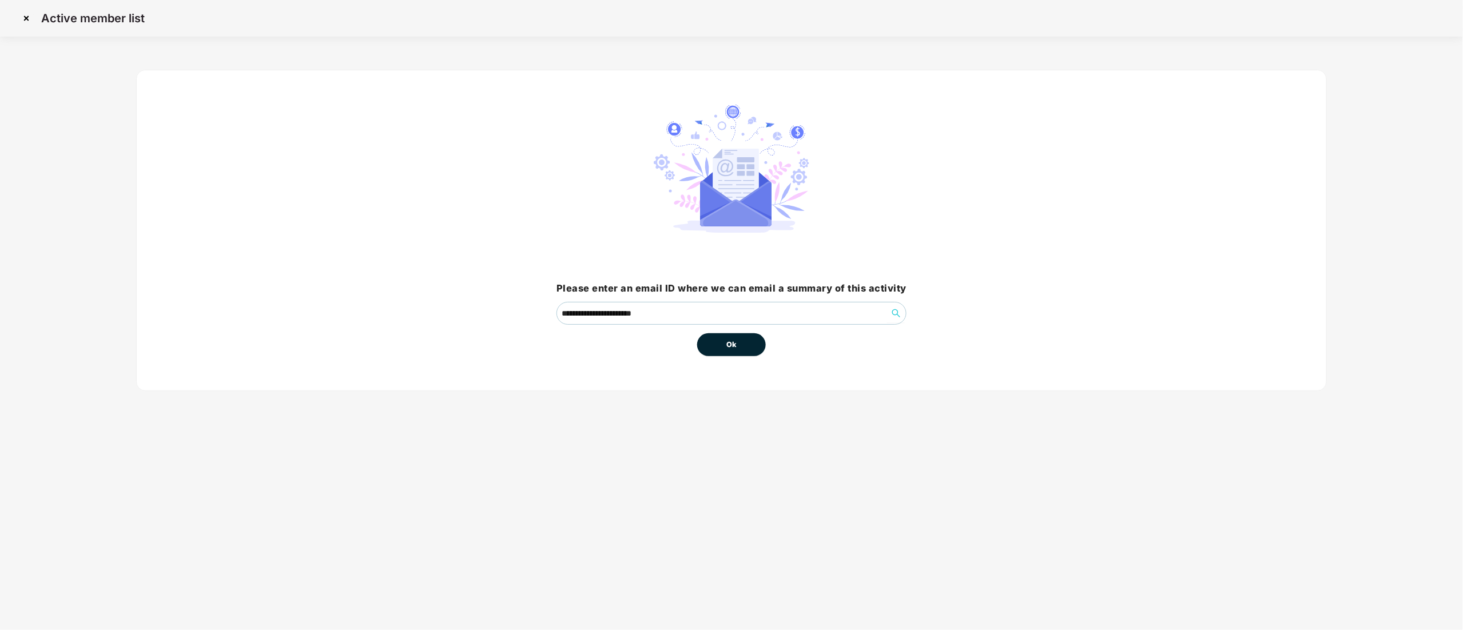
click at [733, 341] on span "Ok" at bounding box center [731, 344] width 10 height 11
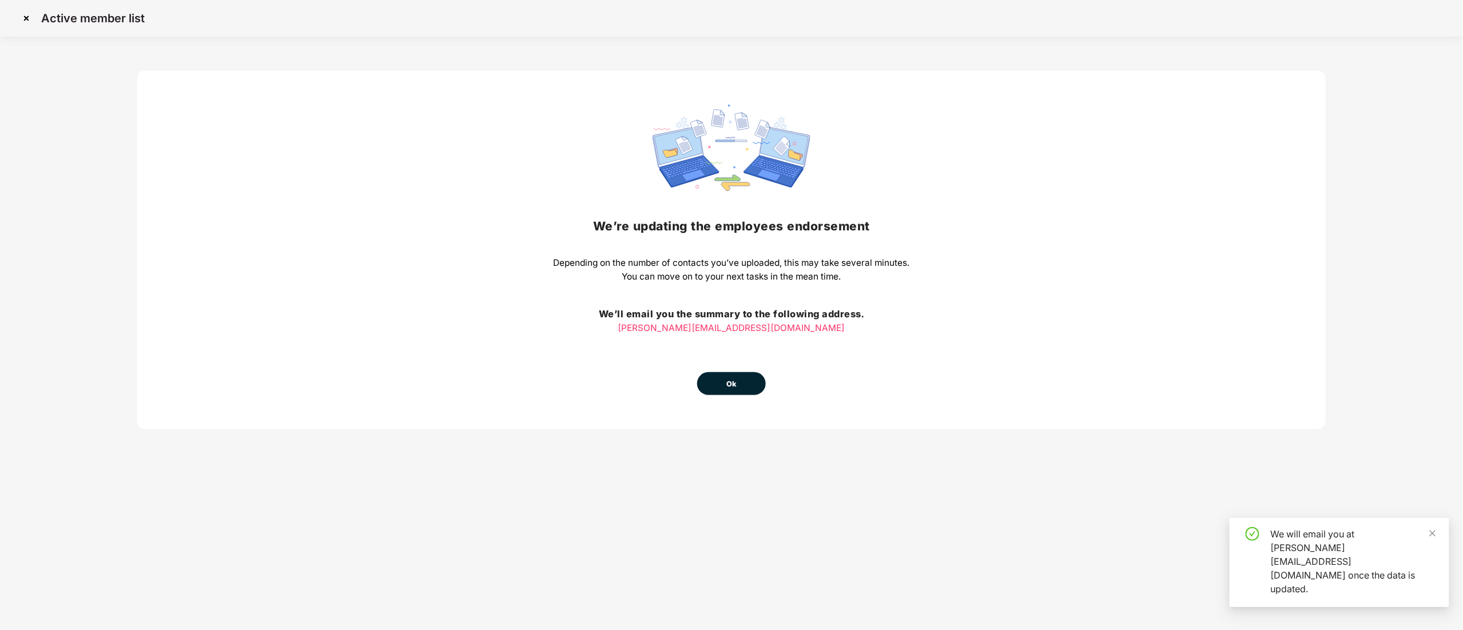
click at [725, 384] on button "Ok" at bounding box center [731, 383] width 69 height 23
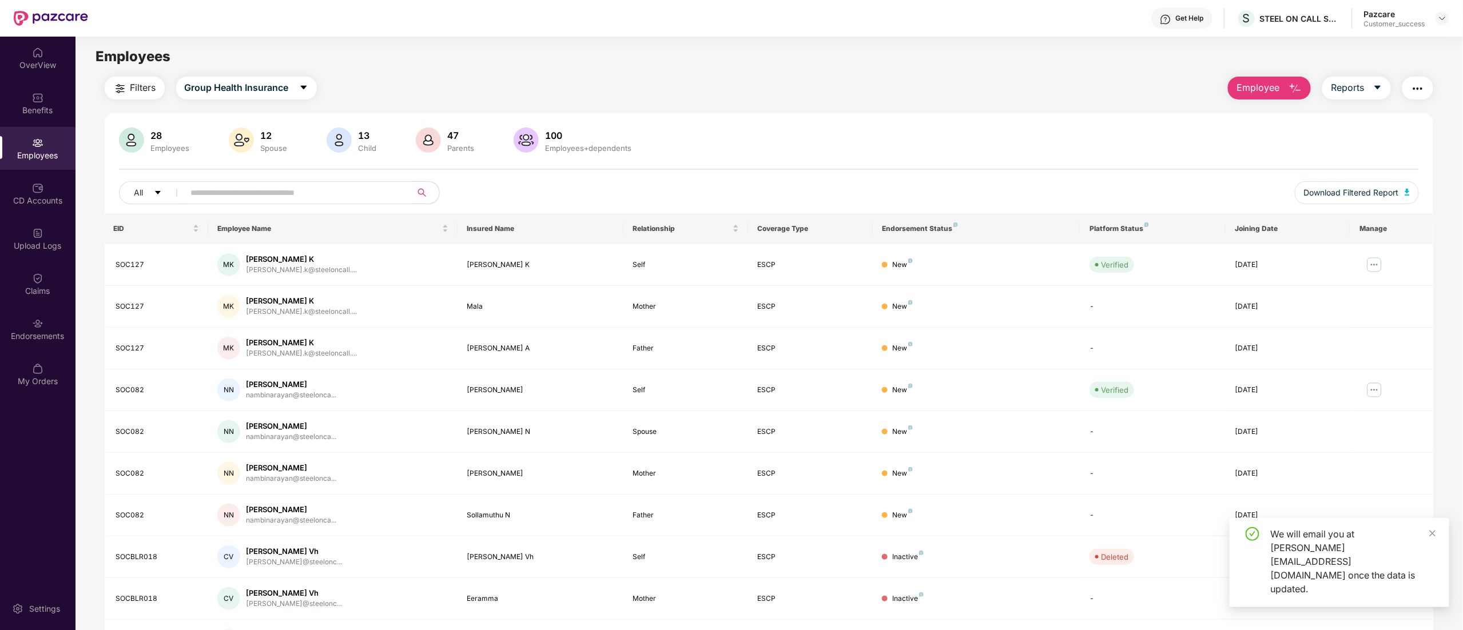
click at [1439, 558] on div "We will email you at [PERSON_NAME][EMAIL_ADDRESS][DOMAIN_NAME] once the data is…" at bounding box center [1340, 562] width 220 height 89
click at [1434, 538] on icon "close" at bounding box center [1433, 534] width 8 height 8
click at [11, 238] on div "Upload Logs" at bounding box center [37, 238] width 75 height 43
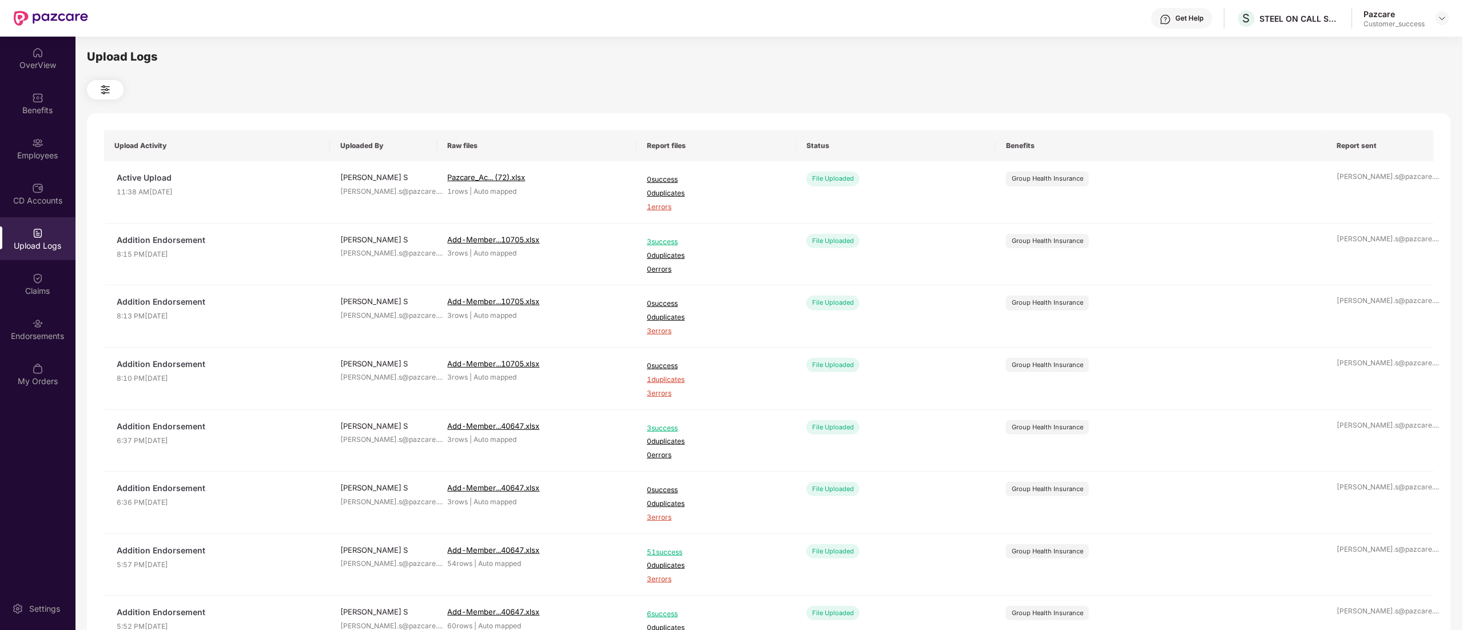
click at [669, 207] on span "1 errors" at bounding box center [716, 207] width 139 height 11
click at [34, 142] on img at bounding box center [37, 142] width 11 height 11
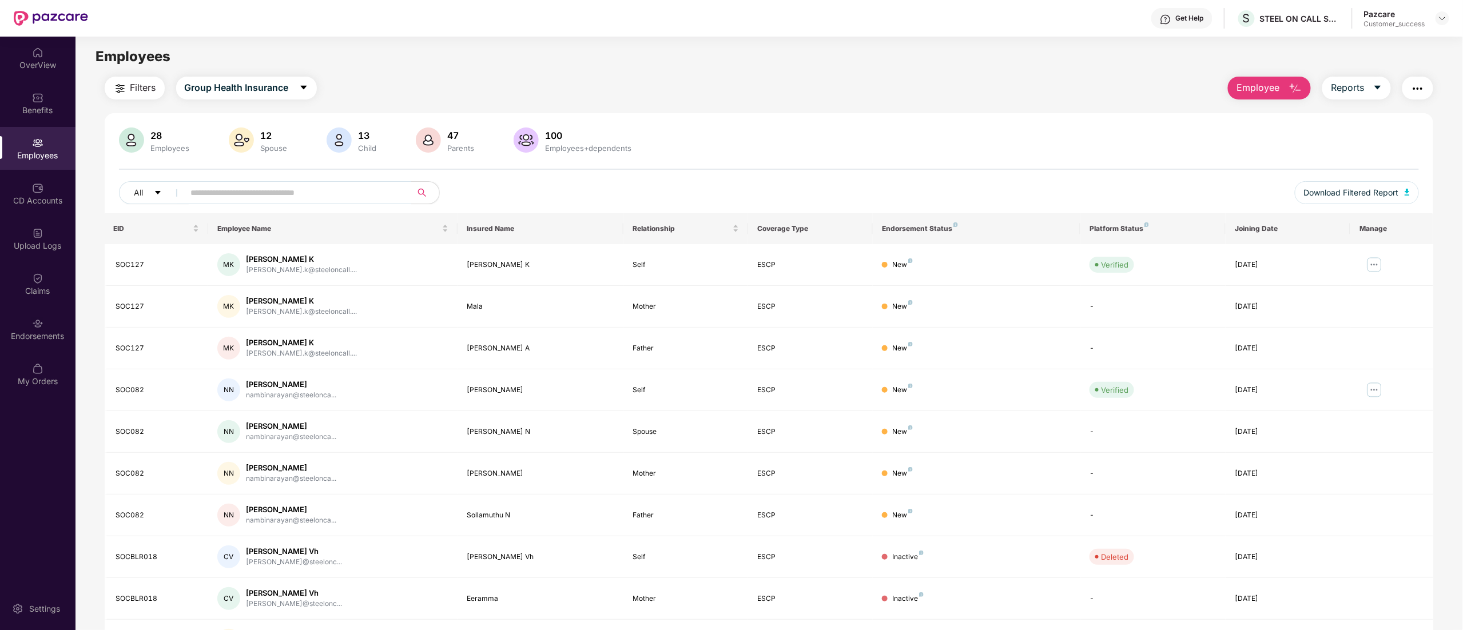
click at [1421, 90] on img "button" at bounding box center [1418, 89] width 14 height 14
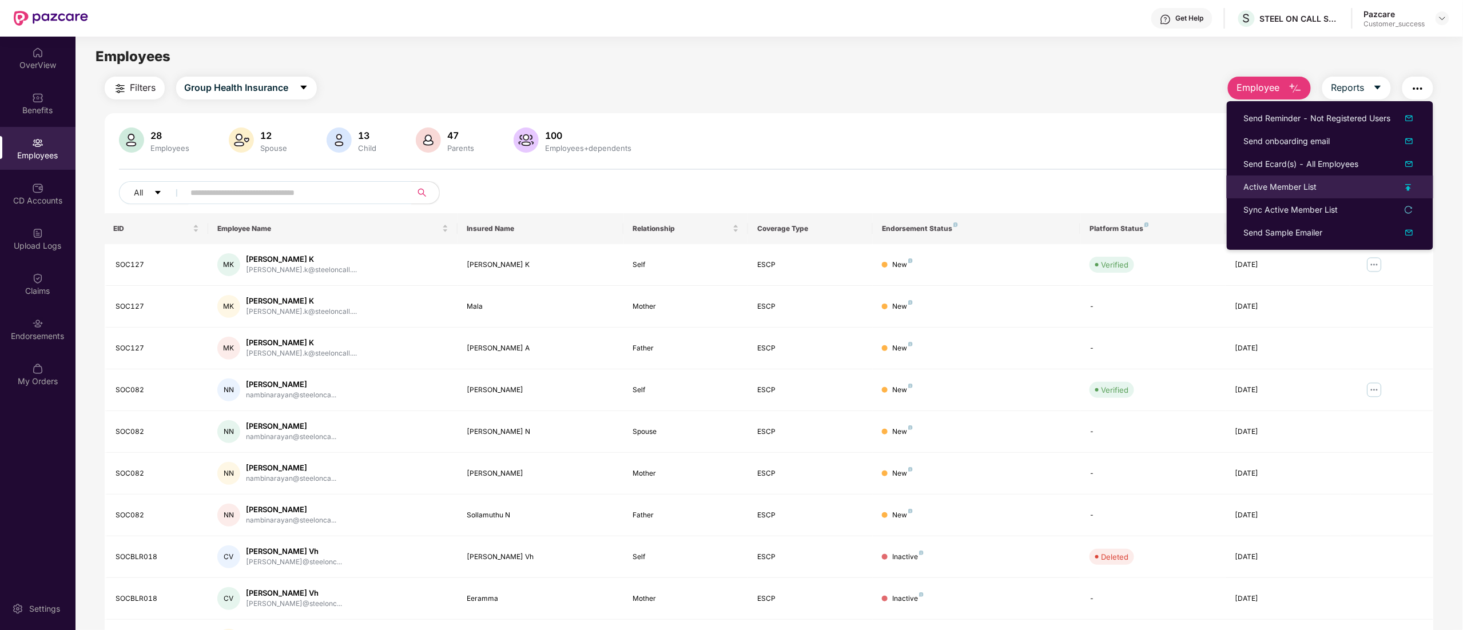
click at [1283, 185] on div "Active Member List" at bounding box center [1280, 187] width 73 height 13
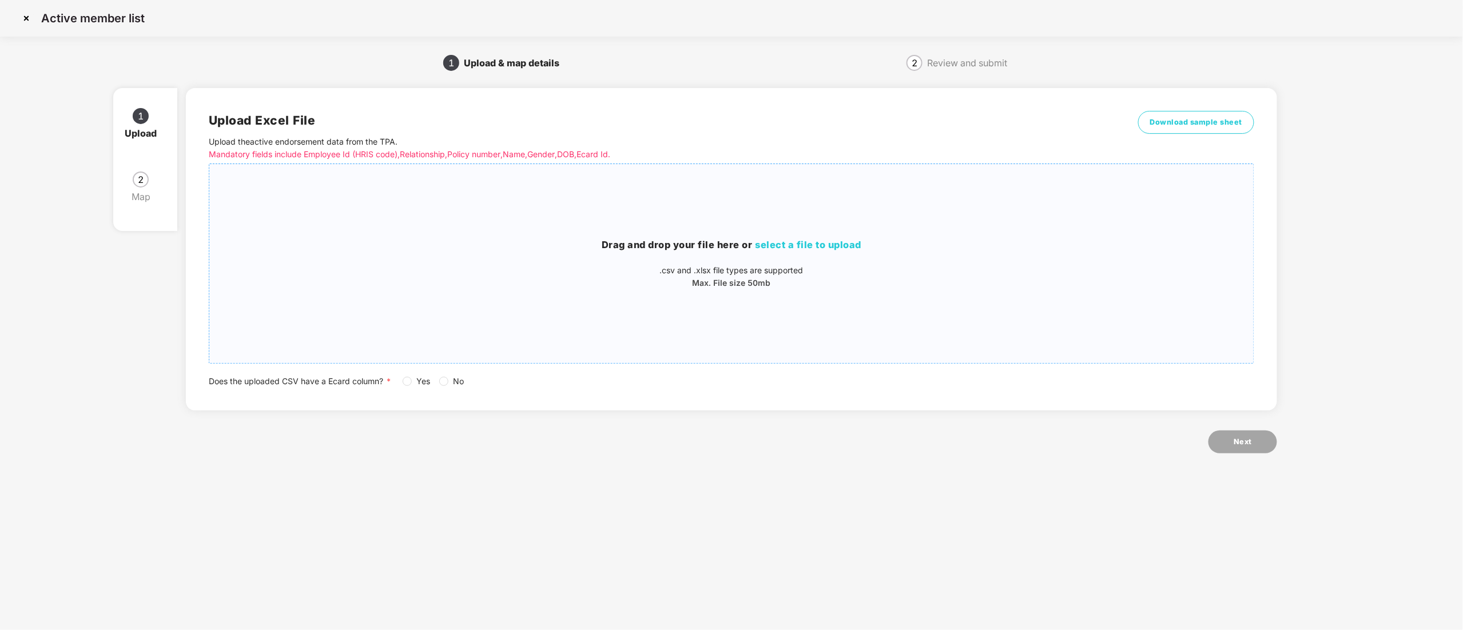
click at [804, 234] on div "Drag and drop your file here or select a file to upload .csv and .xlsx file typ…" at bounding box center [731, 263] width 1044 height 181
click at [801, 251] on h3 "Drag and drop your file here or select a file to upload" at bounding box center [731, 245] width 1044 height 15
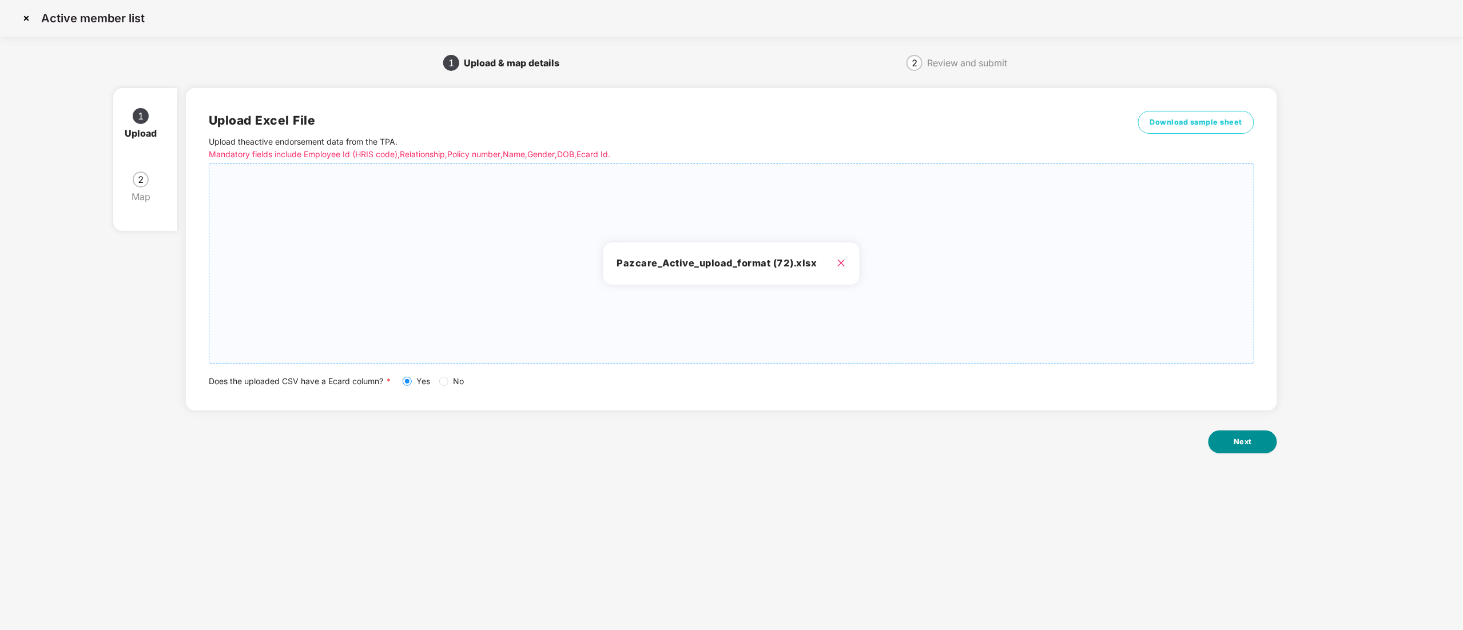
drag, startPoint x: 1250, startPoint y: 437, endPoint x: 1246, endPoint y: 432, distance: 6.1
click at [1247, 434] on button "Next" at bounding box center [1242, 442] width 69 height 23
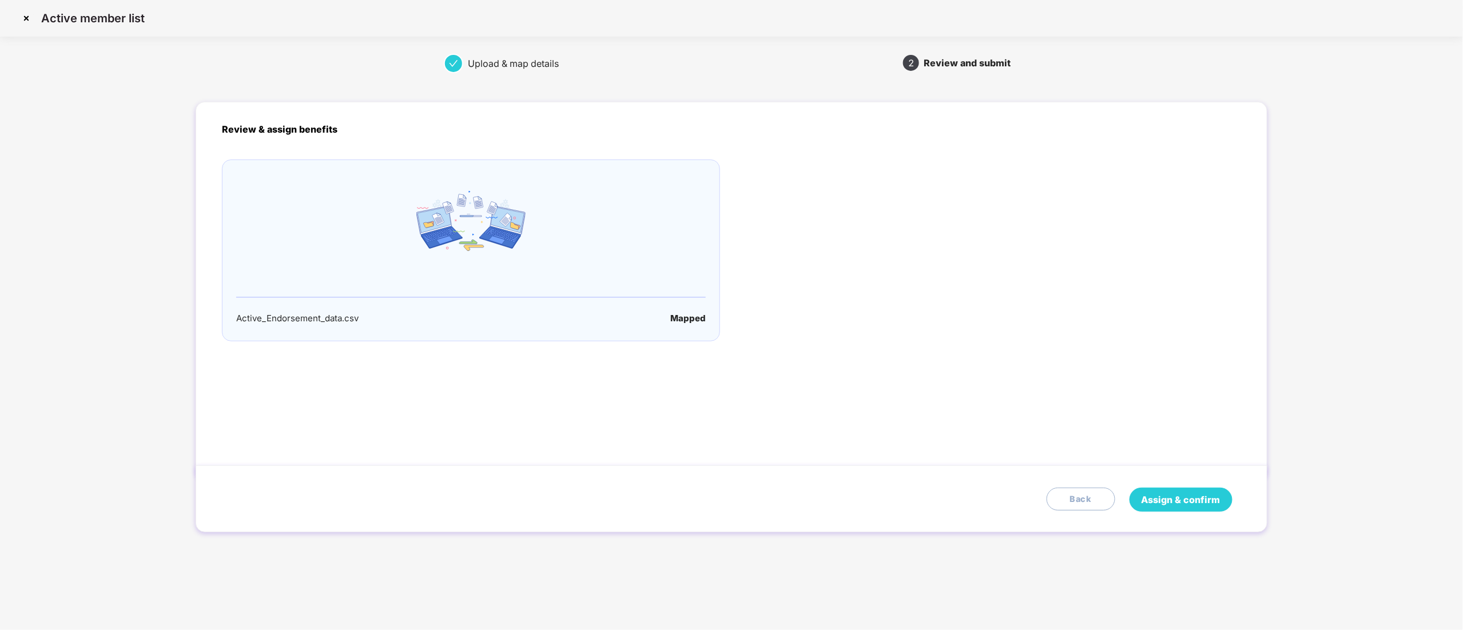
click at [1175, 496] on span "Assign & confirm" at bounding box center [1181, 500] width 79 height 14
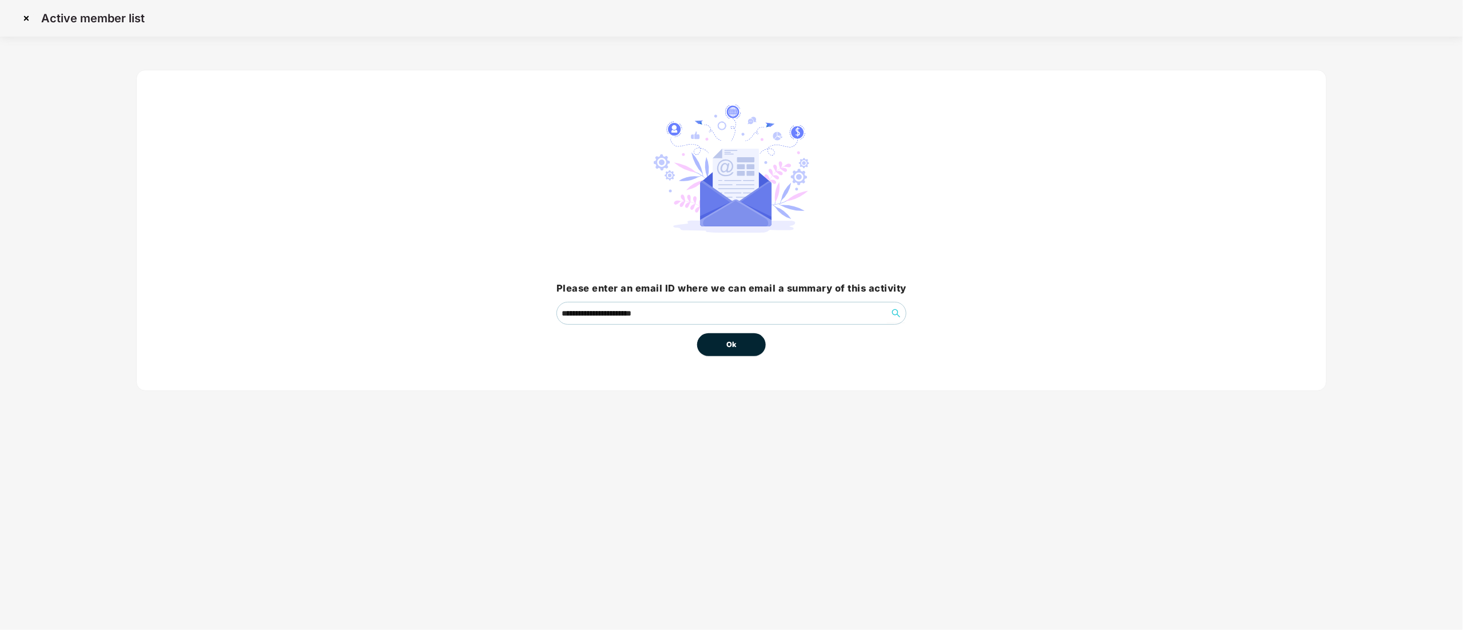
click at [750, 349] on button "Ok" at bounding box center [731, 344] width 69 height 23
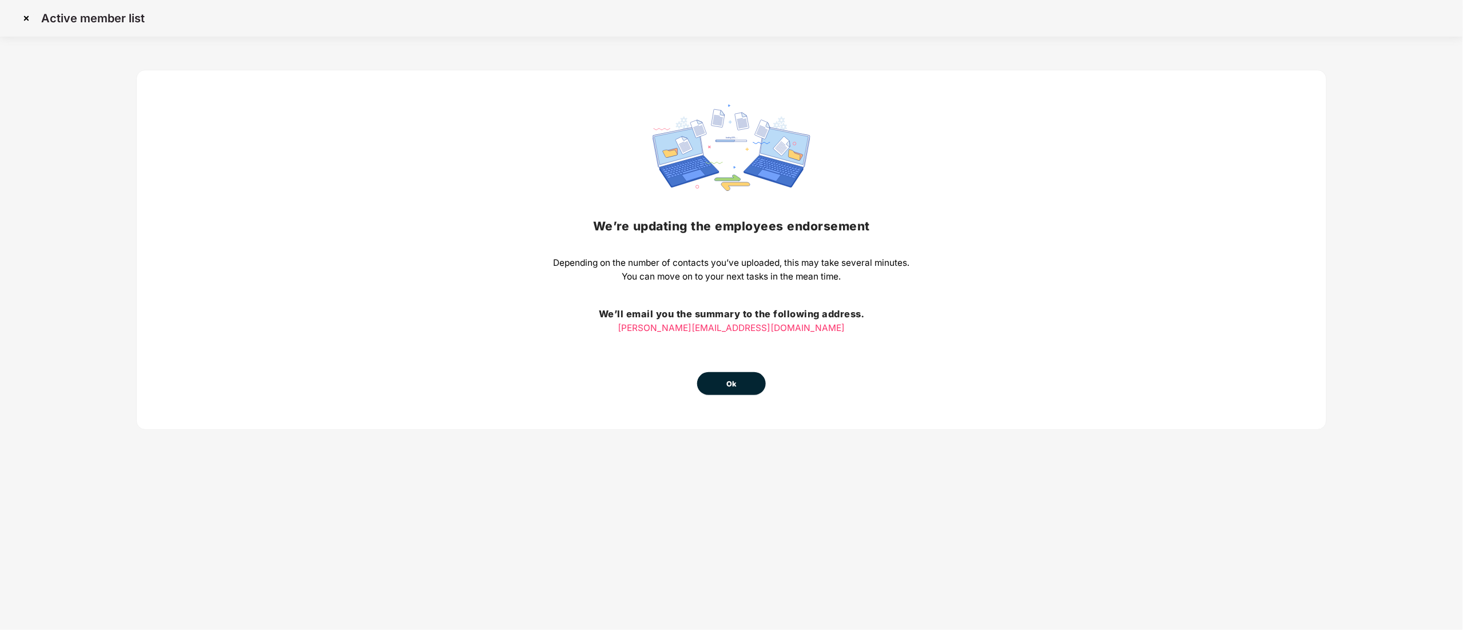
click at [737, 384] on button "Ok" at bounding box center [731, 383] width 69 height 23
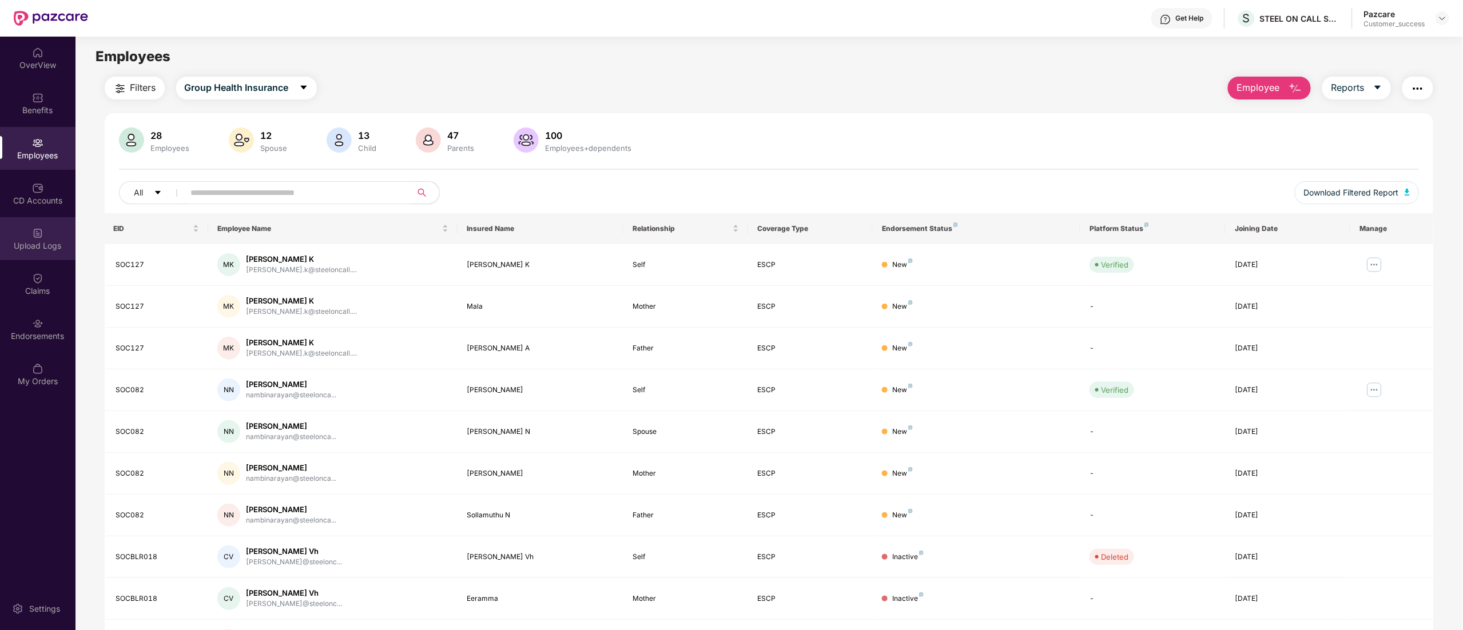
click at [46, 248] on div "Upload Logs" at bounding box center [37, 245] width 75 height 11
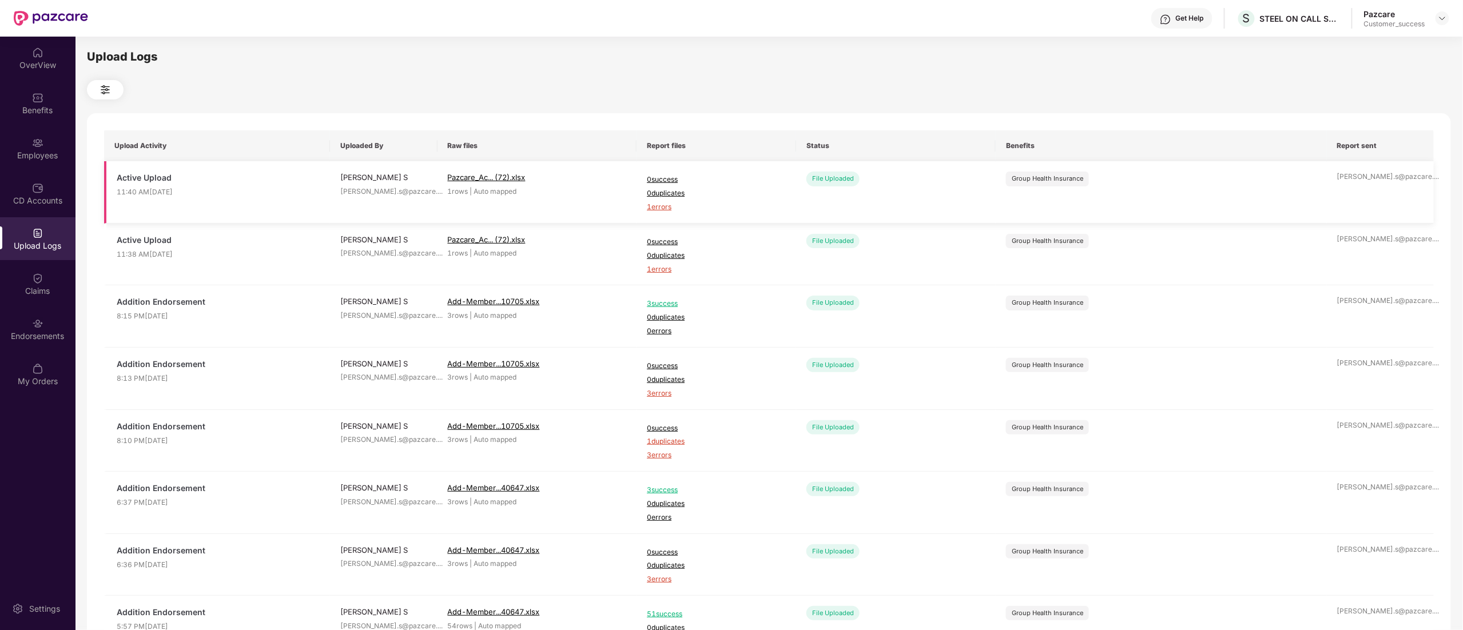
click at [654, 209] on span "1 errors" at bounding box center [716, 207] width 139 height 11
click at [14, 140] on div "Employees" at bounding box center [37, 148] width 75 height 43
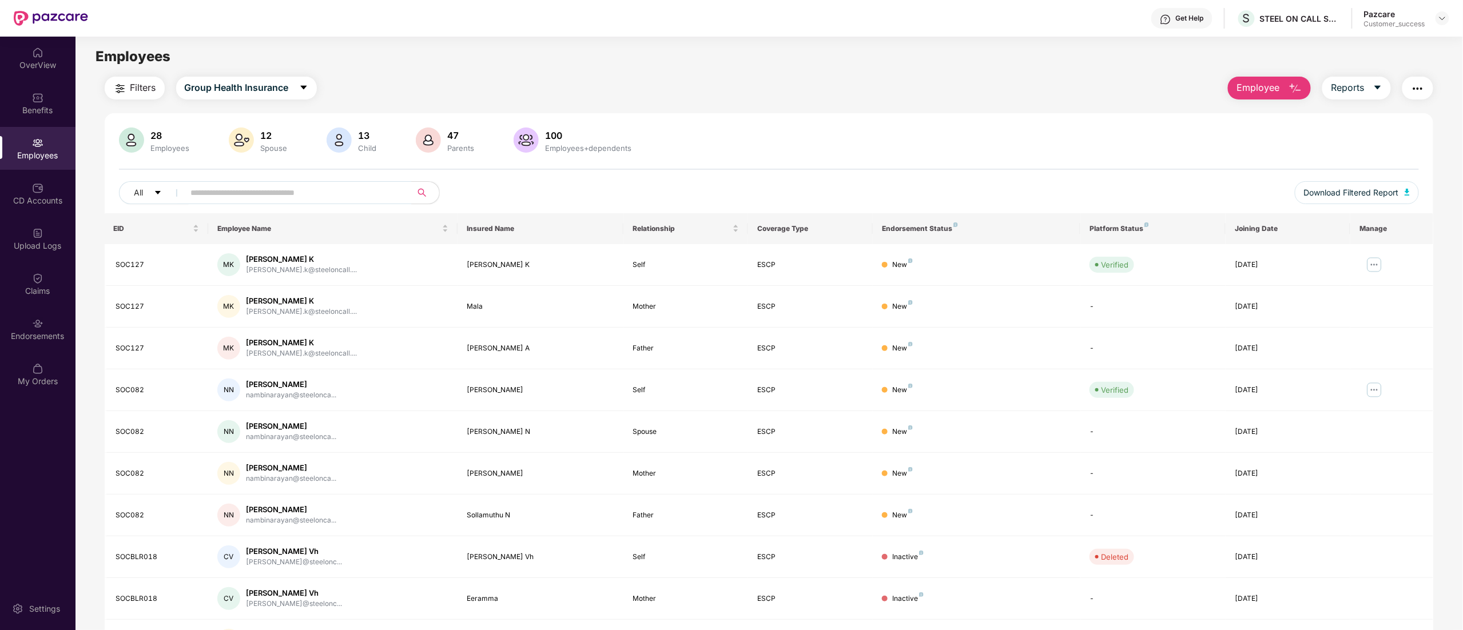
click at [1423, 86] on img "button" at bounding box center [1418, 89] width 14 height 14
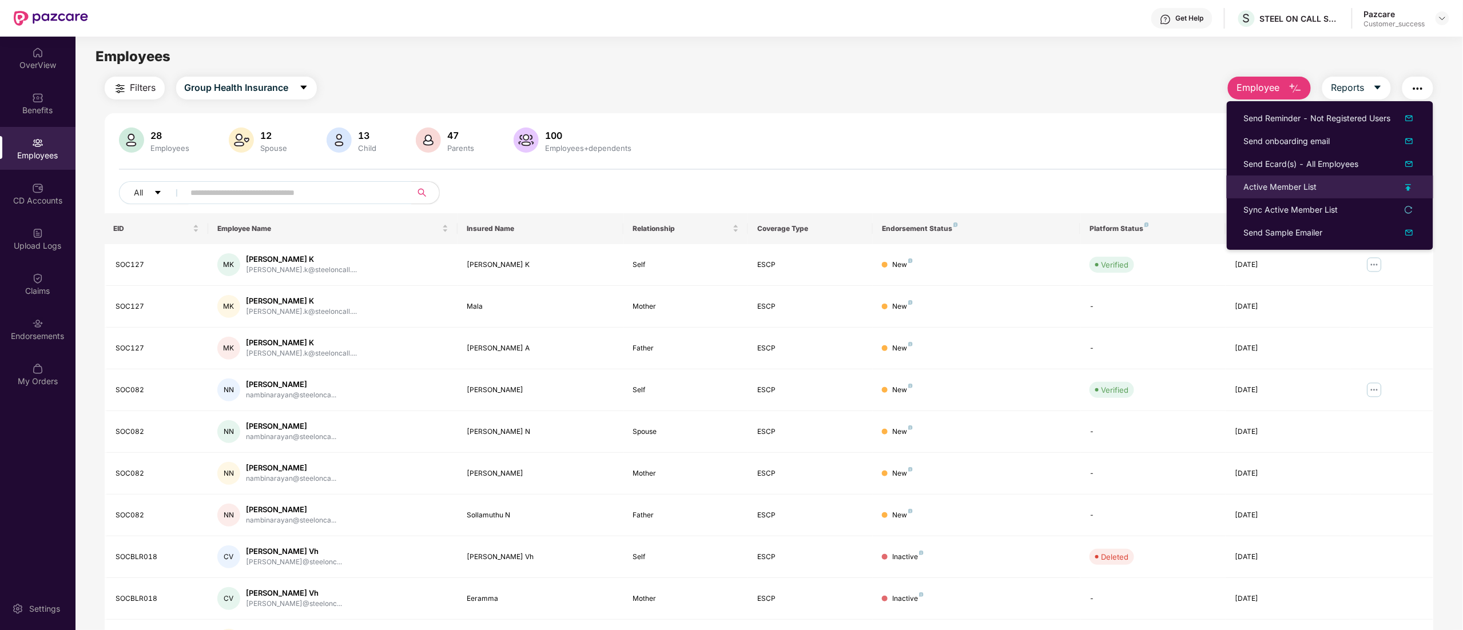
click at [1288, 192] on div "Active Member List" at bounding box center [1280, 187] width 73 height 13
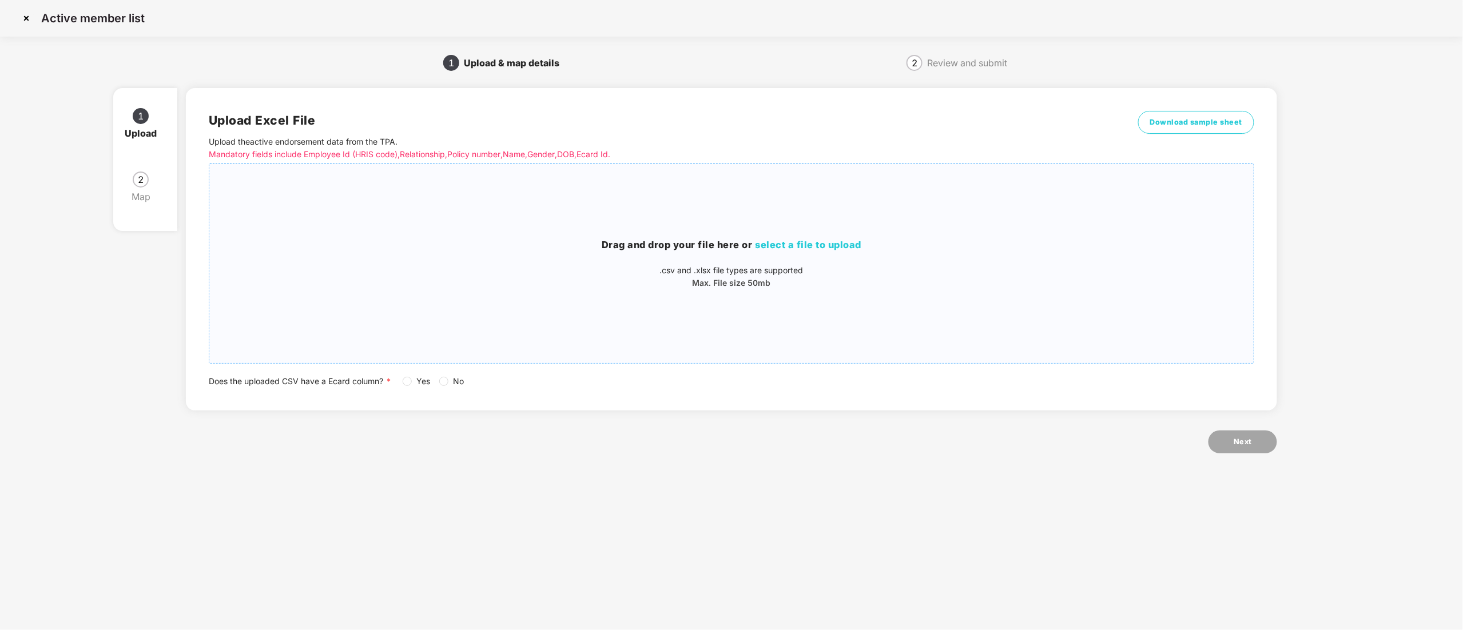
click at [774, 264] on p ".csv and .xlsx file types are supported" at bounding box center [731, 270] width 1044 height 13
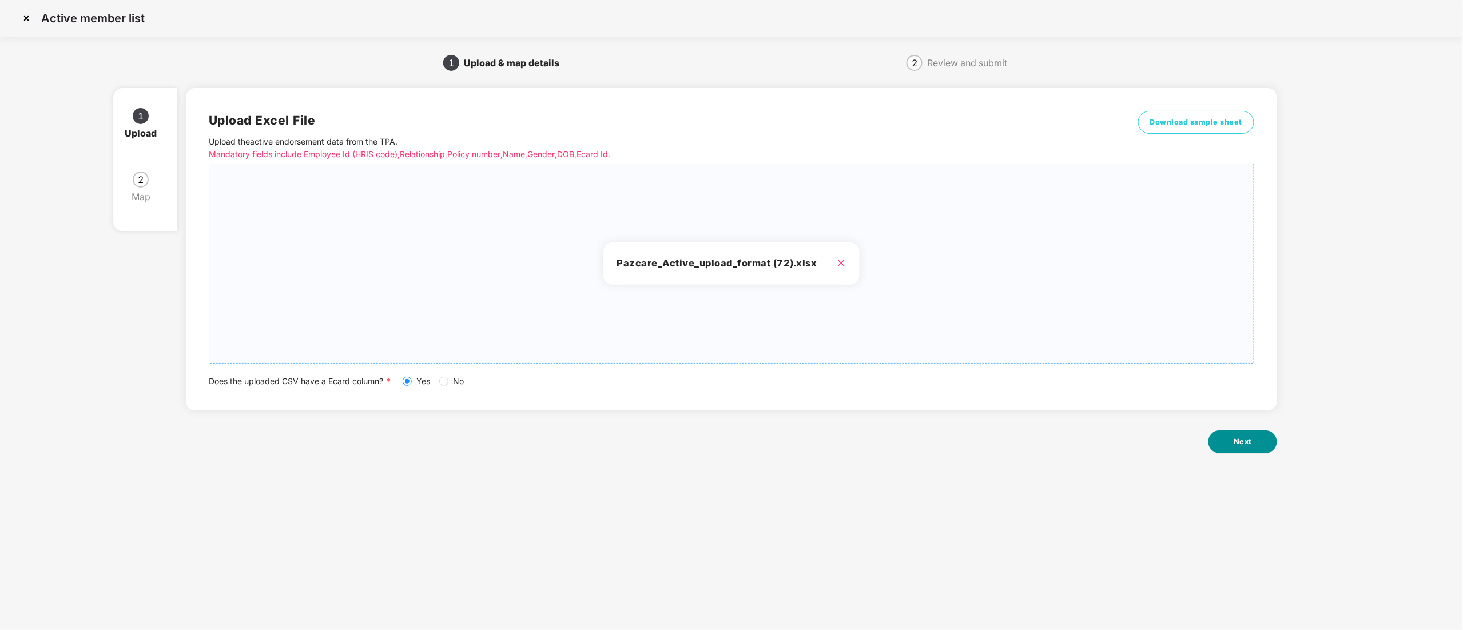
click at [1232, 448] on button "Next" at bounding box center [1242, 442] width 69 height 23
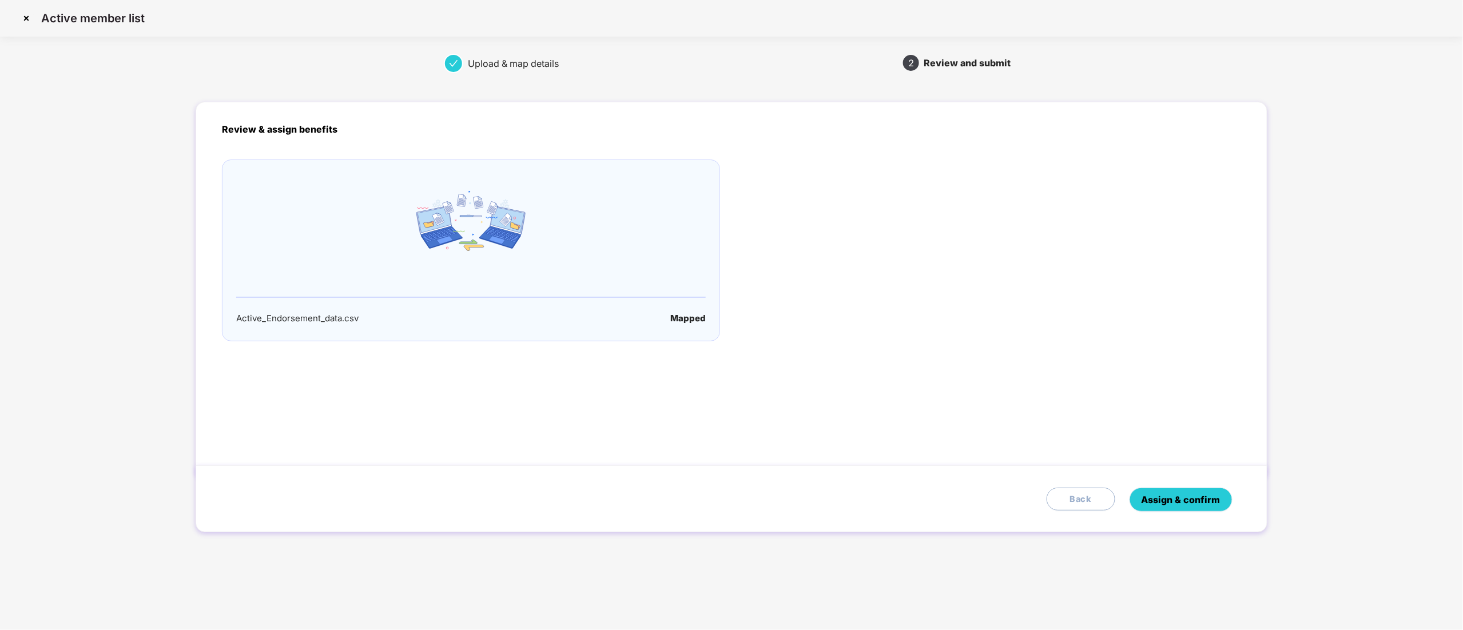
click at [1160, 494] on span "Assign & confirm" at bounding box center [1181, 500] width 79 height 14
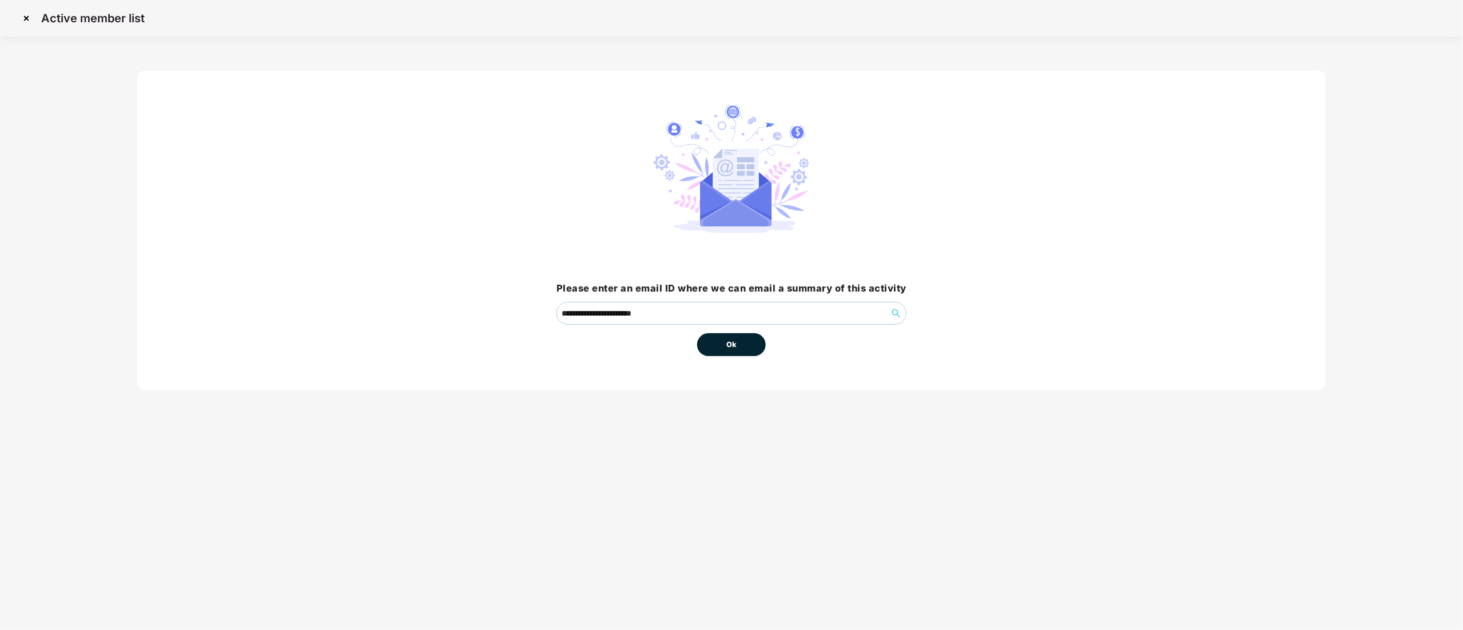
click at [703, 343] on button "Ok" at bounding box center [731, 344] width 69 height 23
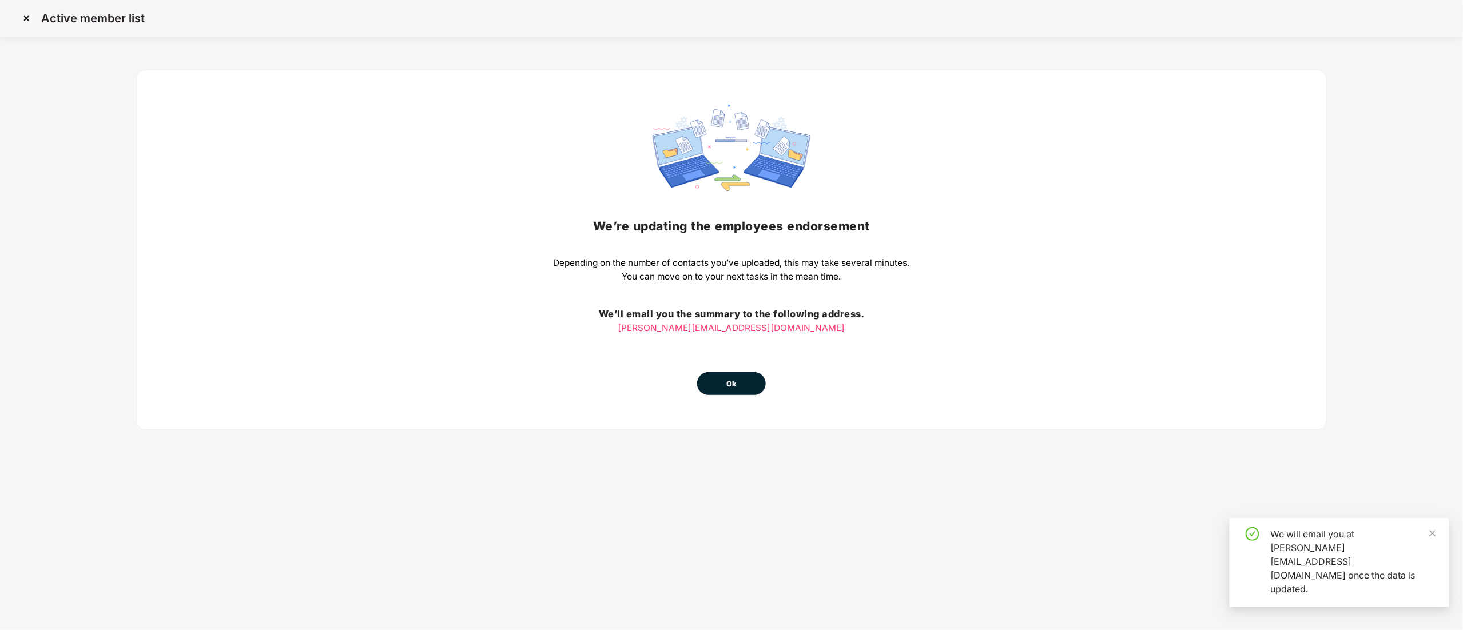
click at [733, 349] on div "We’re updating the employees endorsement Depending on the number of contacts yo…" at bounding box center [732, 250] width 356 height 291
click at [734, 379] on span "Ok" at bounding box center [731, 384] width 10 height 11
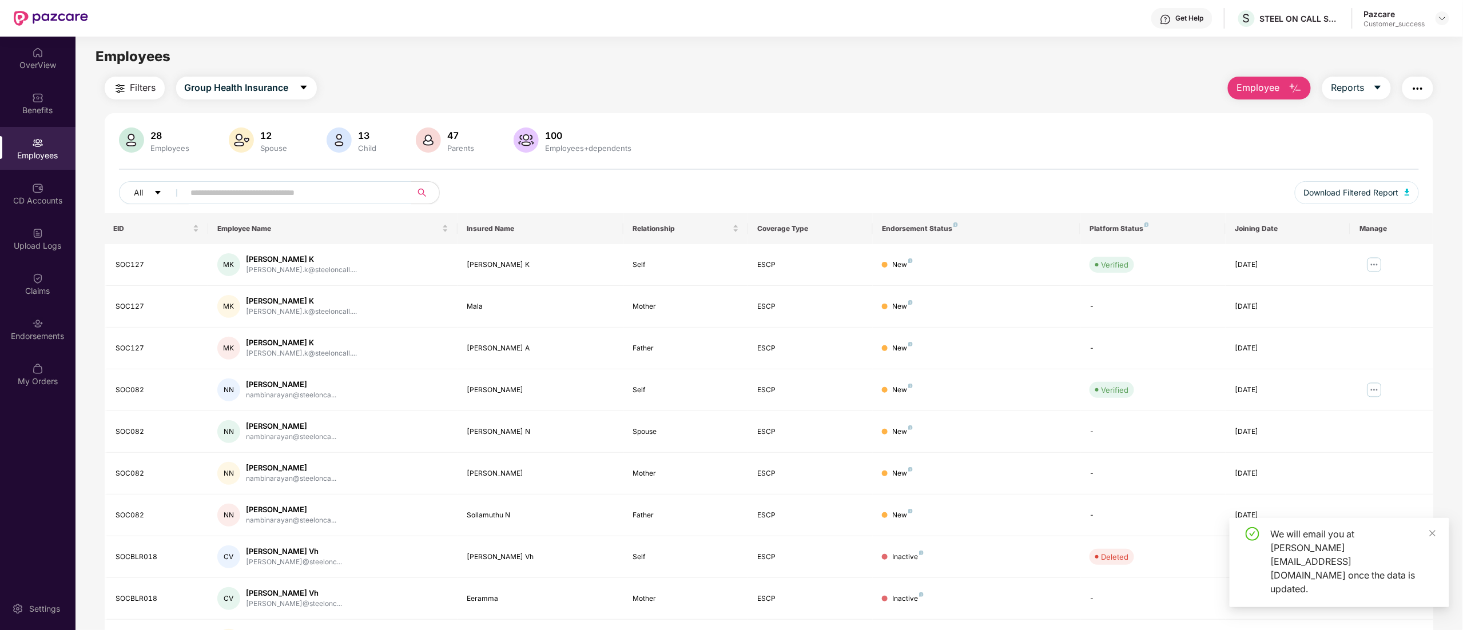
click at [1428, 559] on div "We will email you at shivakumar.s@pazcare.com once the data is updated." at bounding box center [1353, 561] width 165 height 69
click at [1430, 538] on icon "close" at bounding box center [1433, 534] width 8 height 8
click at [14, 153] on div "Employees" at bounding box center [37, 155] width 75 height 11
click at [34, 245] on div "Upload Logs" at bounding box center [37, 245] width 75 height 11
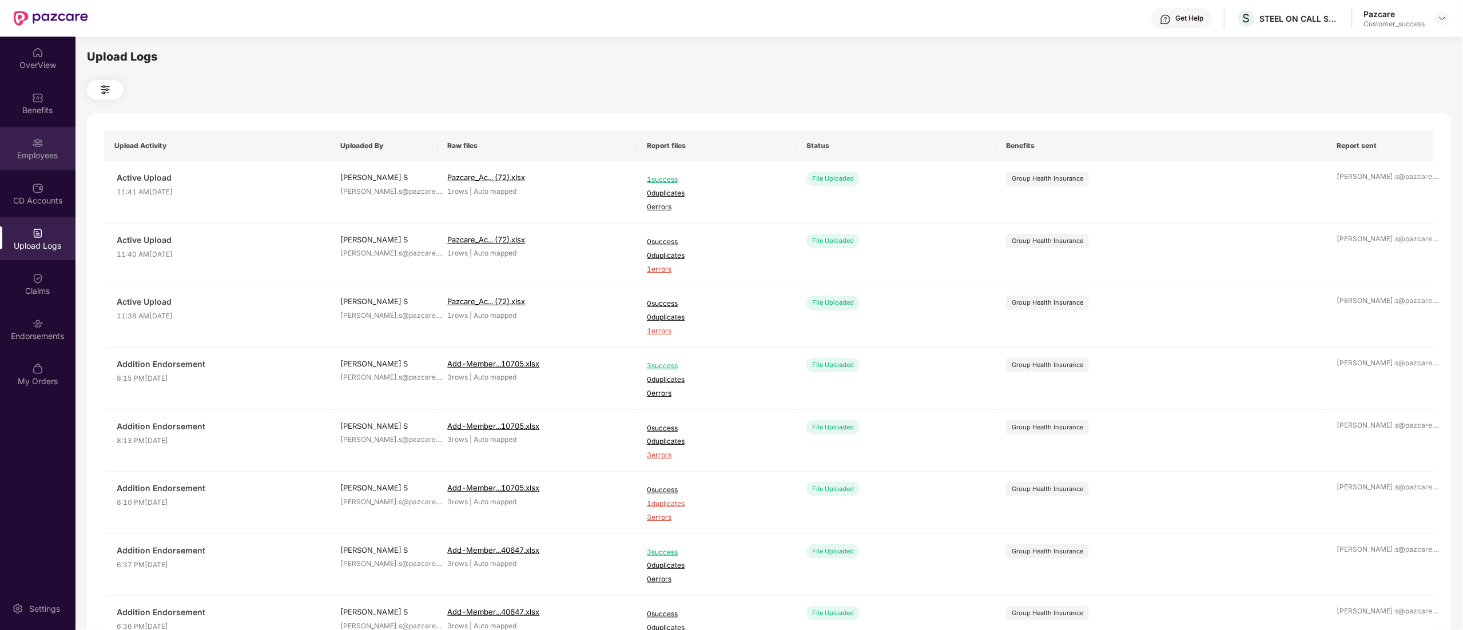
click at [28, 150] on div "Employees" at bounding box center [37, 155] width 75 height 11
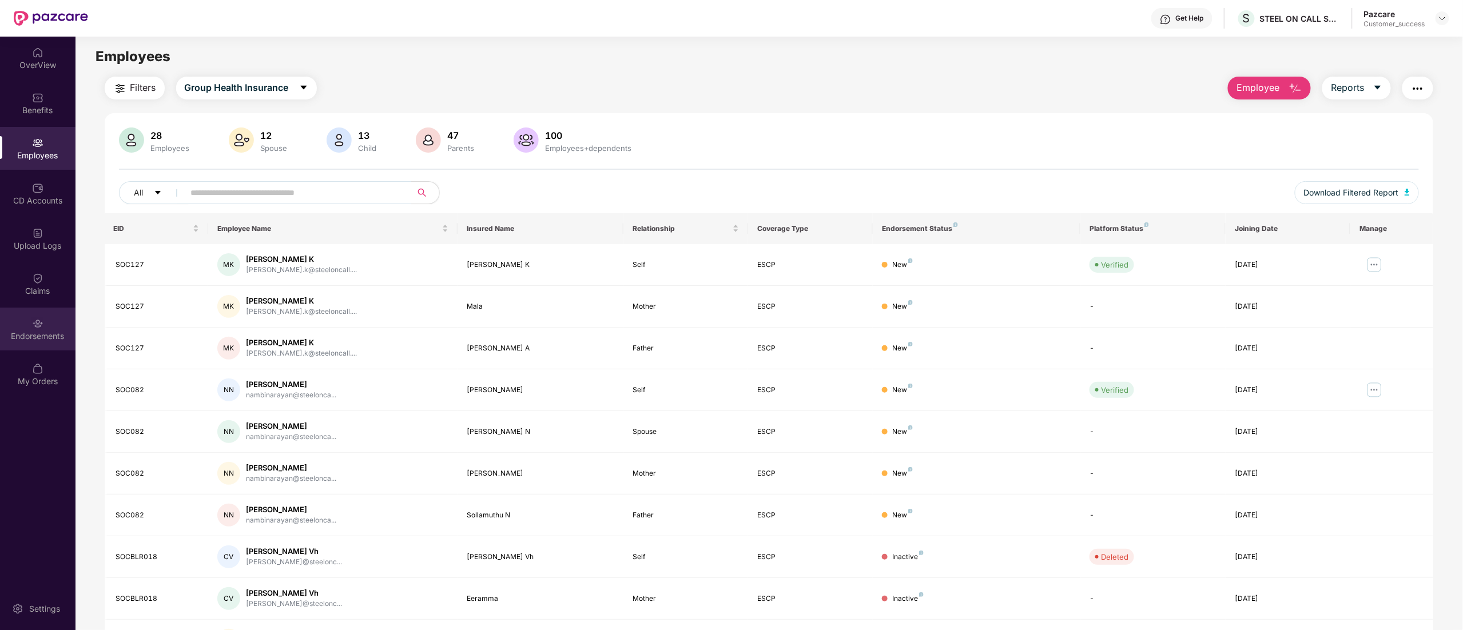
click at [35, 332] on div "Endorsements" at bounding box center [37, 336] width 75 height 11
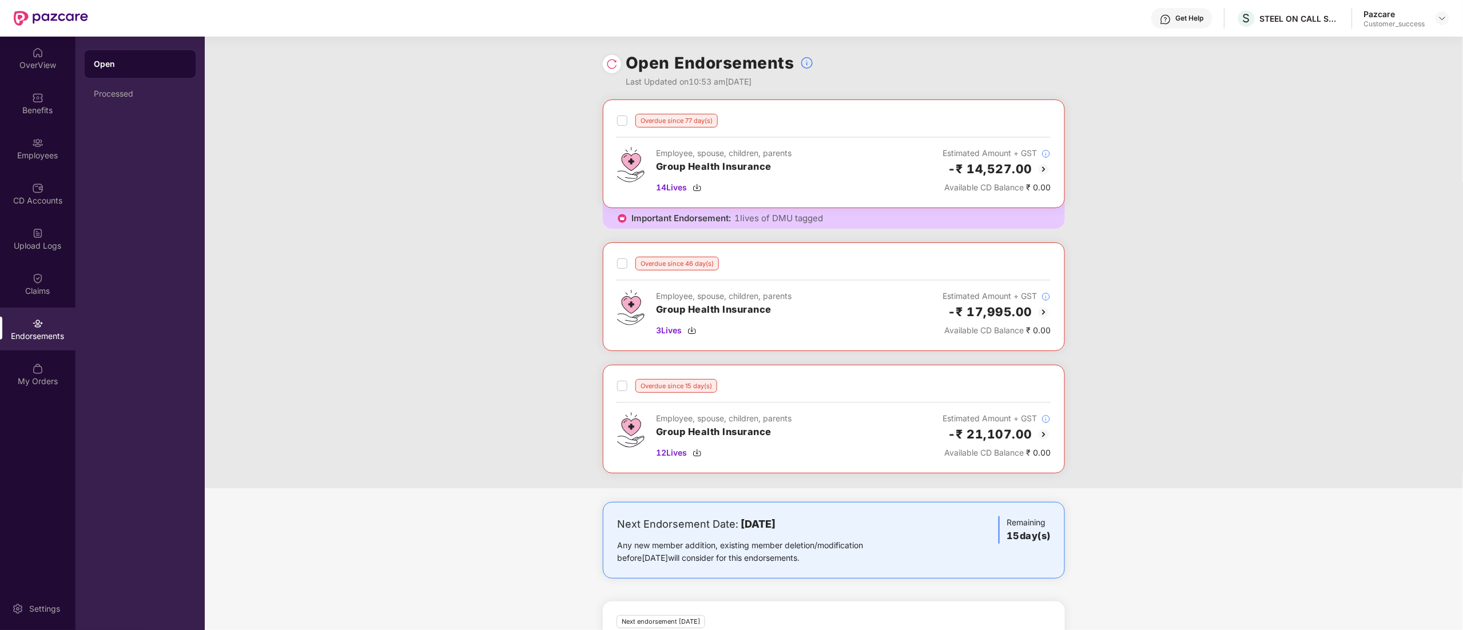
click at [611, 63] on img at bounding box center [611, 63] width 11 height 11
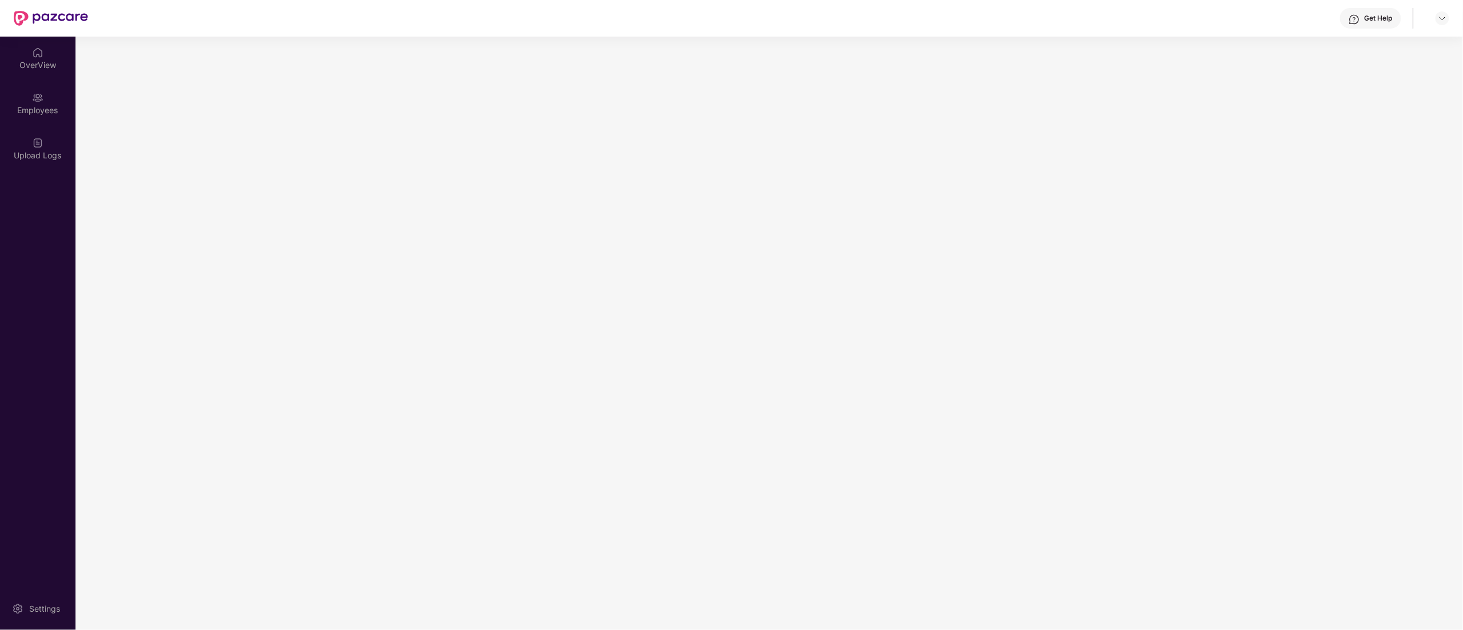
click at [1444, 17] on img at bounding box center [1442, 18] width 9 height 9
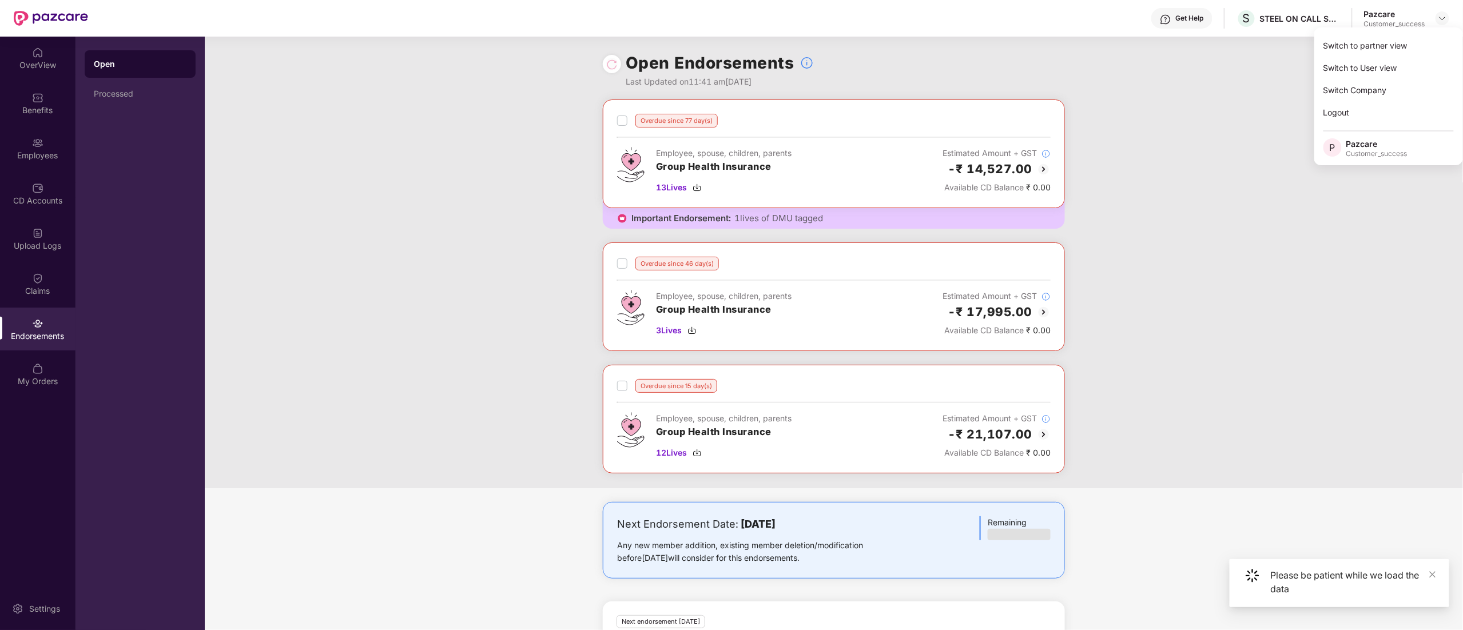
click at [1444, 17] on img at bounding box center [1442, 18] width 9 height 9
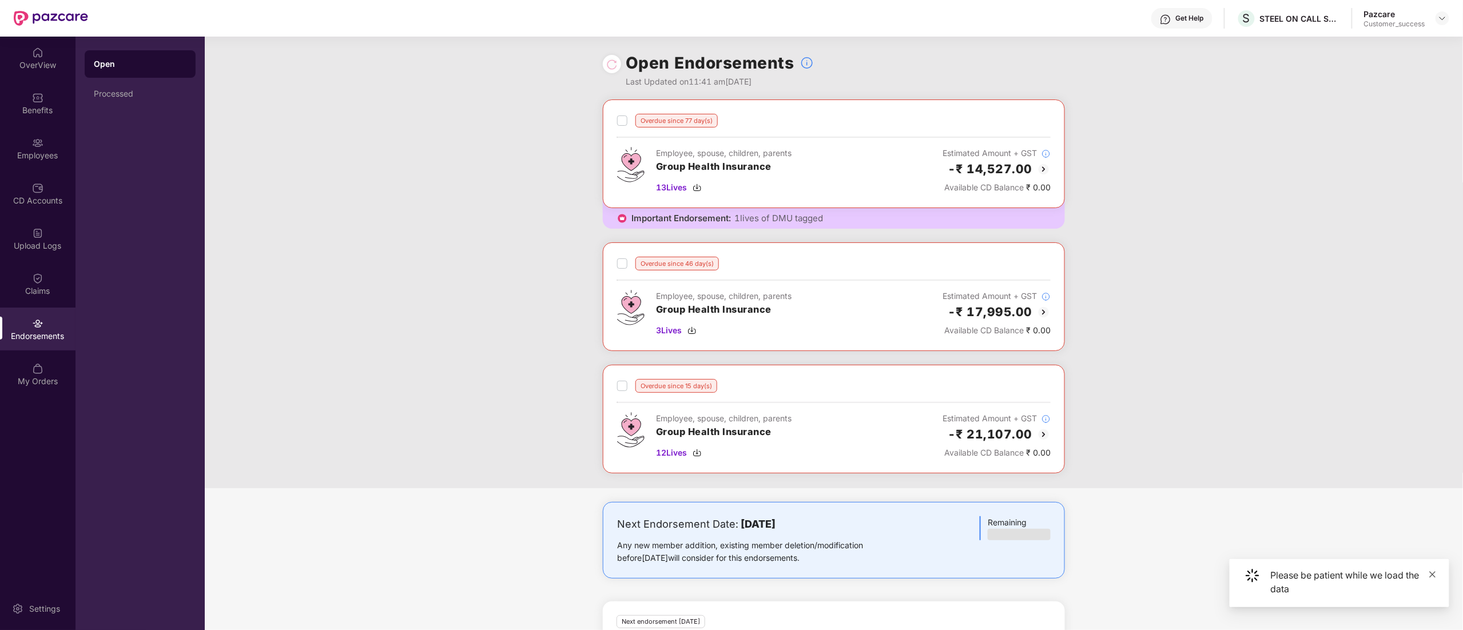
click at [1434, 571] on icon "close" at bounding box center [1433, 575] width 8 height 8
click at [55, 197] on div "CD Accounts" at bounding box center [37, 200] width 75 height 11
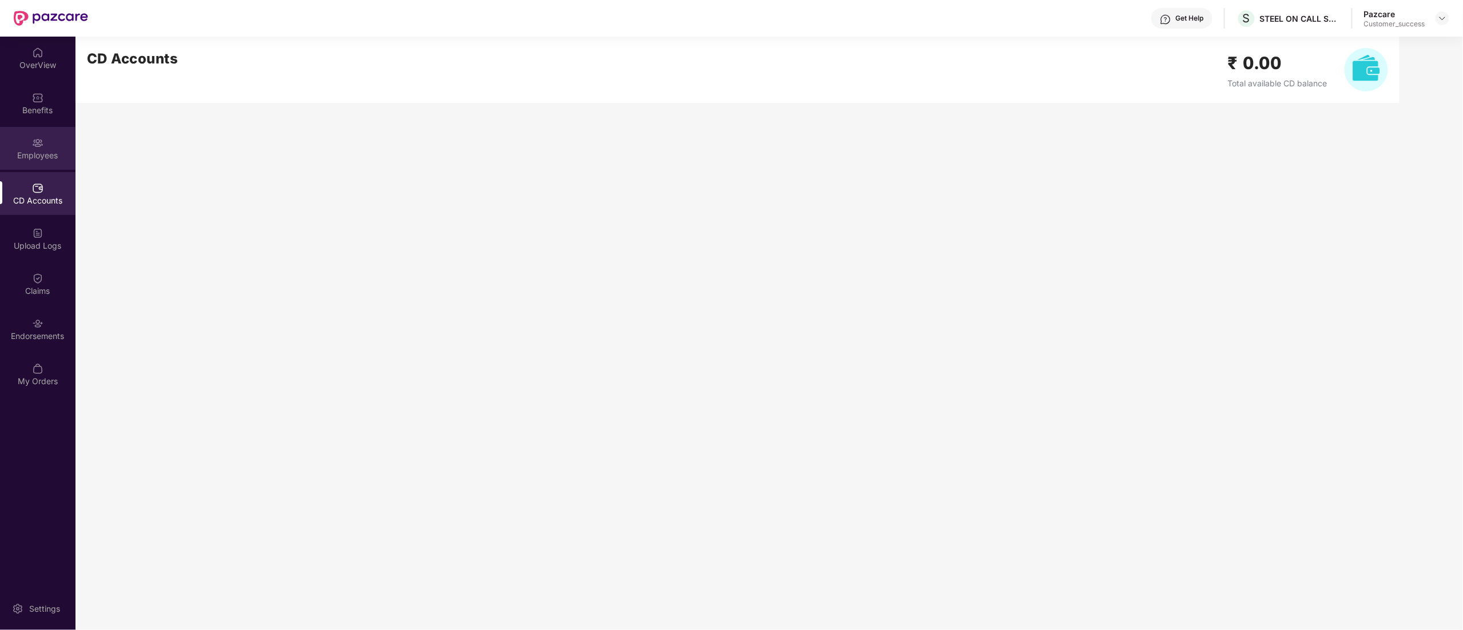
click at [37, 150] on div "Employees" at bounding box center [37, 155] width 75 height 11
